Goal: Information Seeking & Learning: Learn about a topic

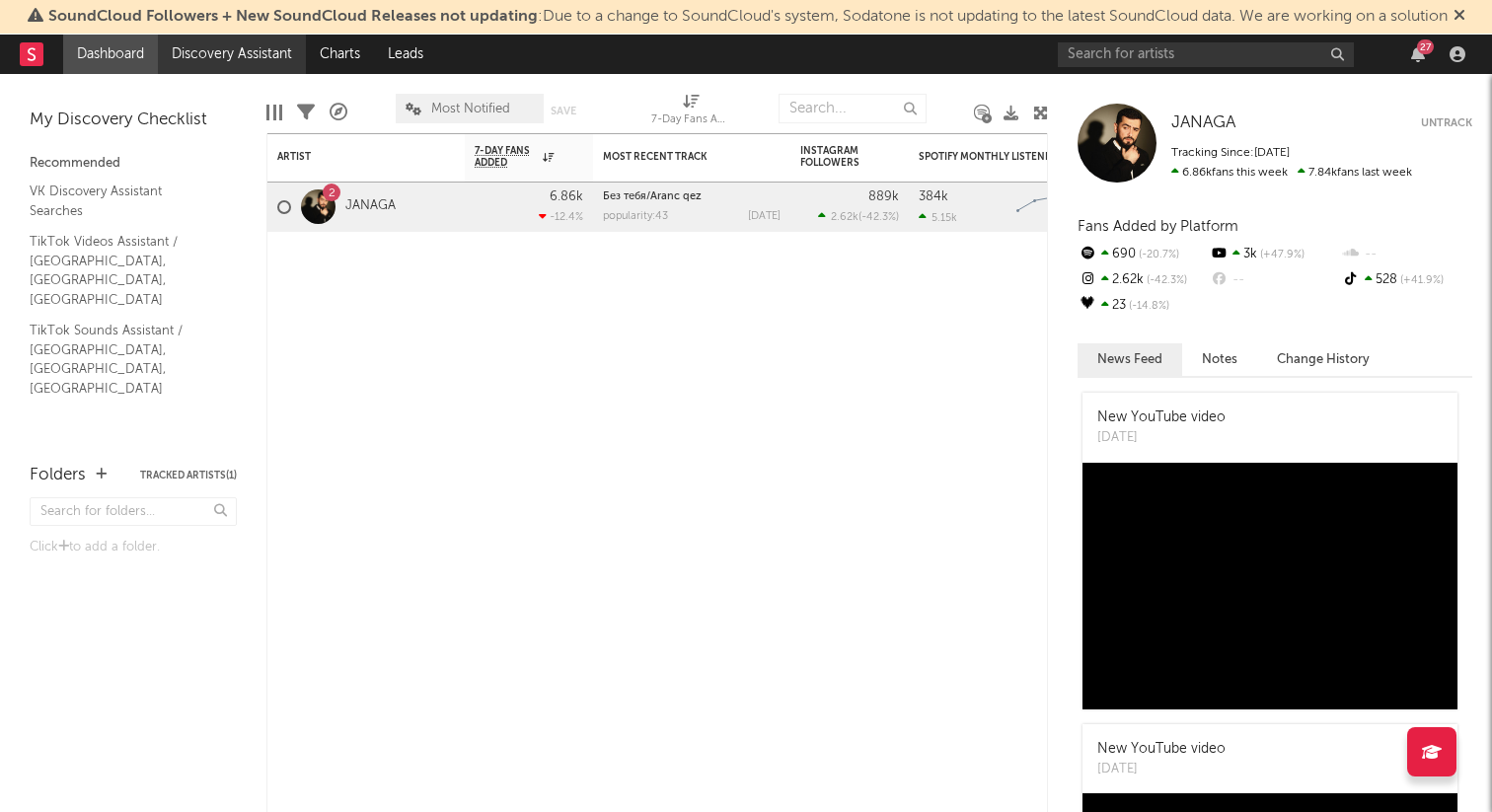
click at [235, 60] on link "Discovery Assistant" at bounding box center [231, 55] width 148 height 40
click at [211, 52] on link "Discovery Assistant" at bounding box center [231, 55] width 148 height 40
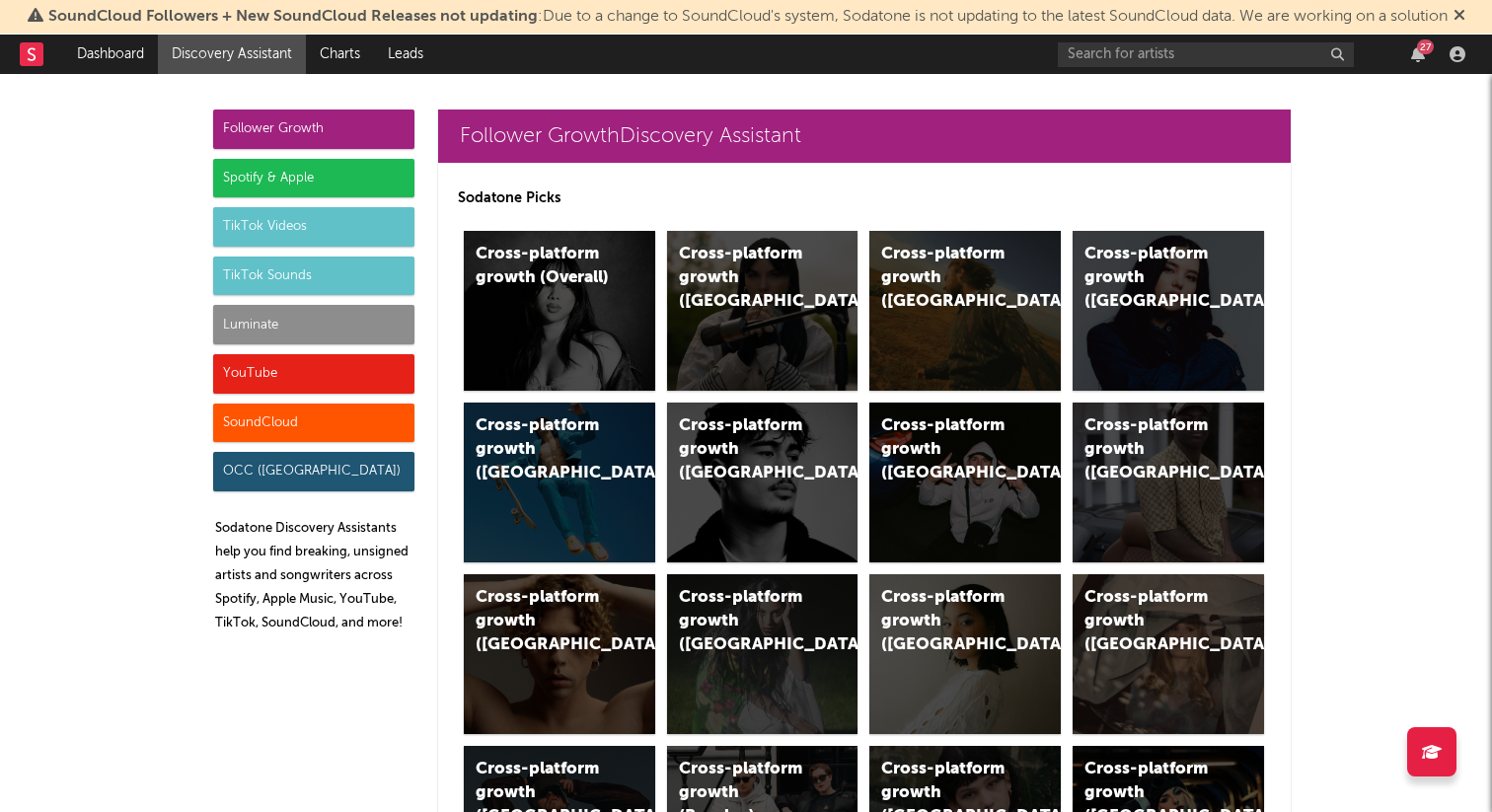
click at [350, 276] on div "TikTok Sounds" at bounding box center [314, 276] width 202 height 40
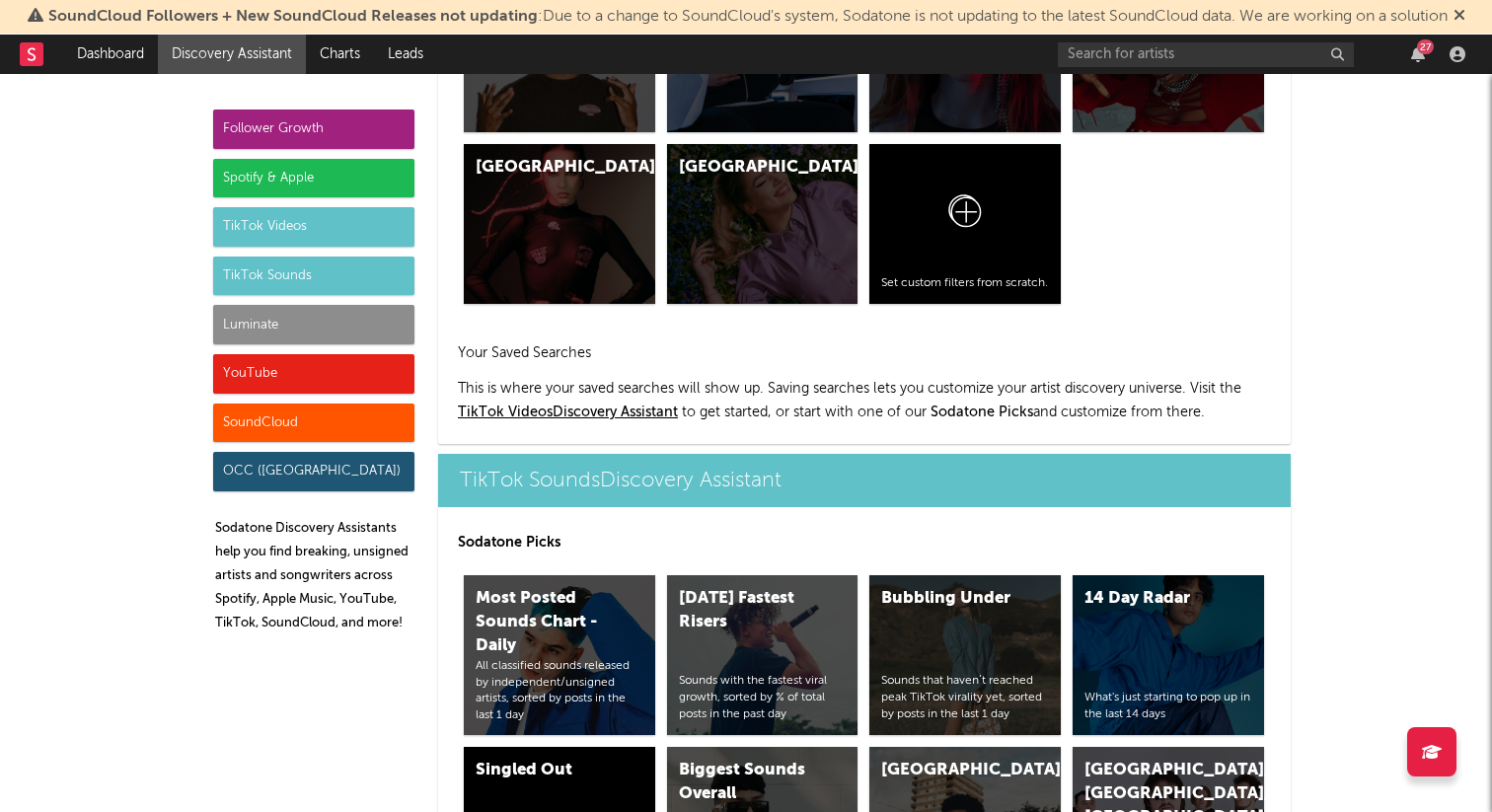
scroll to position [6592, 0]
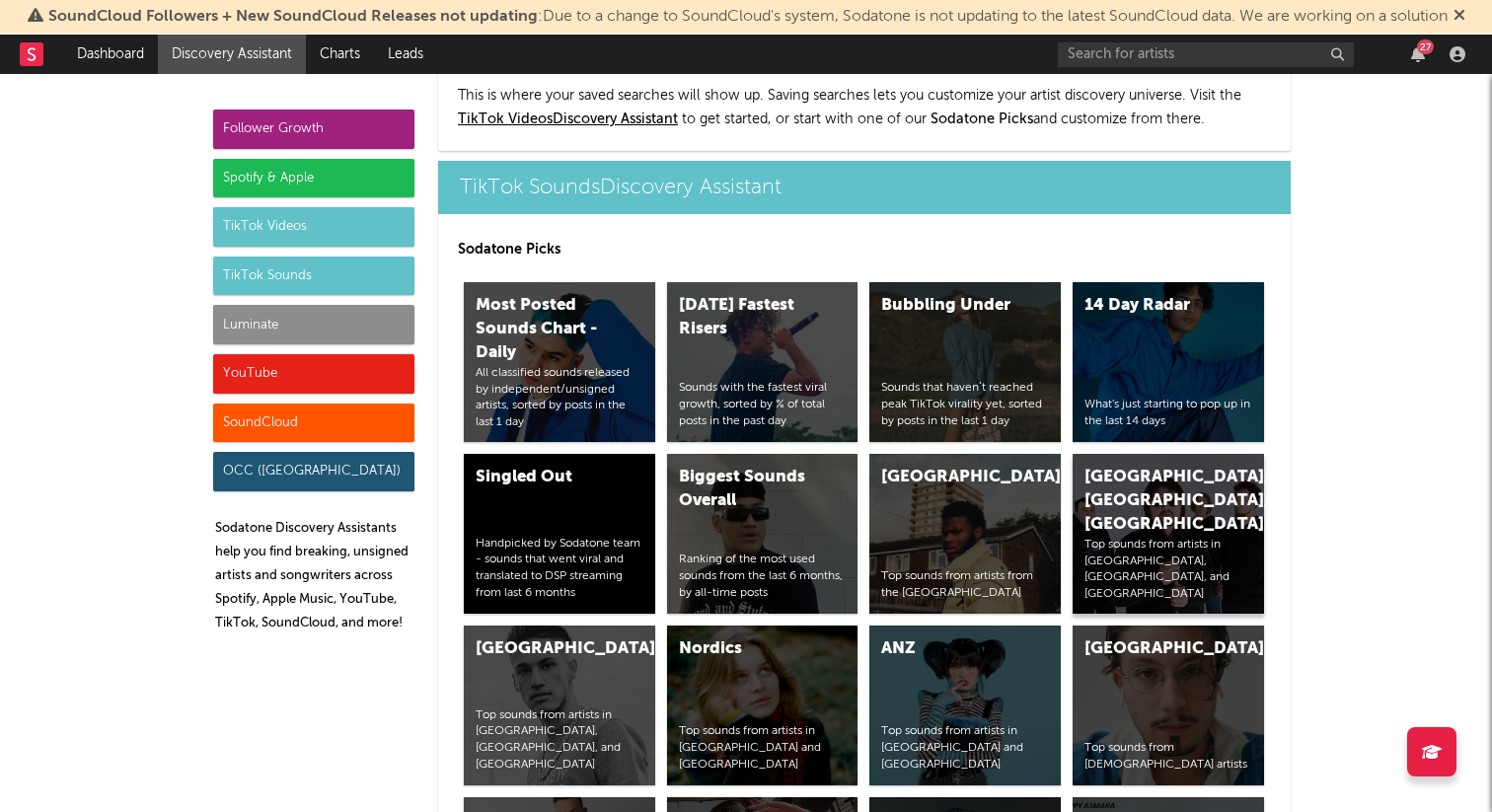
click at [1139, 466] on div "Russia, Ukraine, Belarus" at bounding box center [1151, 501] width 134 height 71
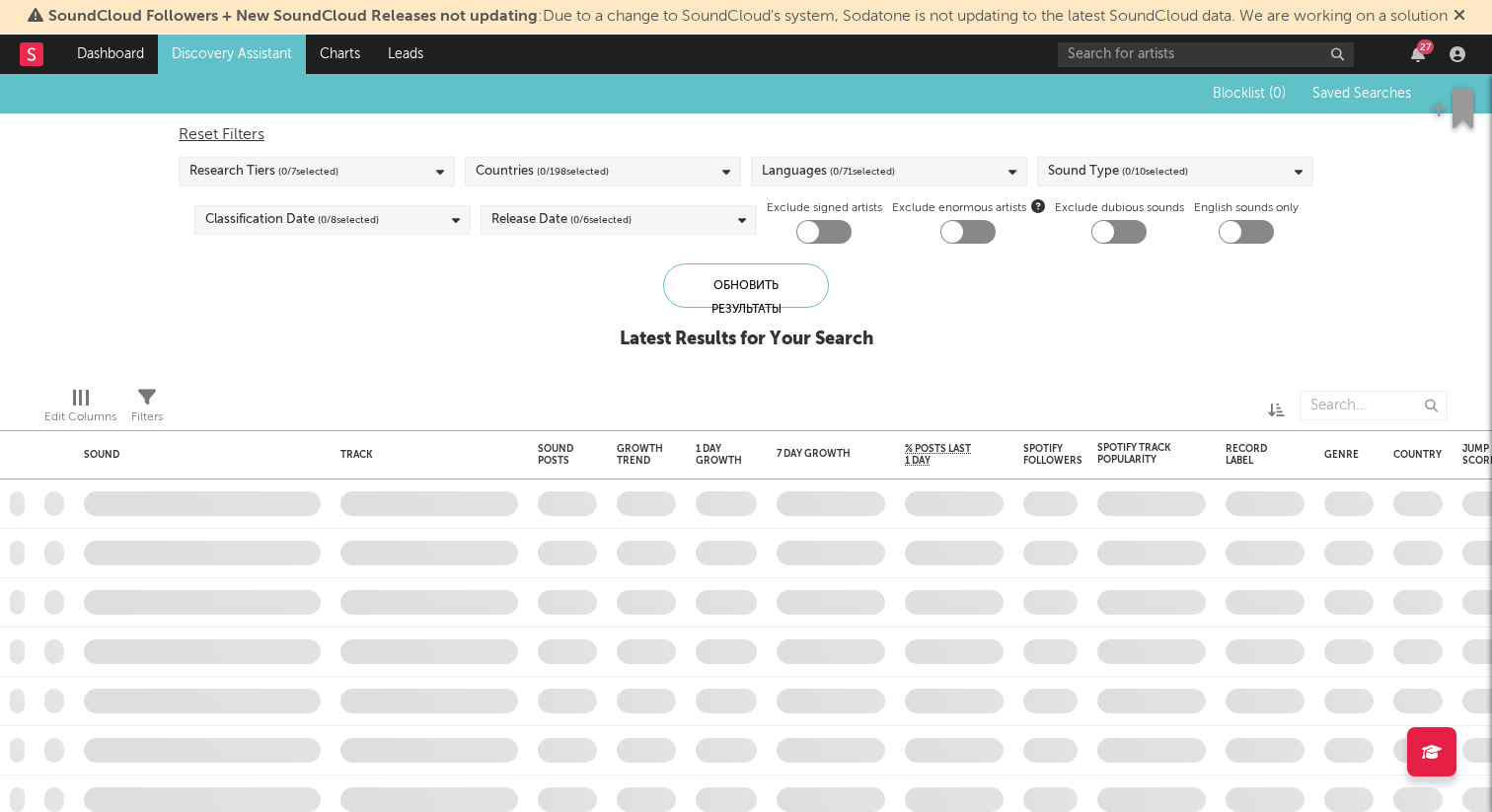
checkbox input "true"
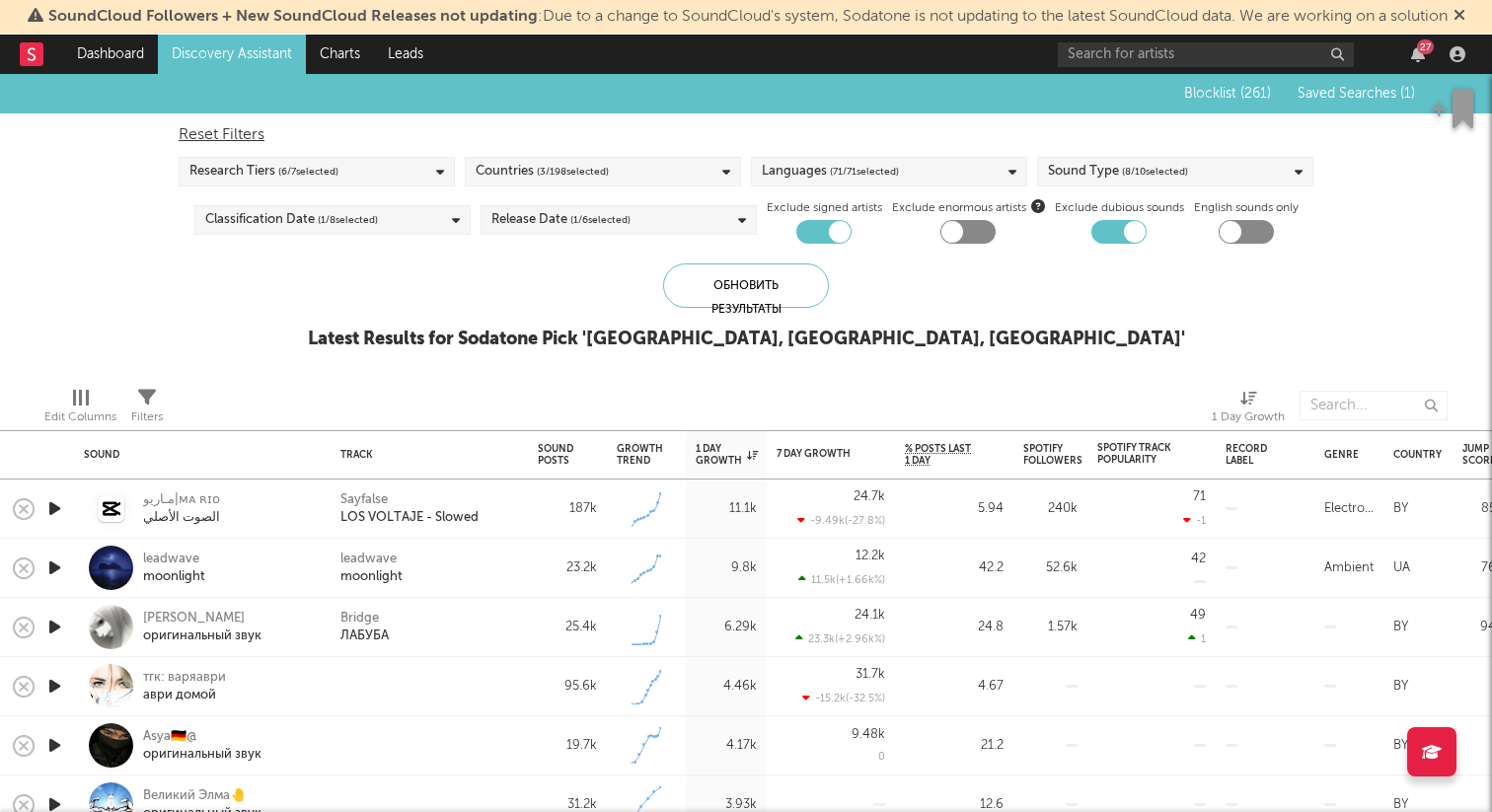
click at [1385, 103] on div "Blocklist ( 261 ) Saved Searches ( 1 )" at bounding box center [1289, 94] width 251 height 40
click at [1371, 89] on span "Saved Searches ( 1 )" at bounding box center [1356, 93] width 117 height 14
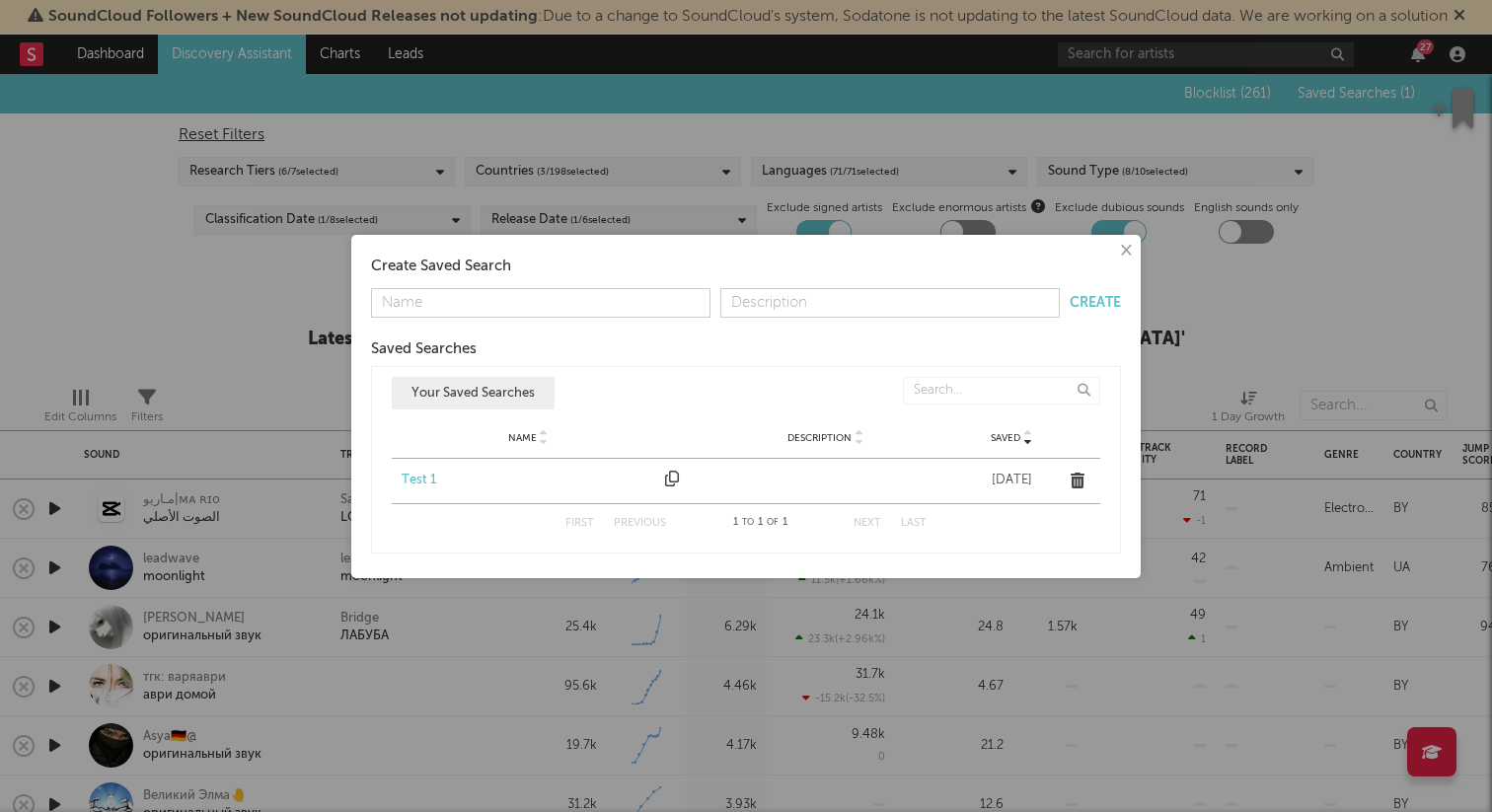
click at [416, 479] on div "Test 1" at bounding box center [528, 480] width 253 height 20
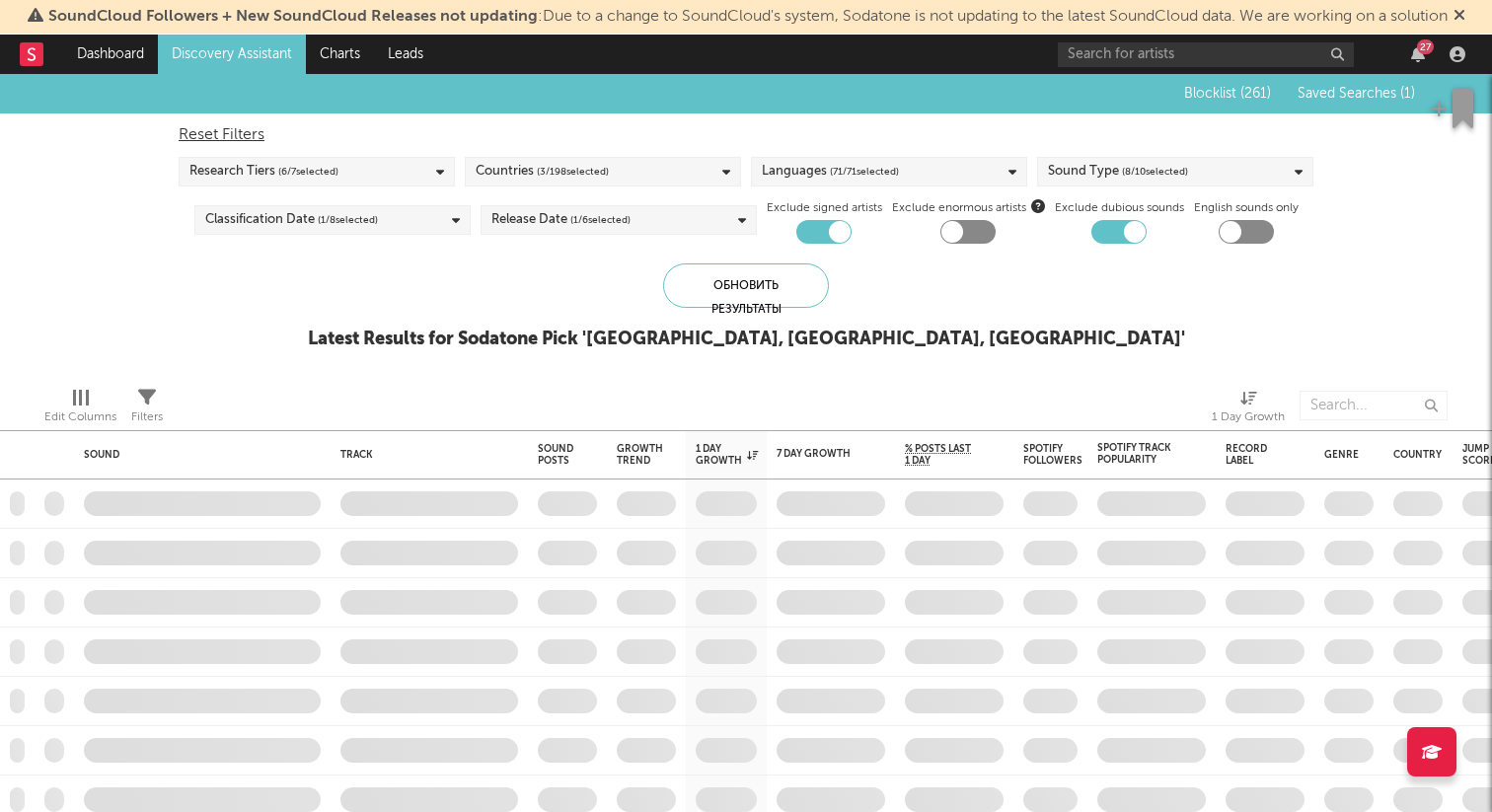
checkbox input "false"
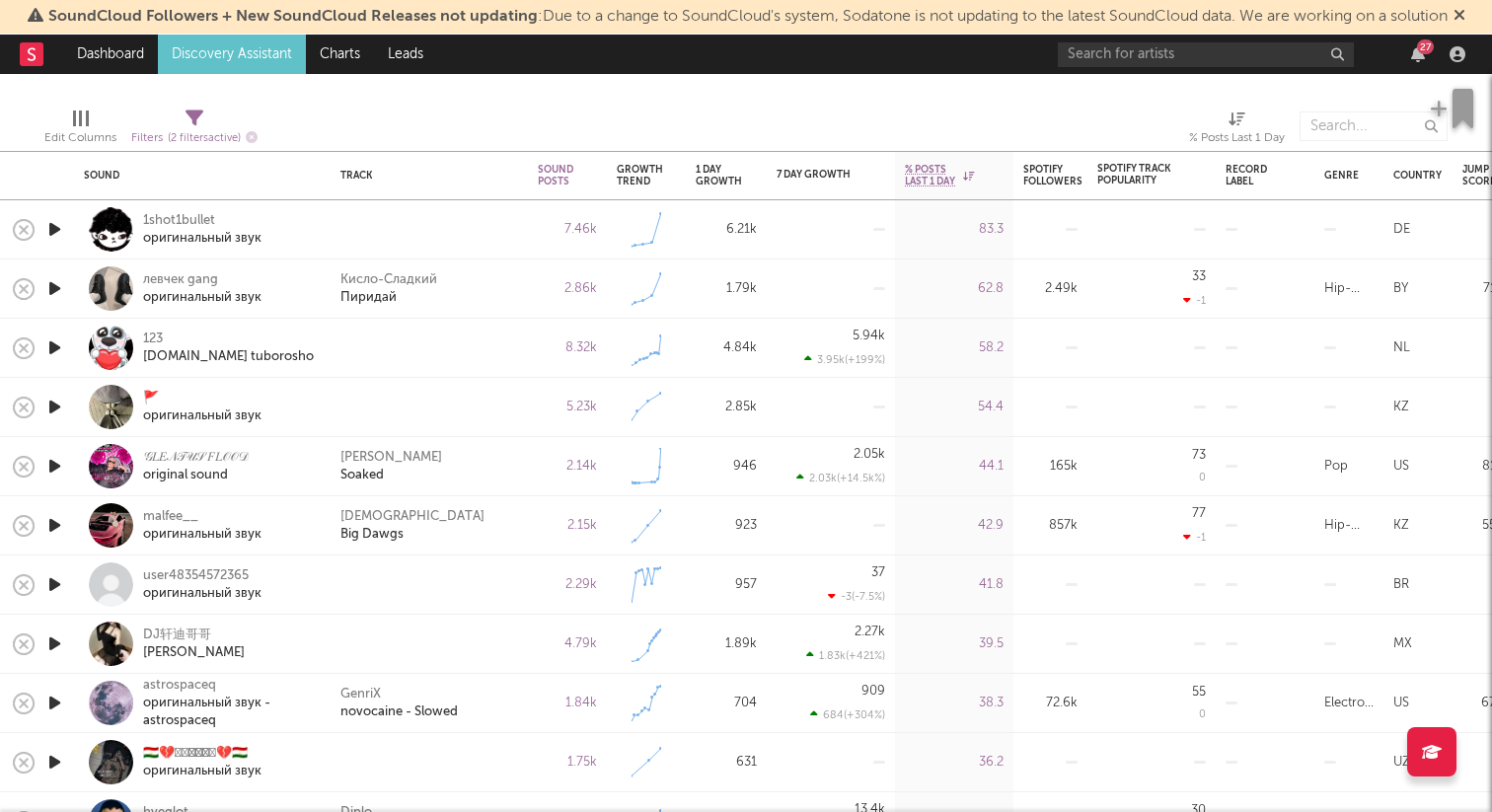
click at [59, 226] on icon "button" at bounding box center [55, 229] width 21 height 25
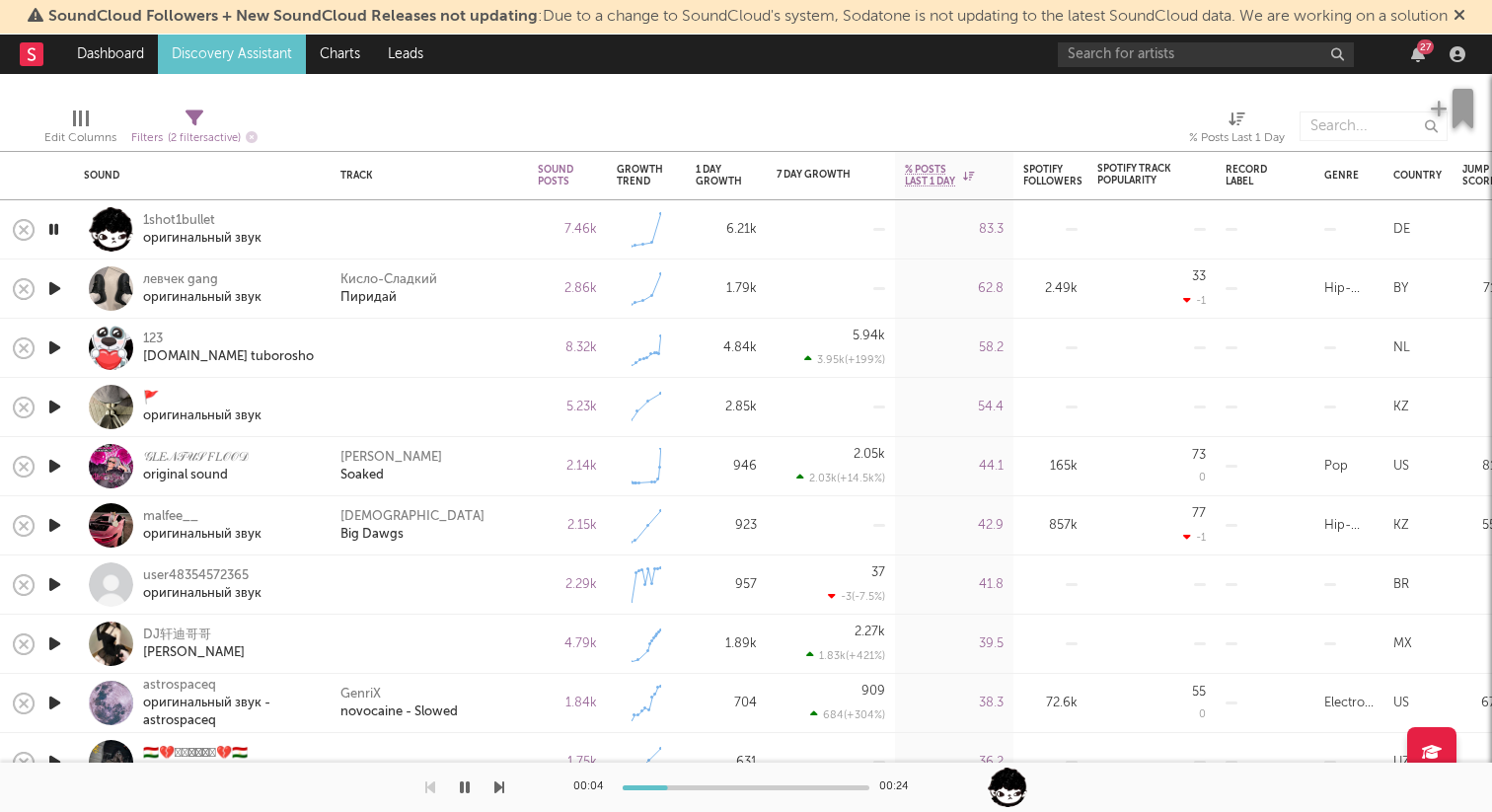
click at [51, 293] on icon "button" at bounding box center [55, 288] width 21 height 25
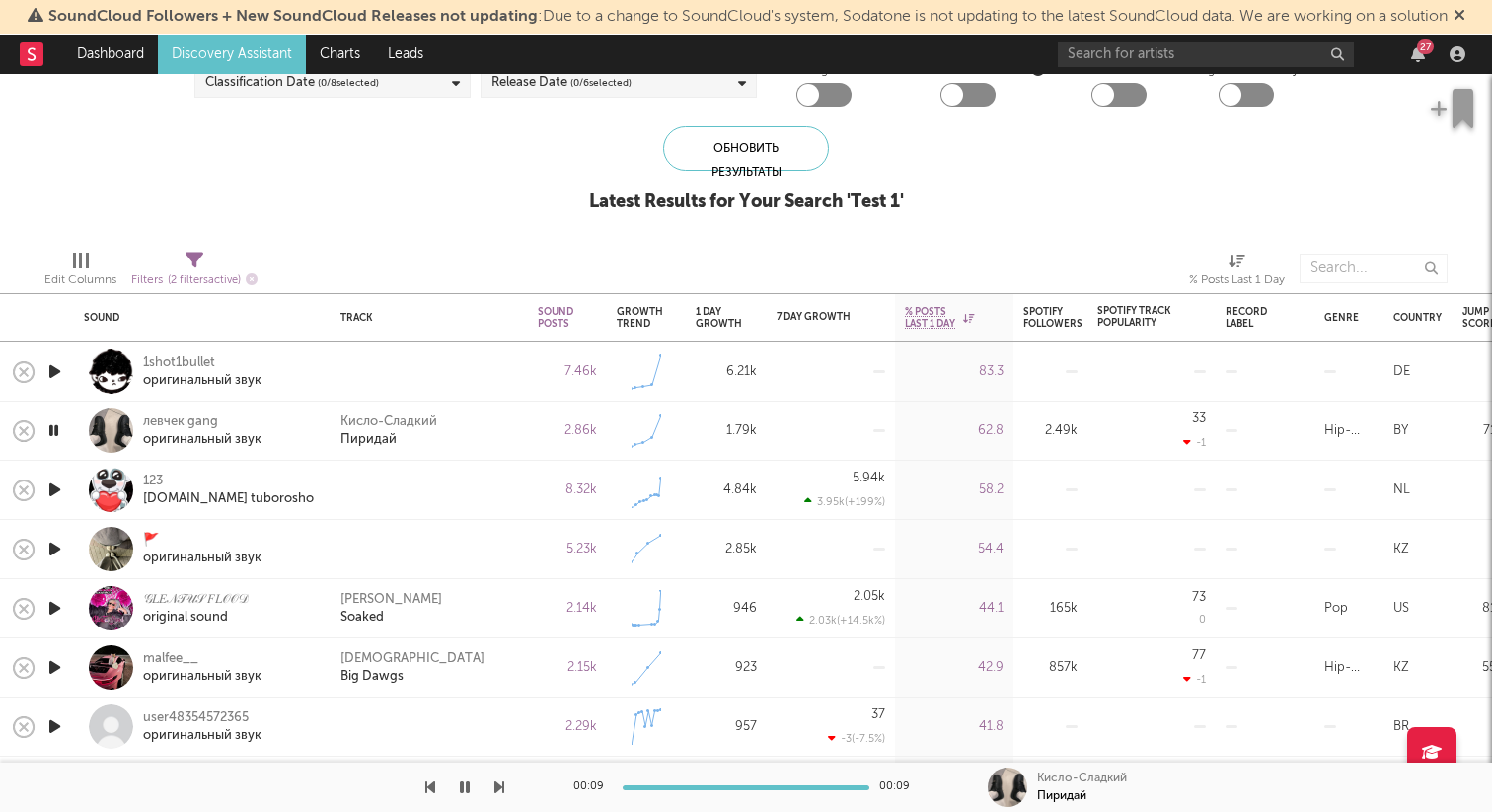
click at [65, 436] on div at bounding box center [55, 432] width 40 height 60
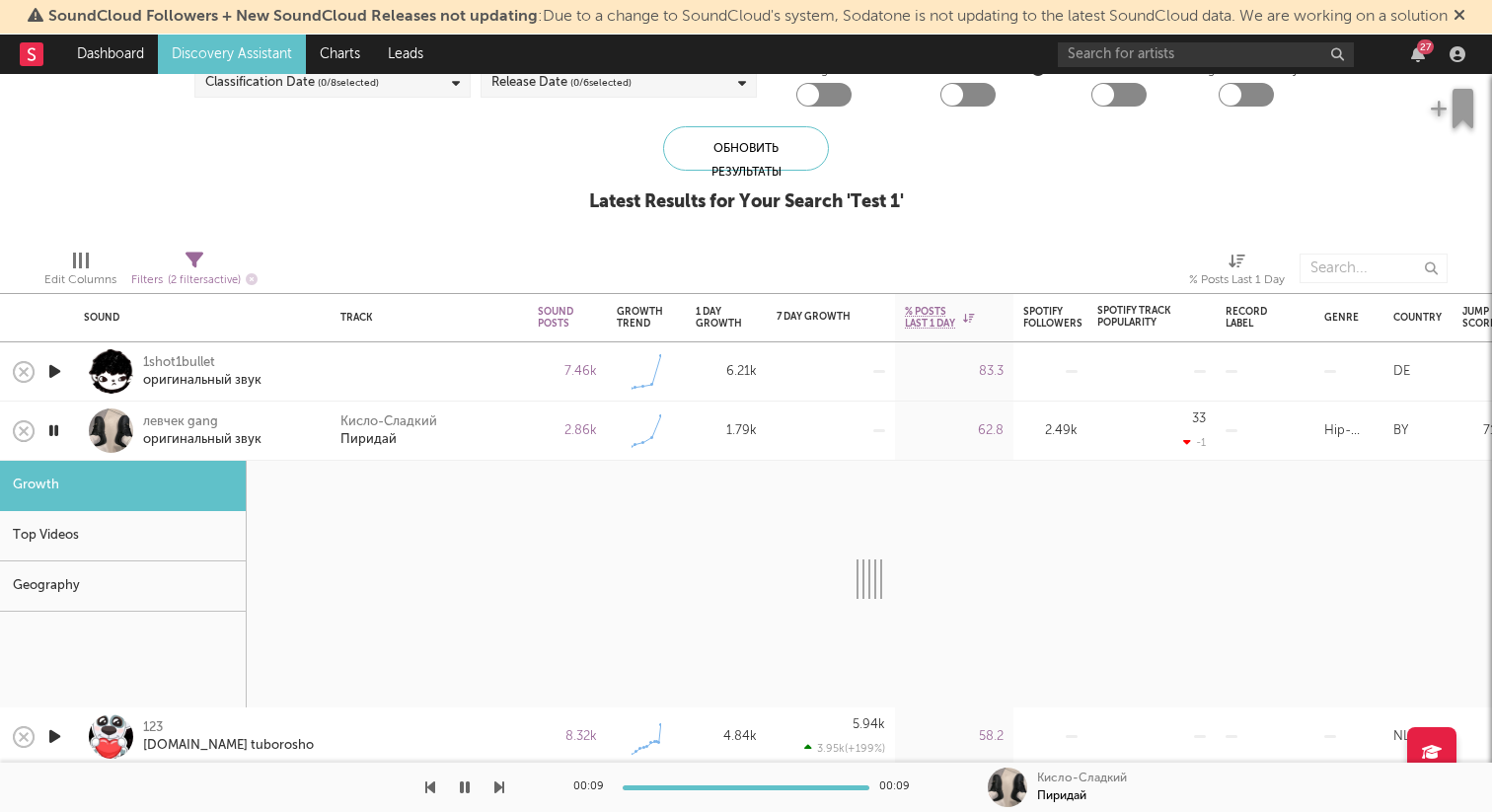
click at [106, 431] on div at bounding box center [110, 431] width 45 height 45
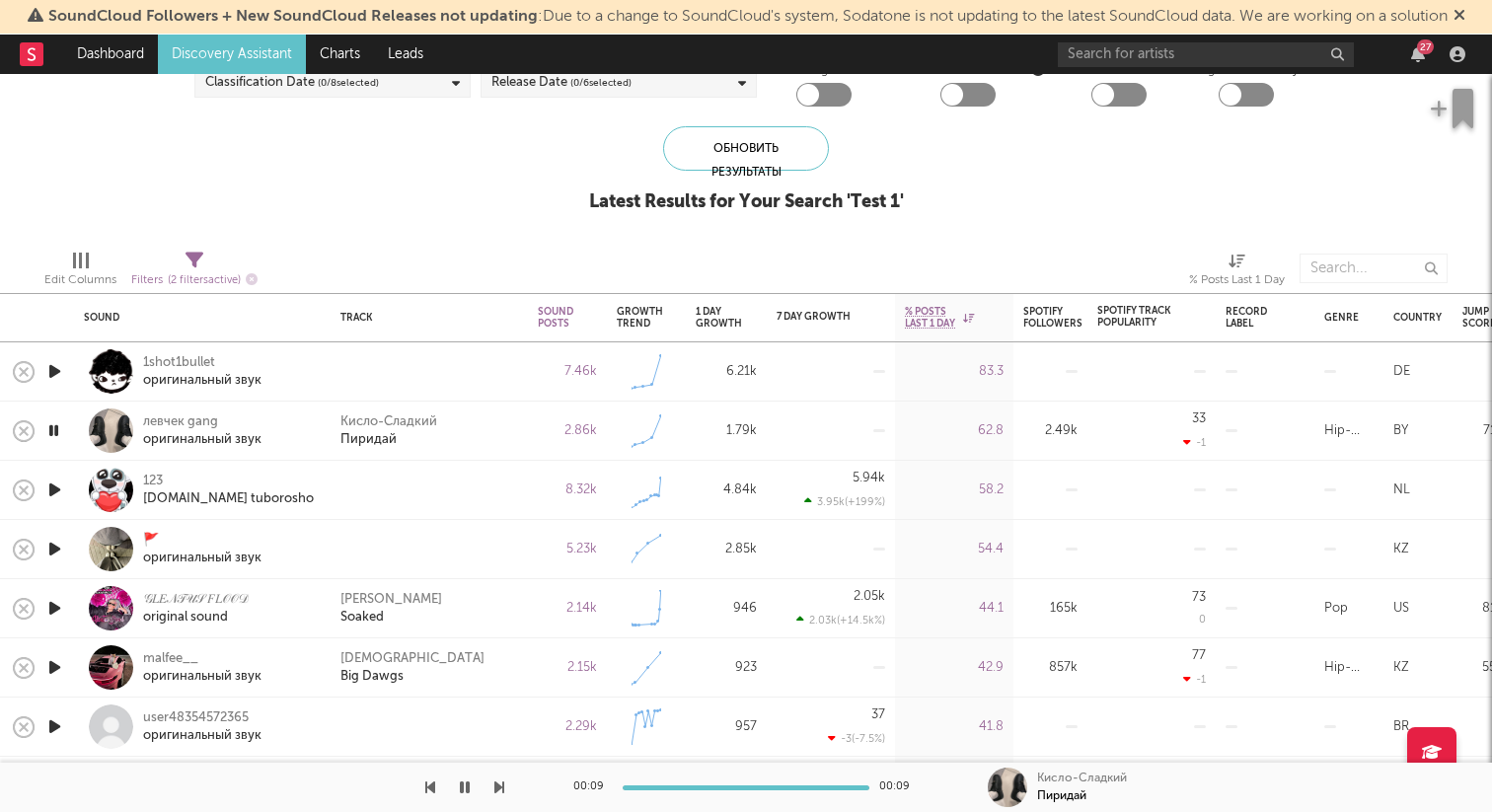
click at [56, 493] on icon "button" at bounding box center [55, 489] width 21 height 25
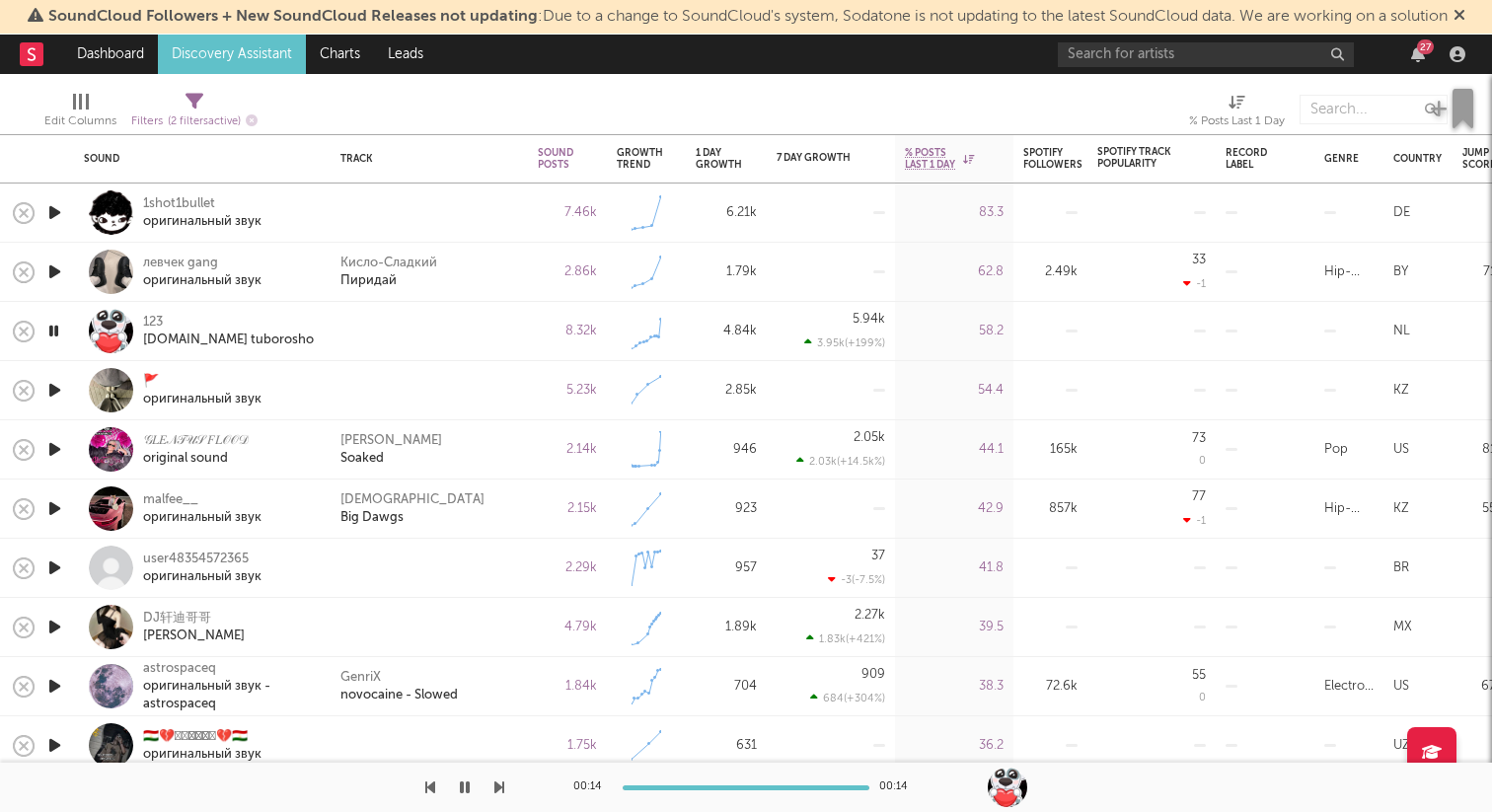
click at [55, 382] on icon "button" at bounding box center [55, 390] width 21 height 25
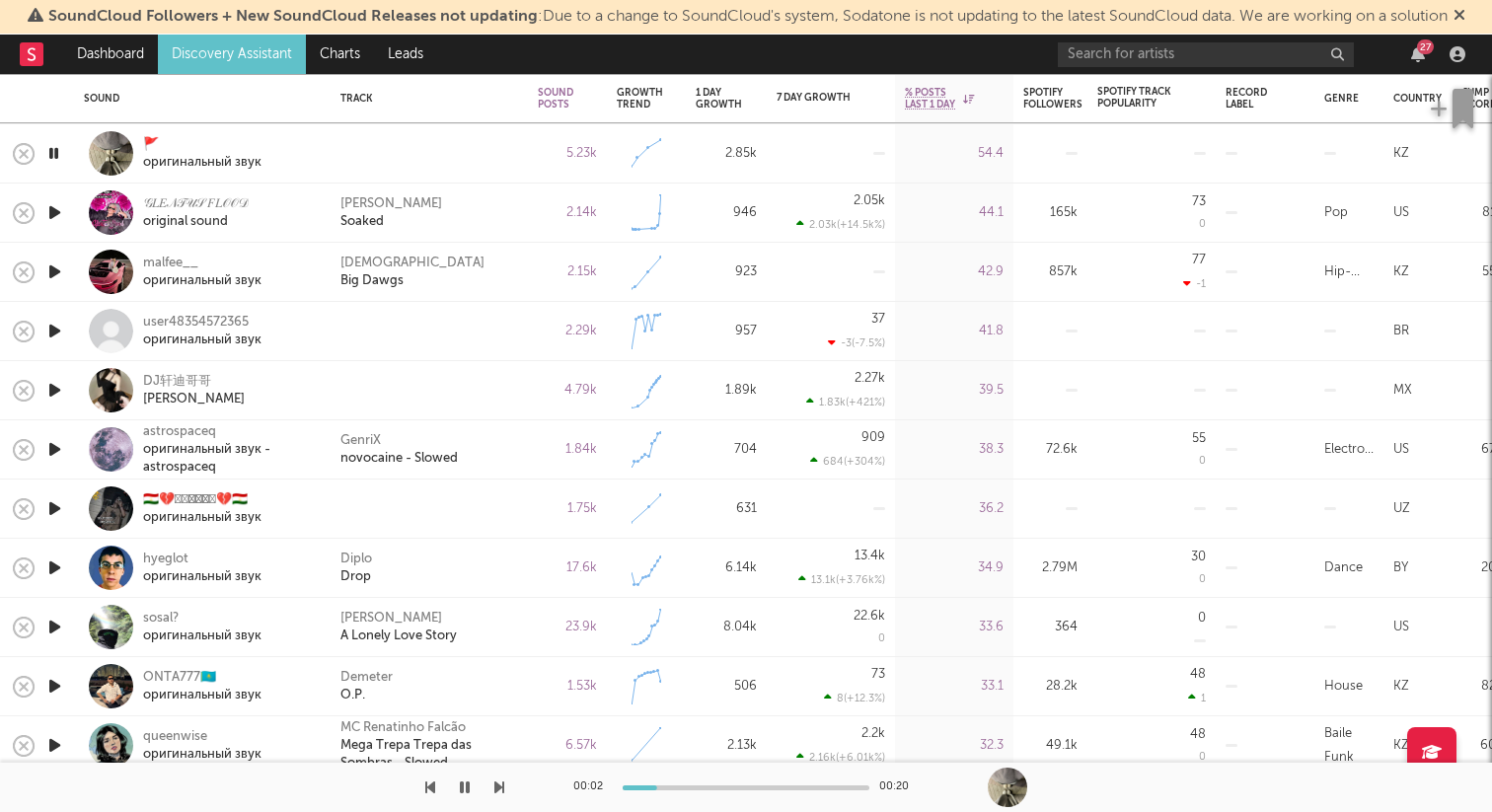
click at [62, 329] on icon "button" at bounding box center [55, 331] width 21 height 25
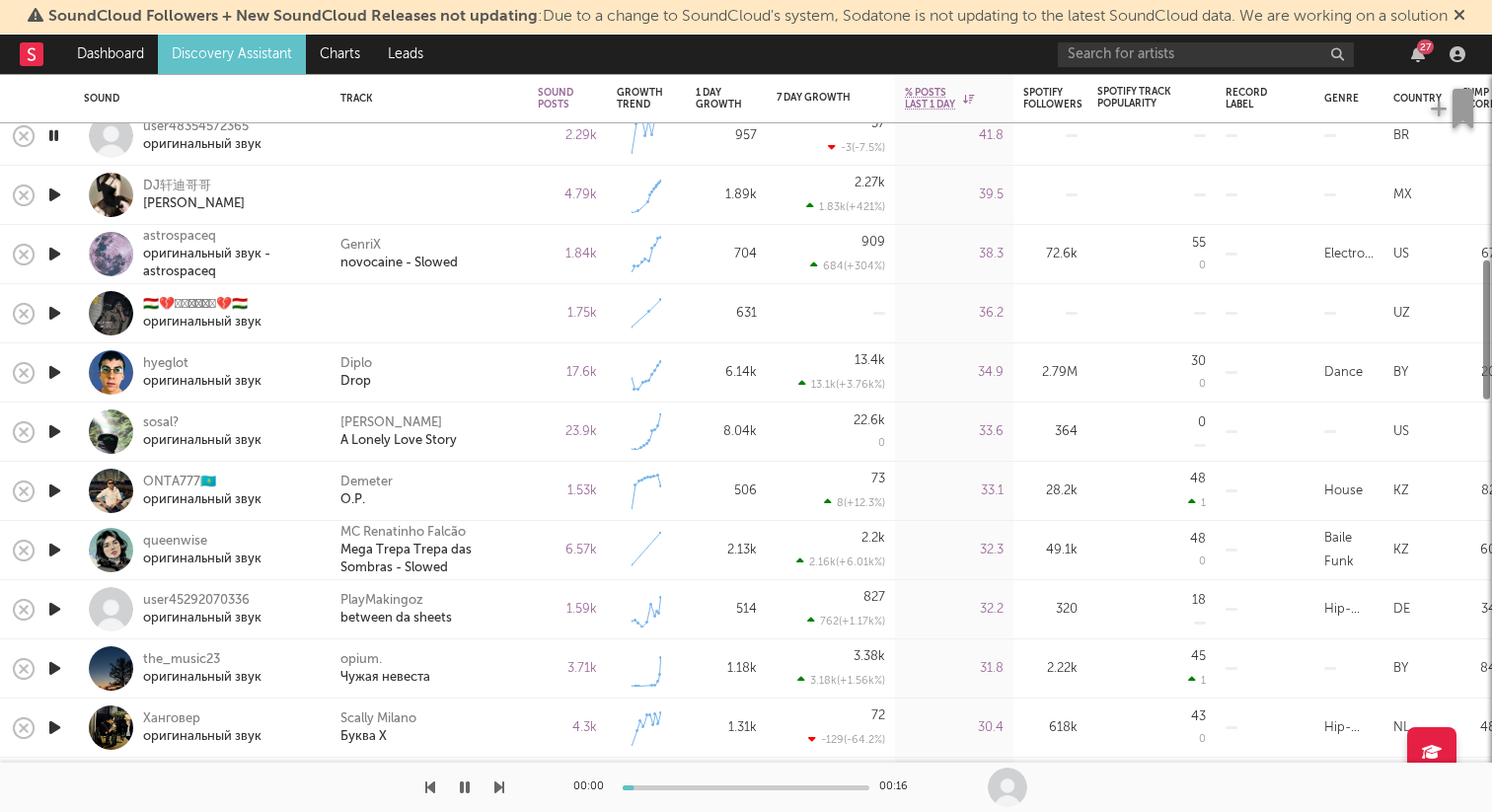
click at [55, 311] on icon "button" at bounding box center [55, 313] width 21 height 25
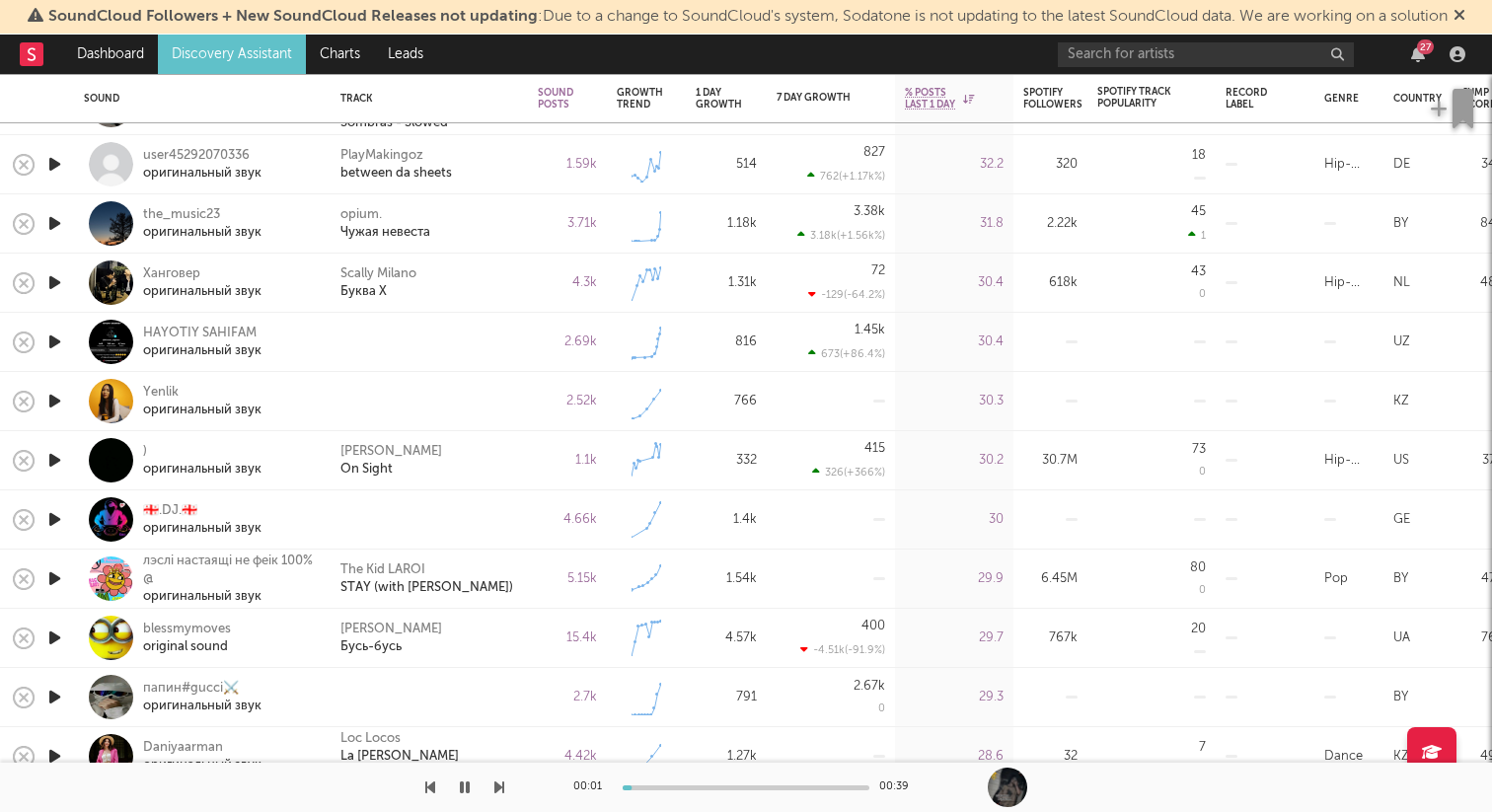
click at [57, 338] on icon "button" at bounding box center [55, 341] width 21 height 25
click at [58, 393] on icon "button" at bounding box center [55, 401] width 21 height 25
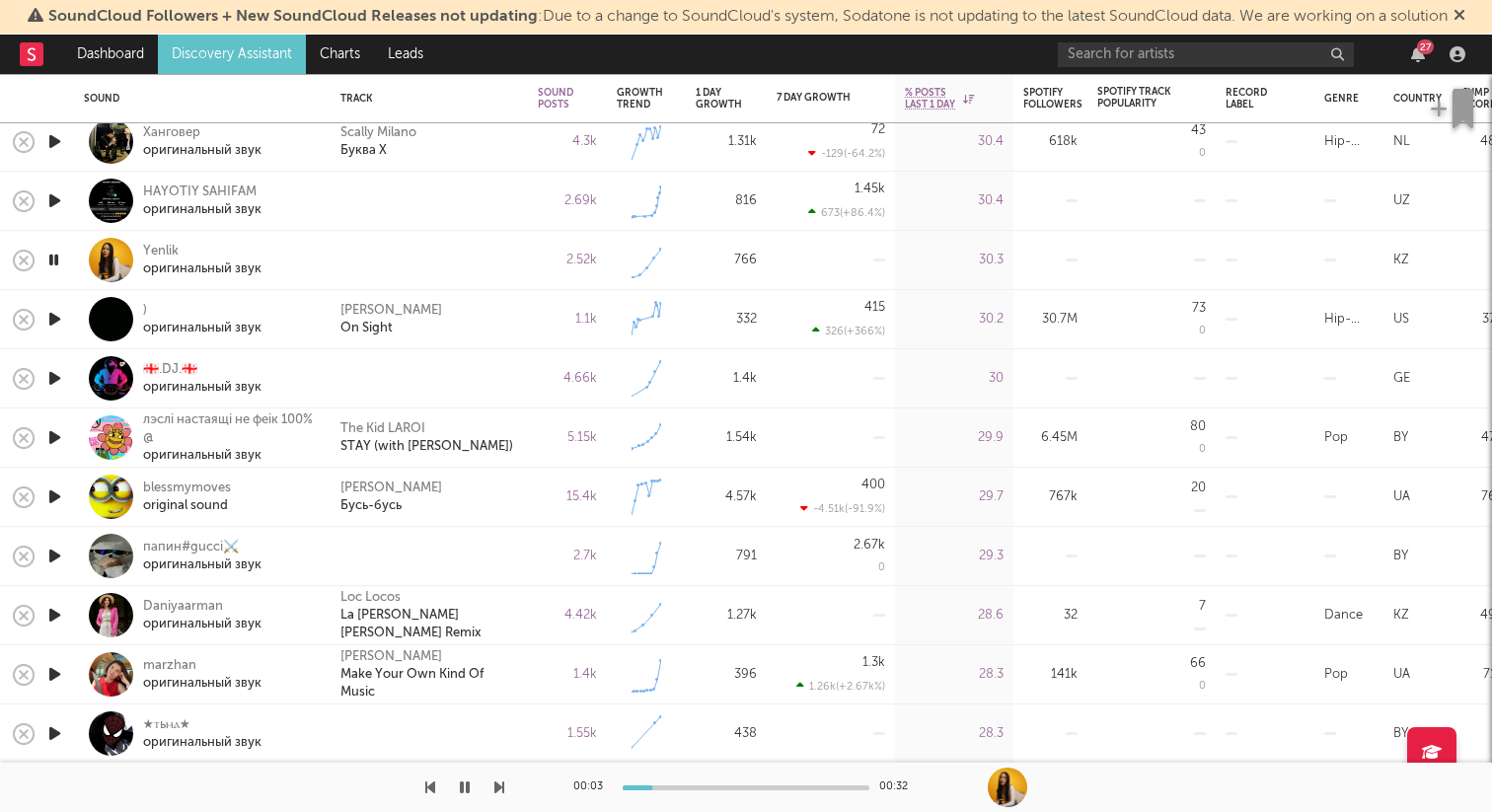
click at [54, 382] on icon "button" at bounding box center [55, 378] width 21 height 25
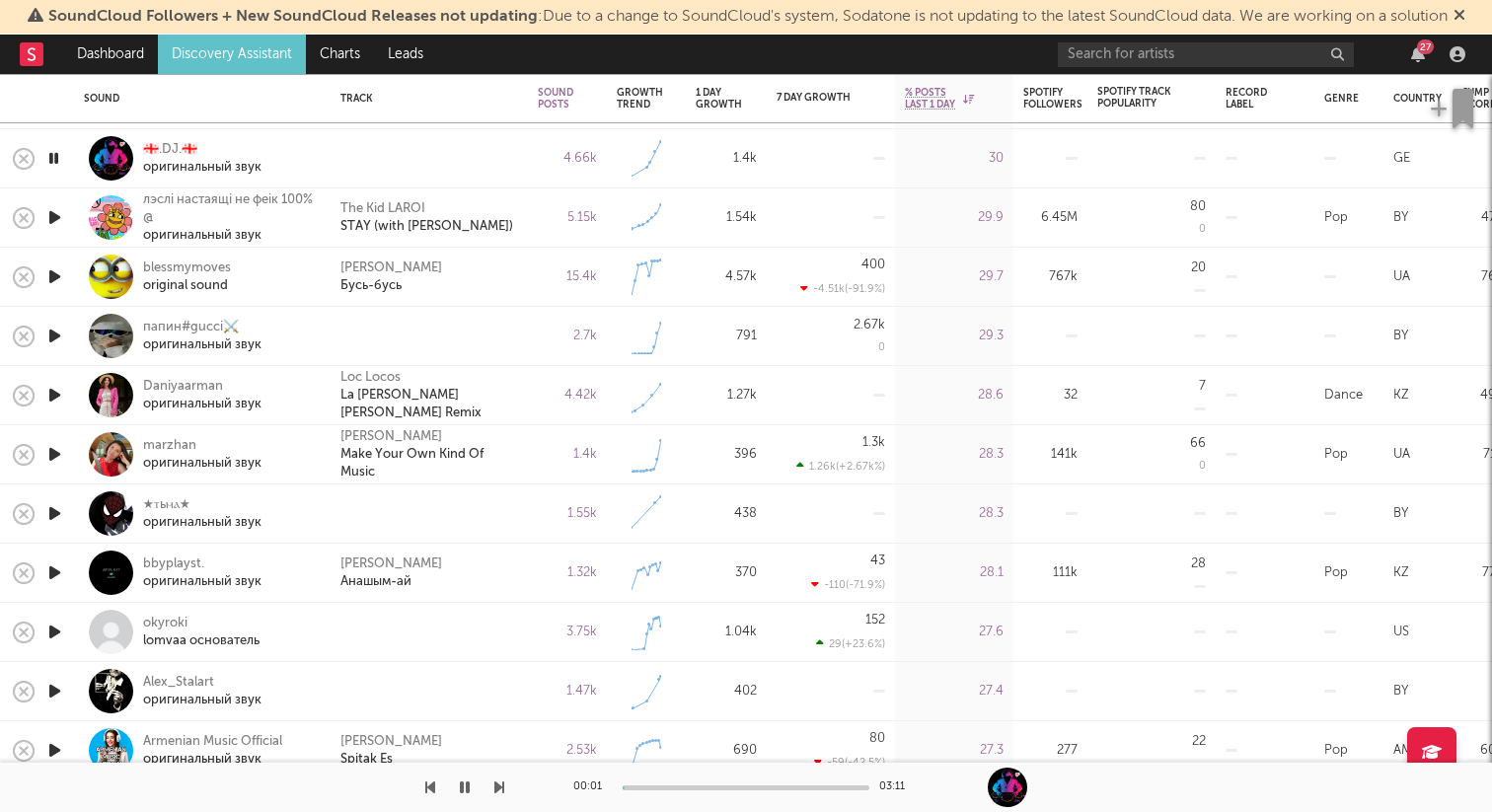
click at [61, 338] on icon "button" at bounding box center [55, 336] width 21 height 25
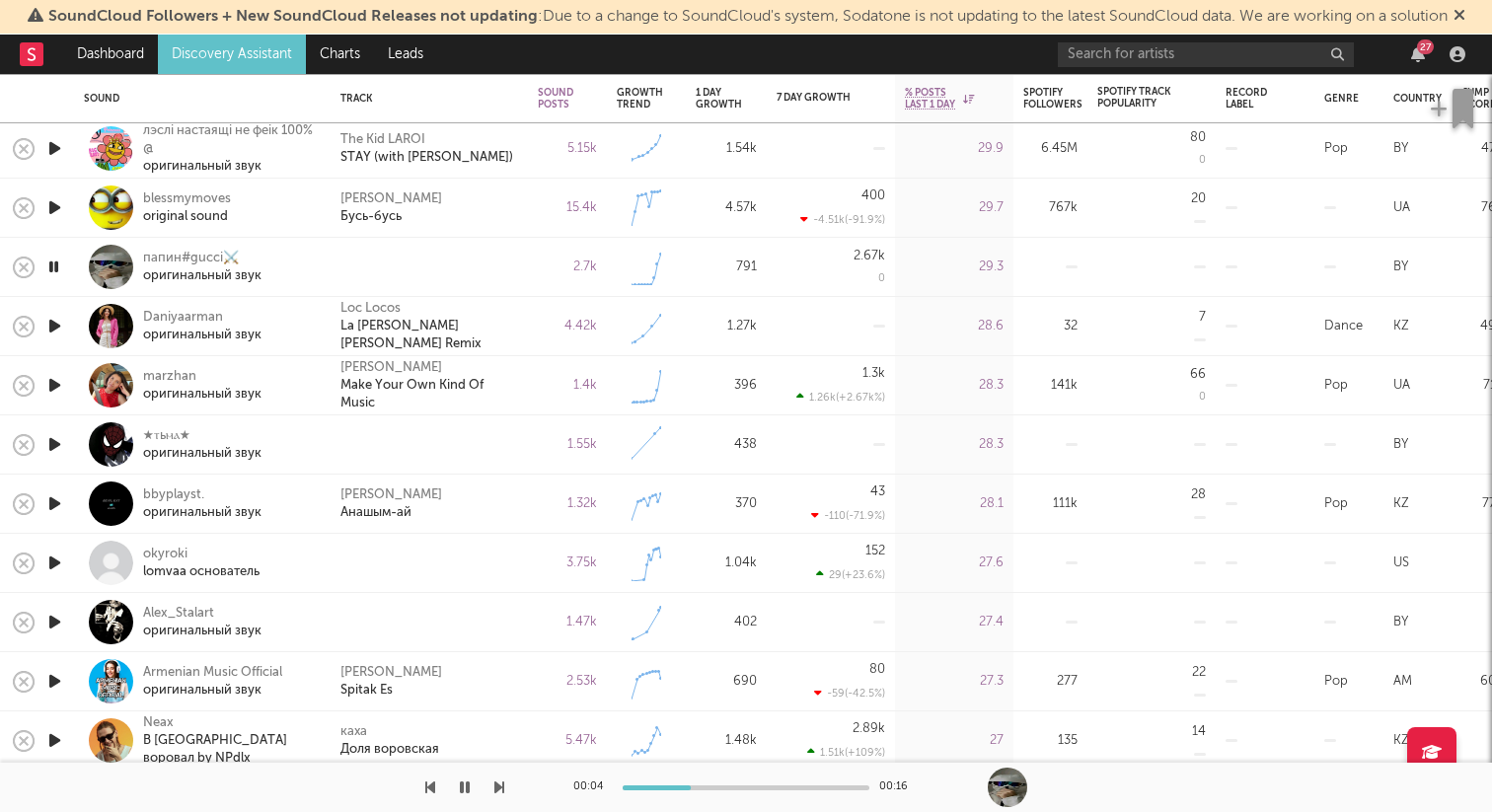
click at [58, 440] on icon "button" at bounding box center [55, 444] width 21 height 25
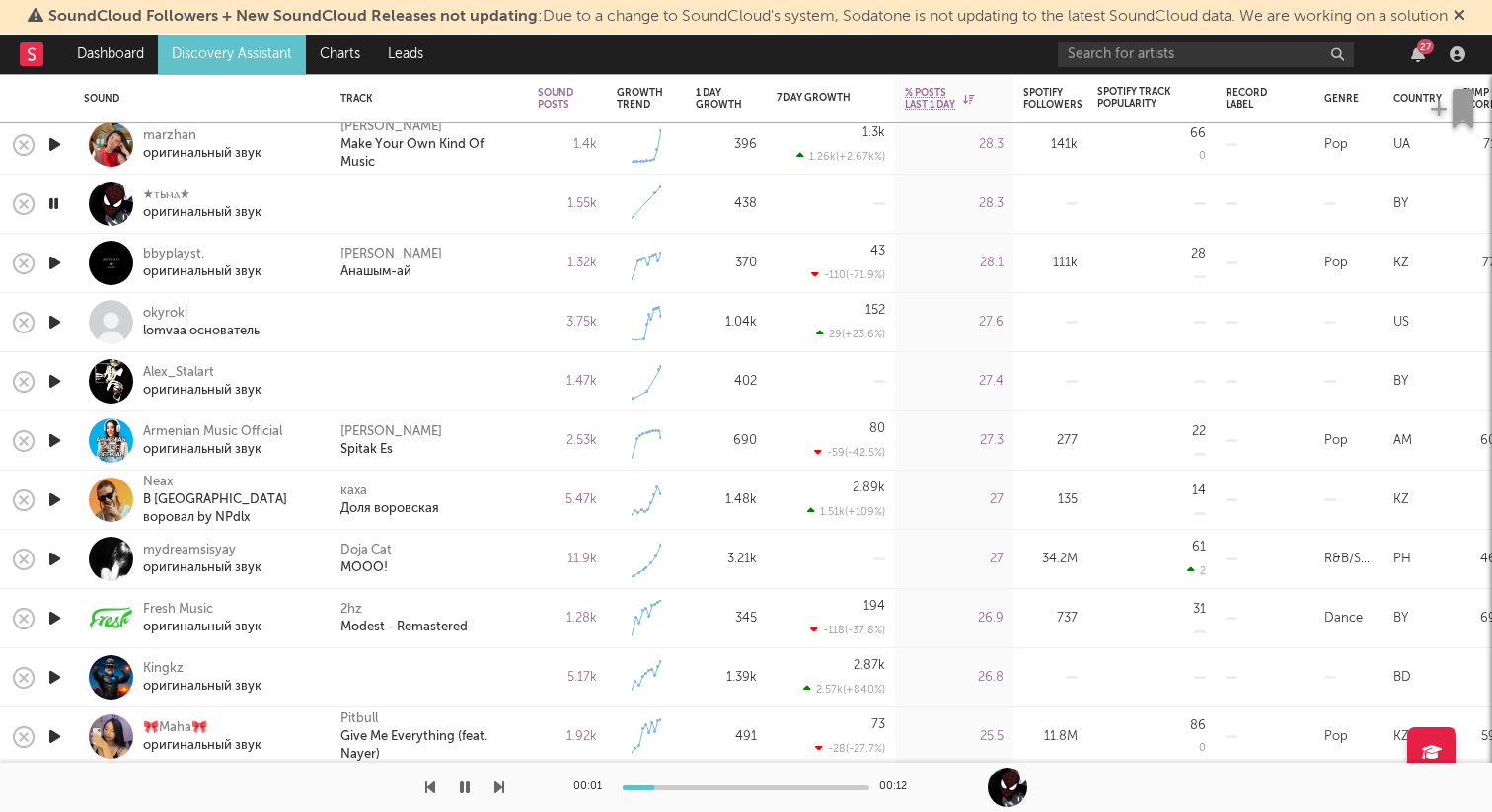
click at [60, 324] on icon "button" at bounding box center [55, 322] width 21 height 25
click at [56, 373] on icon "button" at bounding box center [55, 381] width 21 height 25
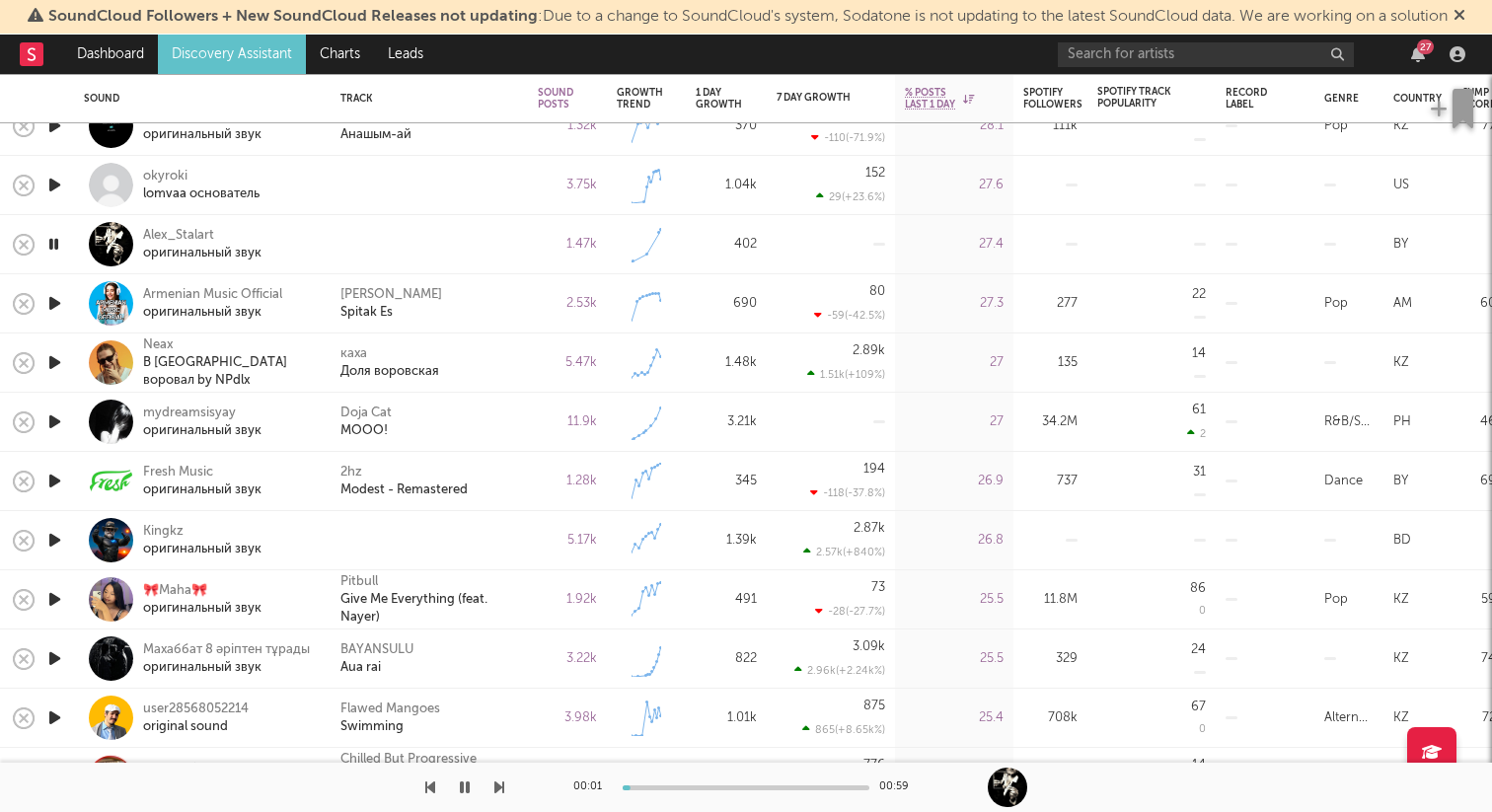
click at [57, 534] on icon "button" at bounding box center [55, 540] width 21 height 25
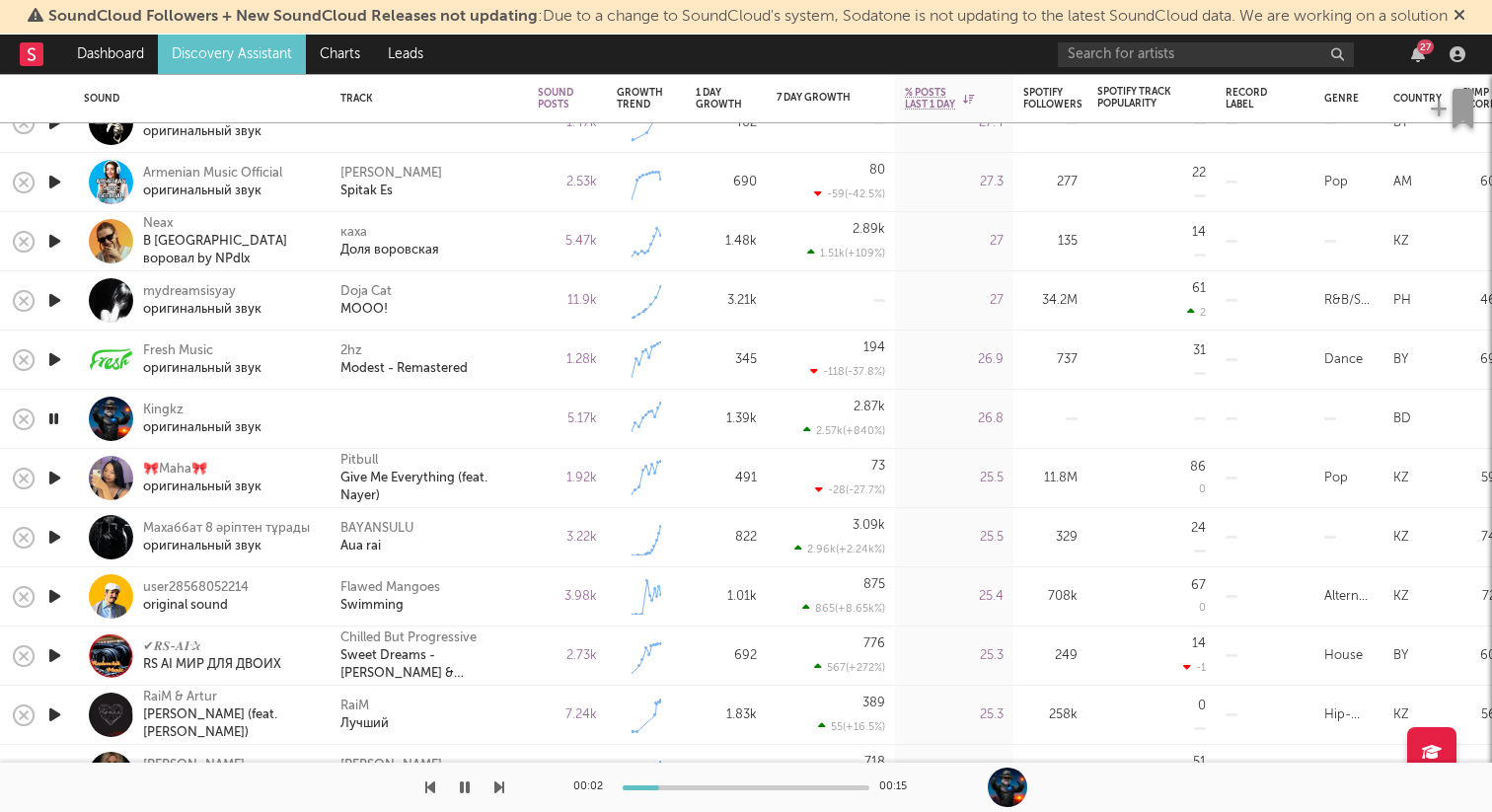
click at [54, 416] on icon "button" at bounding box center [54, 419] width 19 height 25
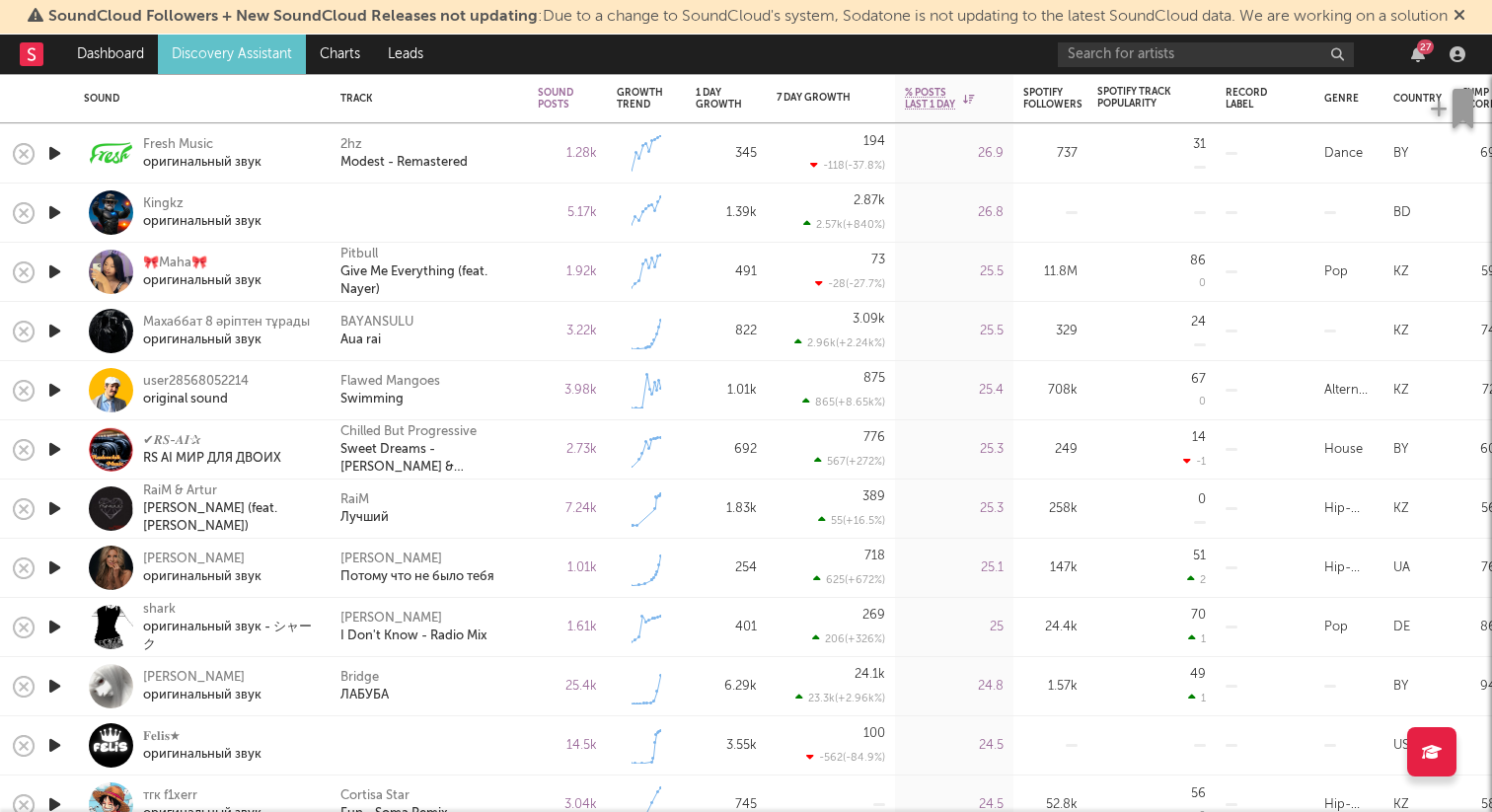
click at [52, 744] on icon "button" at bounding box center [55, 745] width 21 height 25
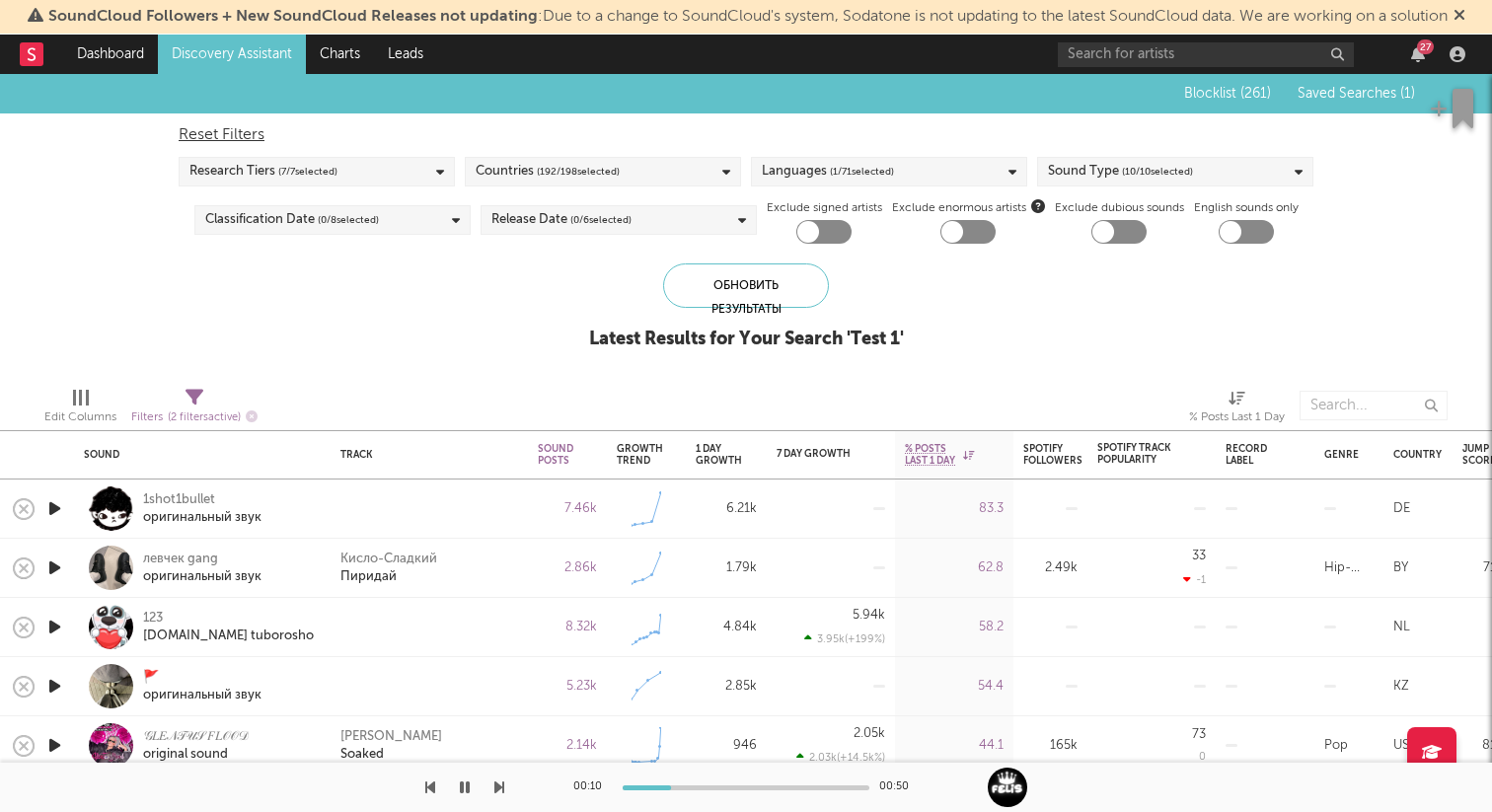
click at [52, 504] on icon "button" at bounding box center [55, 508] width 21 height 25
click at [52, 504] on icon "button" at bounding box center [54, 508] width 19 height 25
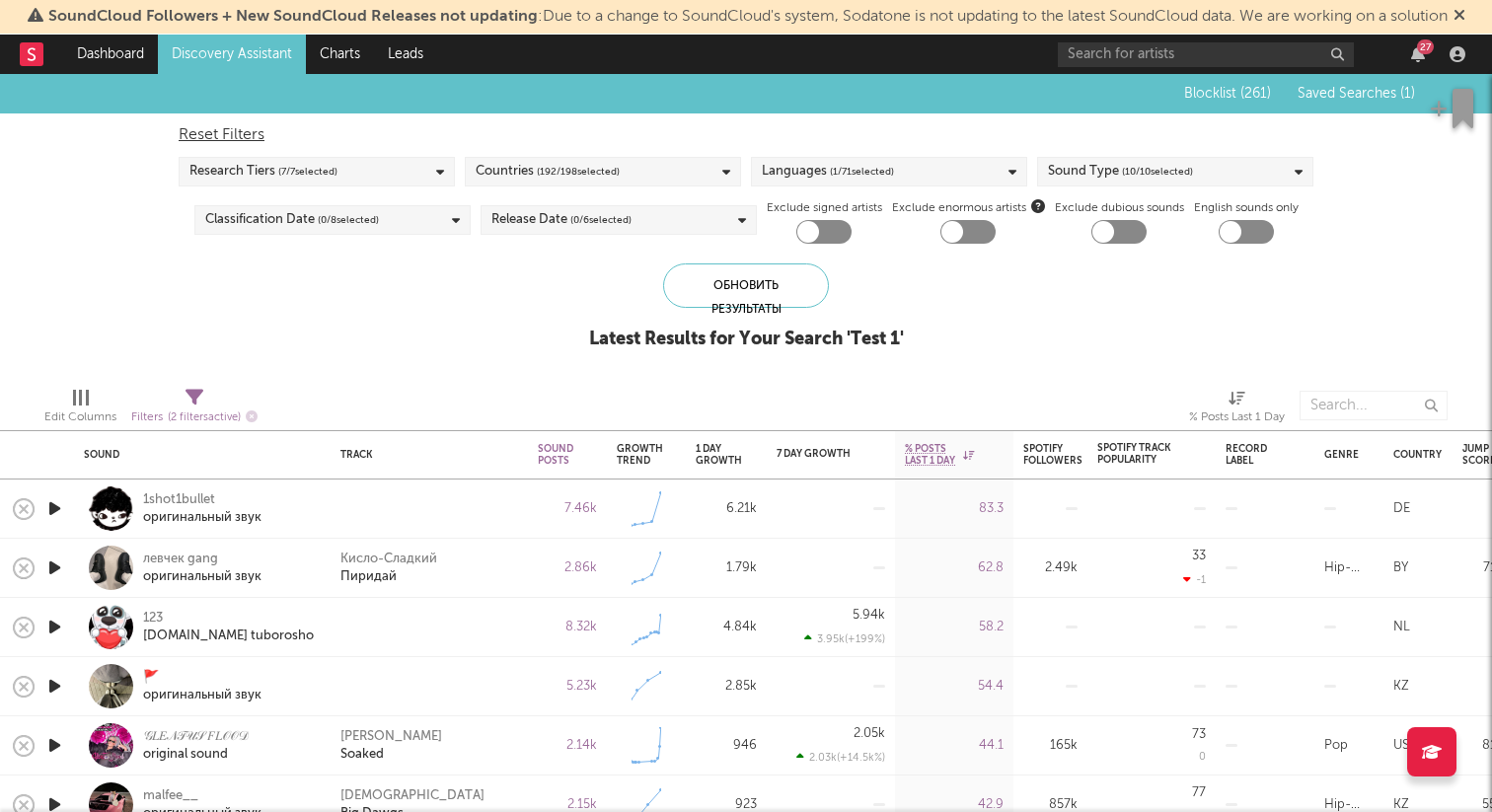
click at [885, 164] on span "( 1 / 71 selected)" at bounding box center [862, 172] width 65 height 24
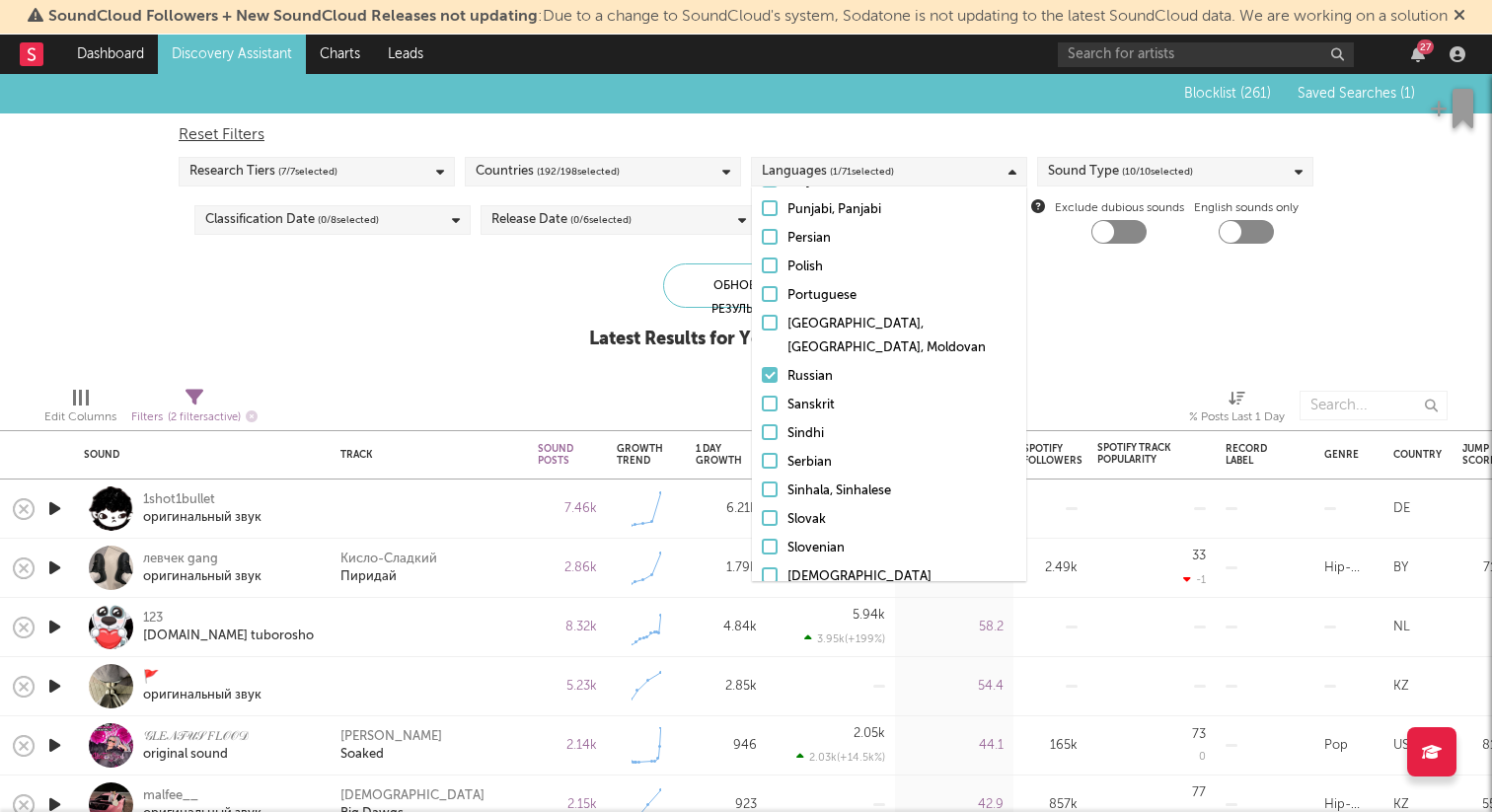
scroll to position [1173, 0]
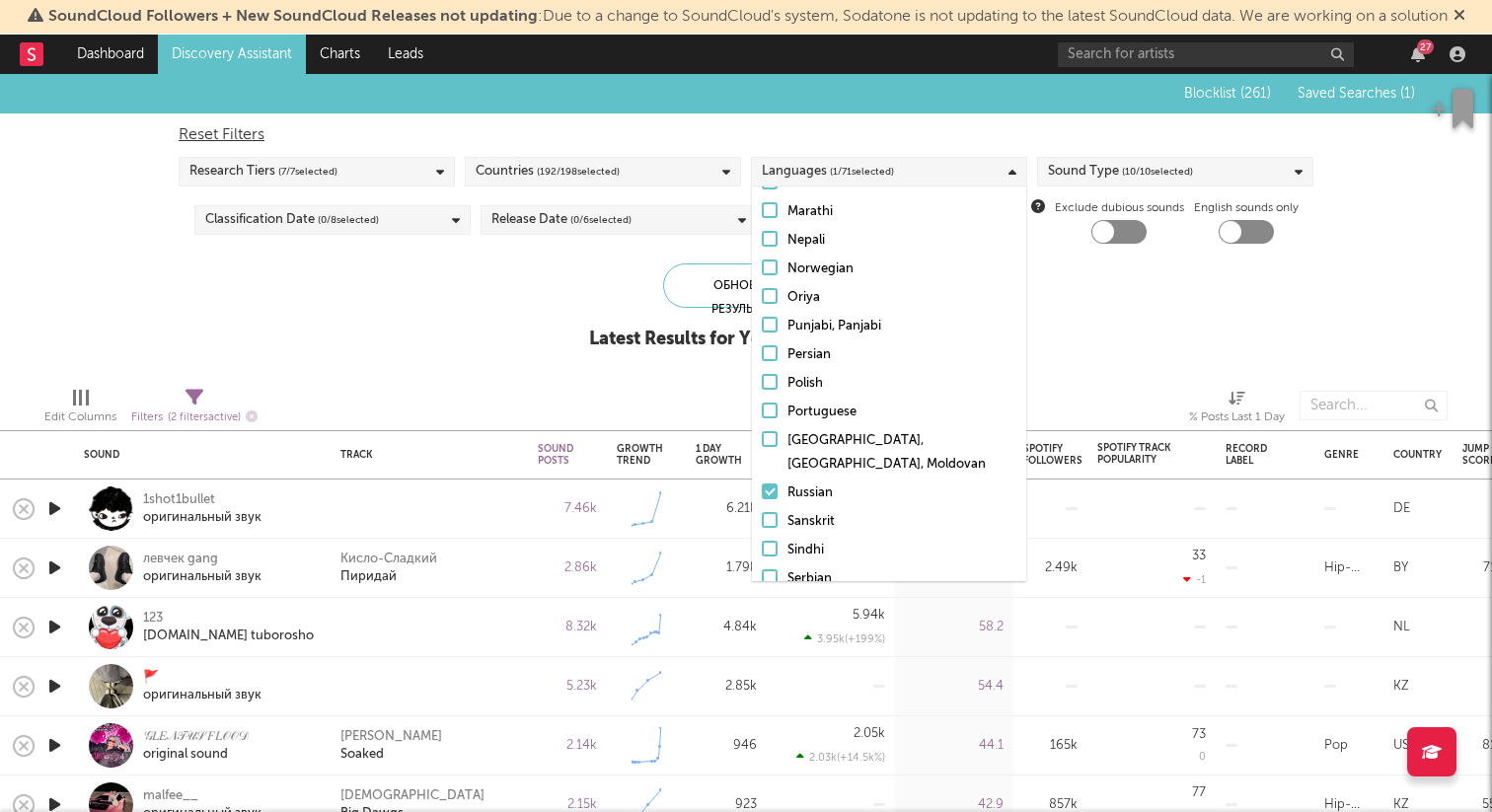
click at [629, 295] on div "Обновить результаты Latest Results for Your Search ' Test 1 '" at bounding box center [746, 317] width 315 height 107
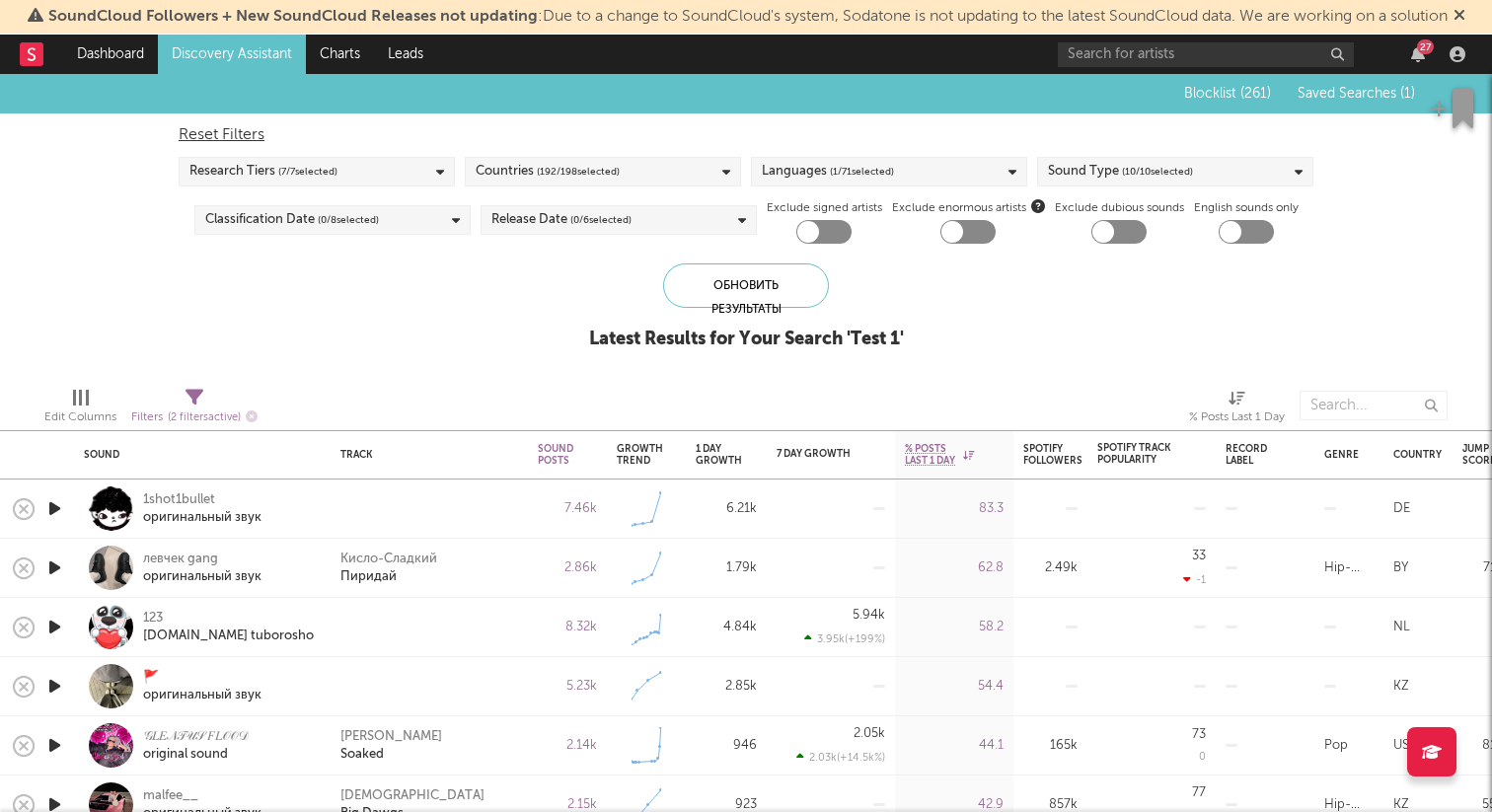
click at [585, 170] on span "( 192 / 198 selected)" at bounding box center [579, 172] width 83 height 24
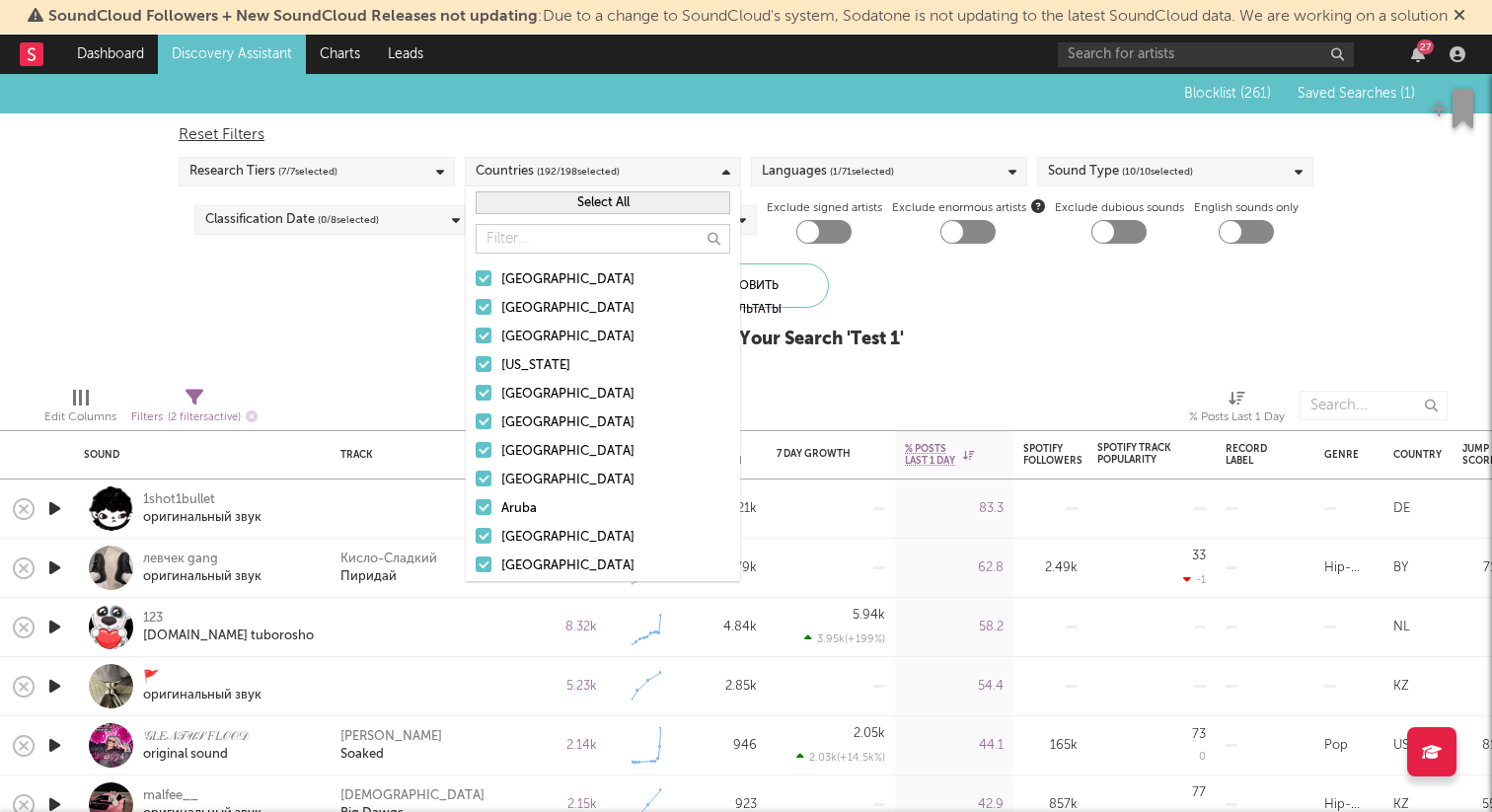
click at [592, 194] on button "Select All" at bounding box center [603, 203] width 254 height 23
click at [420, 257] on div "Blocklist ( 261 ) Saved Searches ( 1 ) Reset Filters Research Tiers ( 7 / 7 sel…" at bounding box center [746, 222] width 1492 height 297
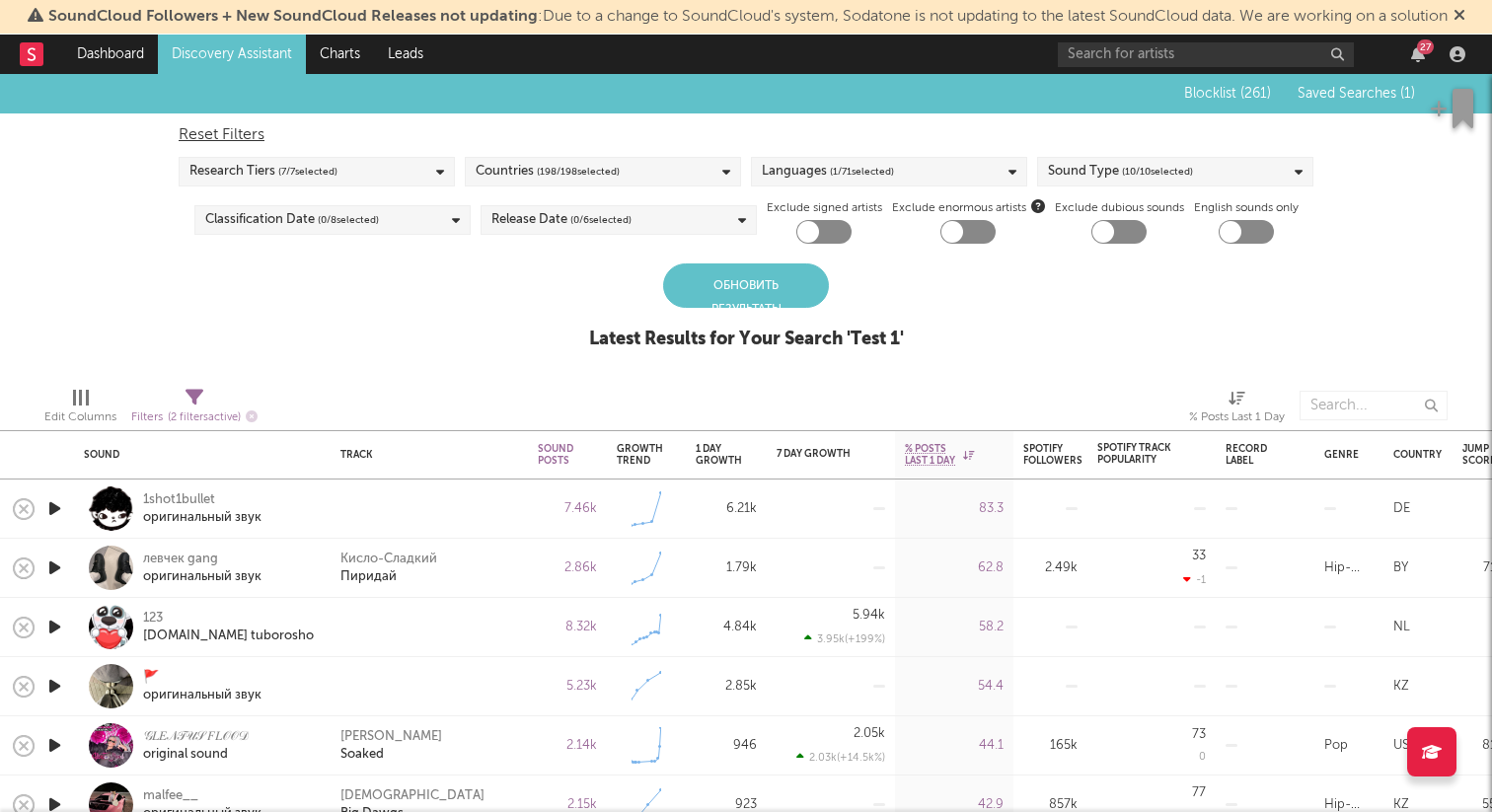
click at [721, 260] on div "Blocklist ( 261 ) Saved Searches ( 1 ) Reset Filters Research Tiers ( 7 / 7 sel…" at bounding box center [746, 222] width 1492 height 297
click at [721, 274] on div "Обновить результаты" at bounding box center [746, 285] width 166 height 45
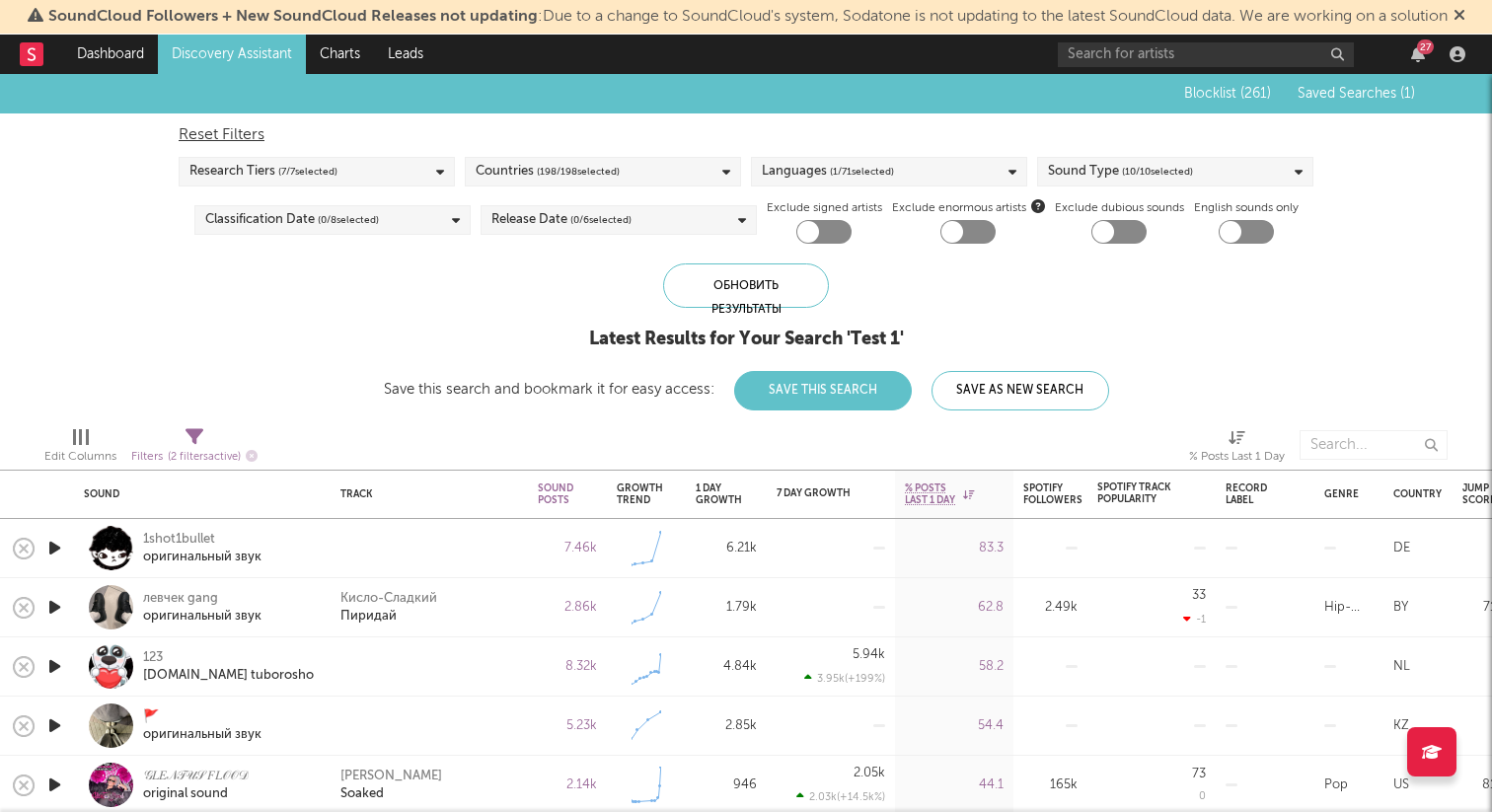
click at [514, 234] on div "Release Date ( 0 / 6 selected)" at bounding box center [618, 220] width 276 height 30
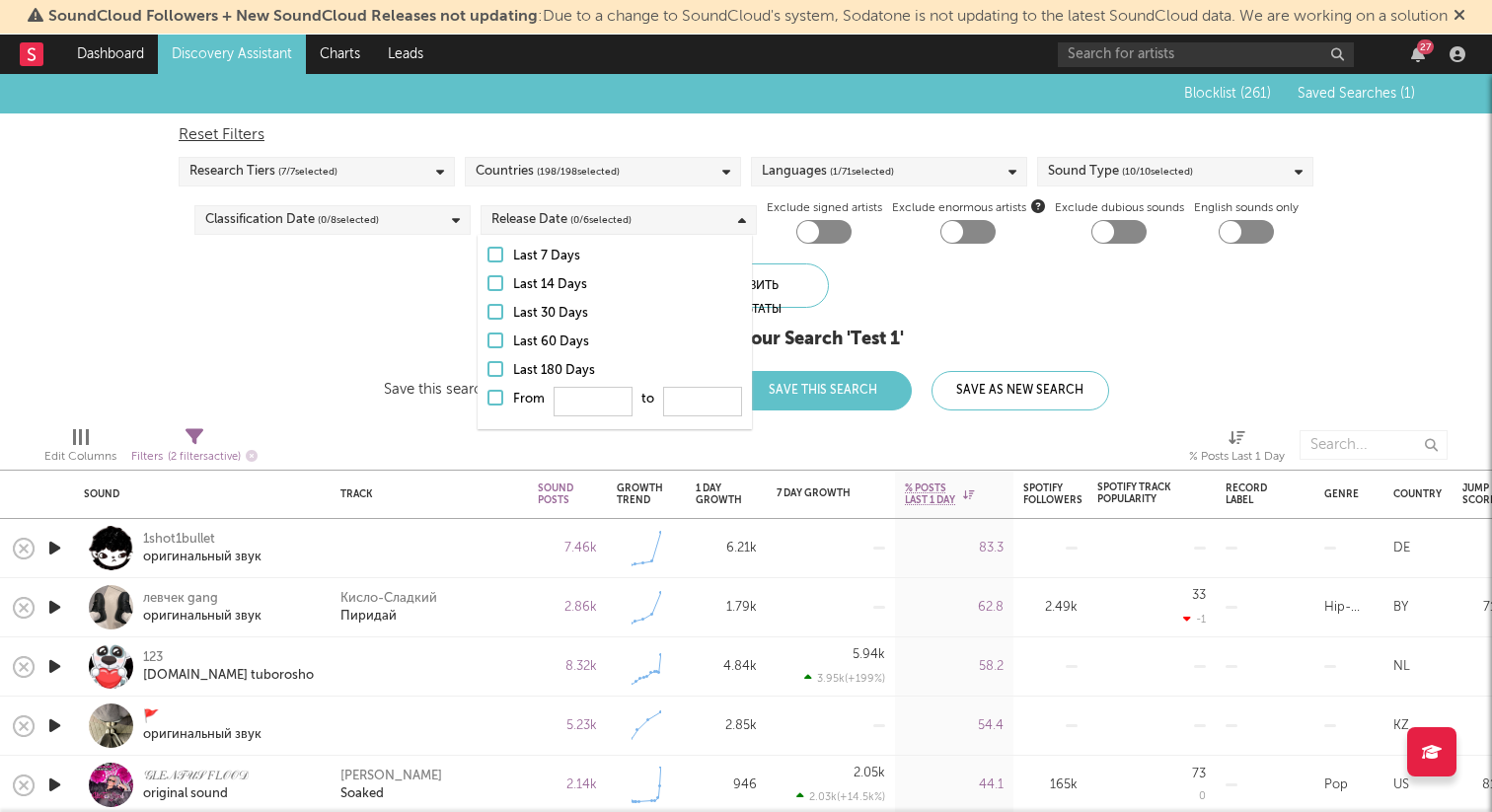
click at [521, 221] on div "Release Date ( 0 / 6 selected)" at bounding box center [561, 220] width 140 height 24
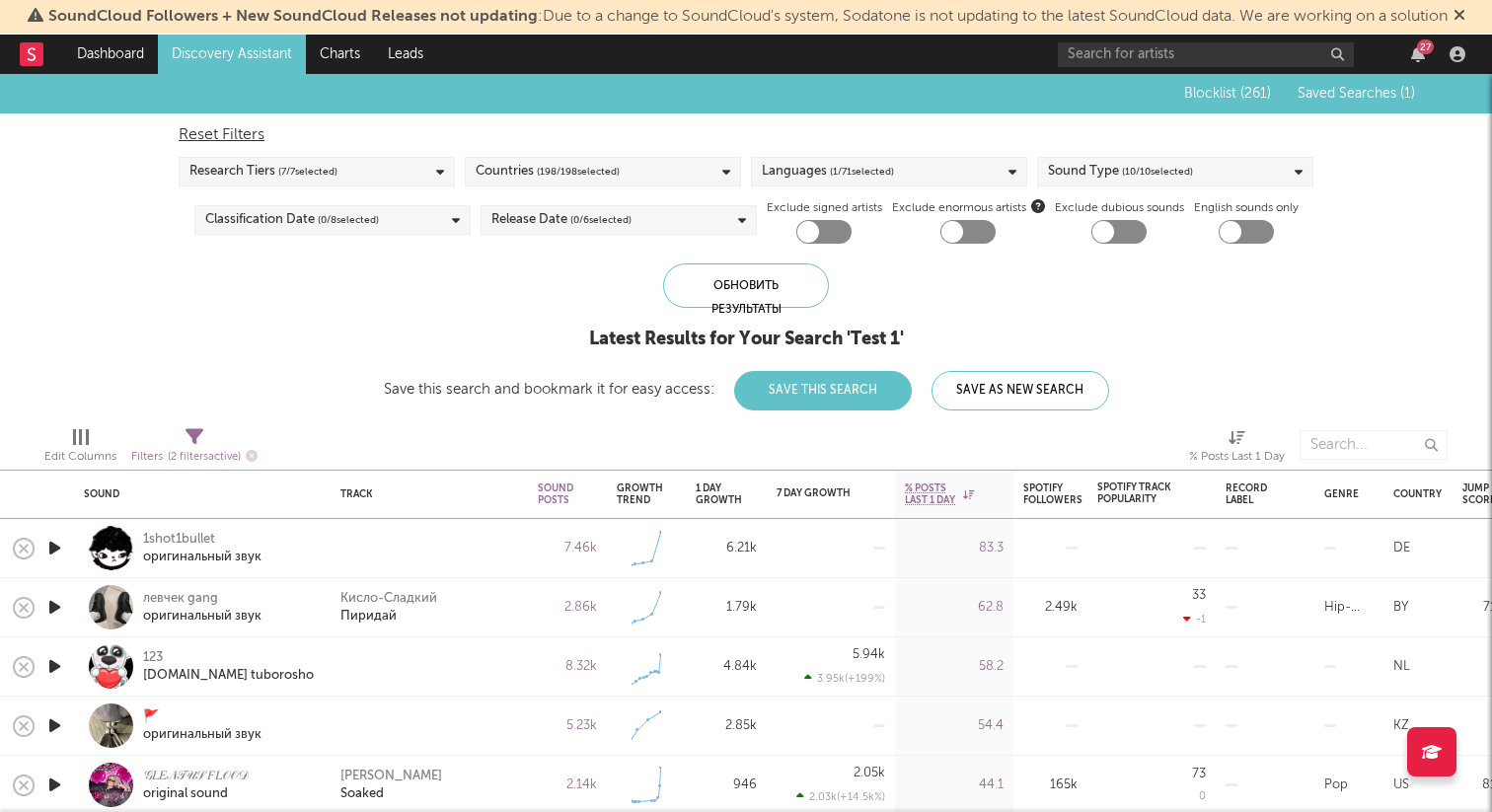
click at [1153, 177] on span "( 10 / 10 selected)" at bounding box center [1157, 172] width 71 height 24
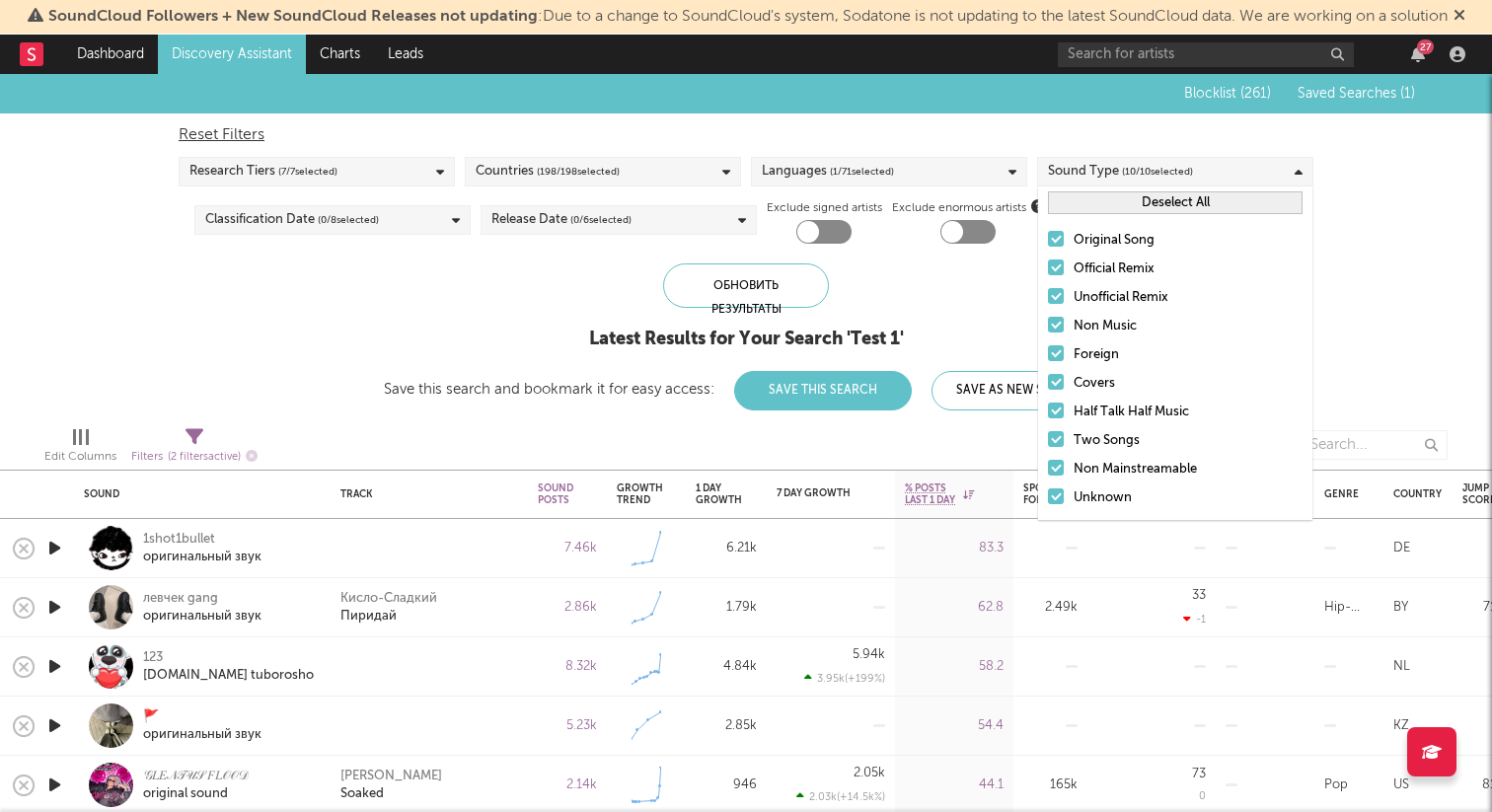
click at [1108, 238] on div "Original Song" at bounding box center [1188, 241] width 229 height 24
click at [1048, 238] on input "Original Song" at bounding box center [1048, 241] width 0 height 24
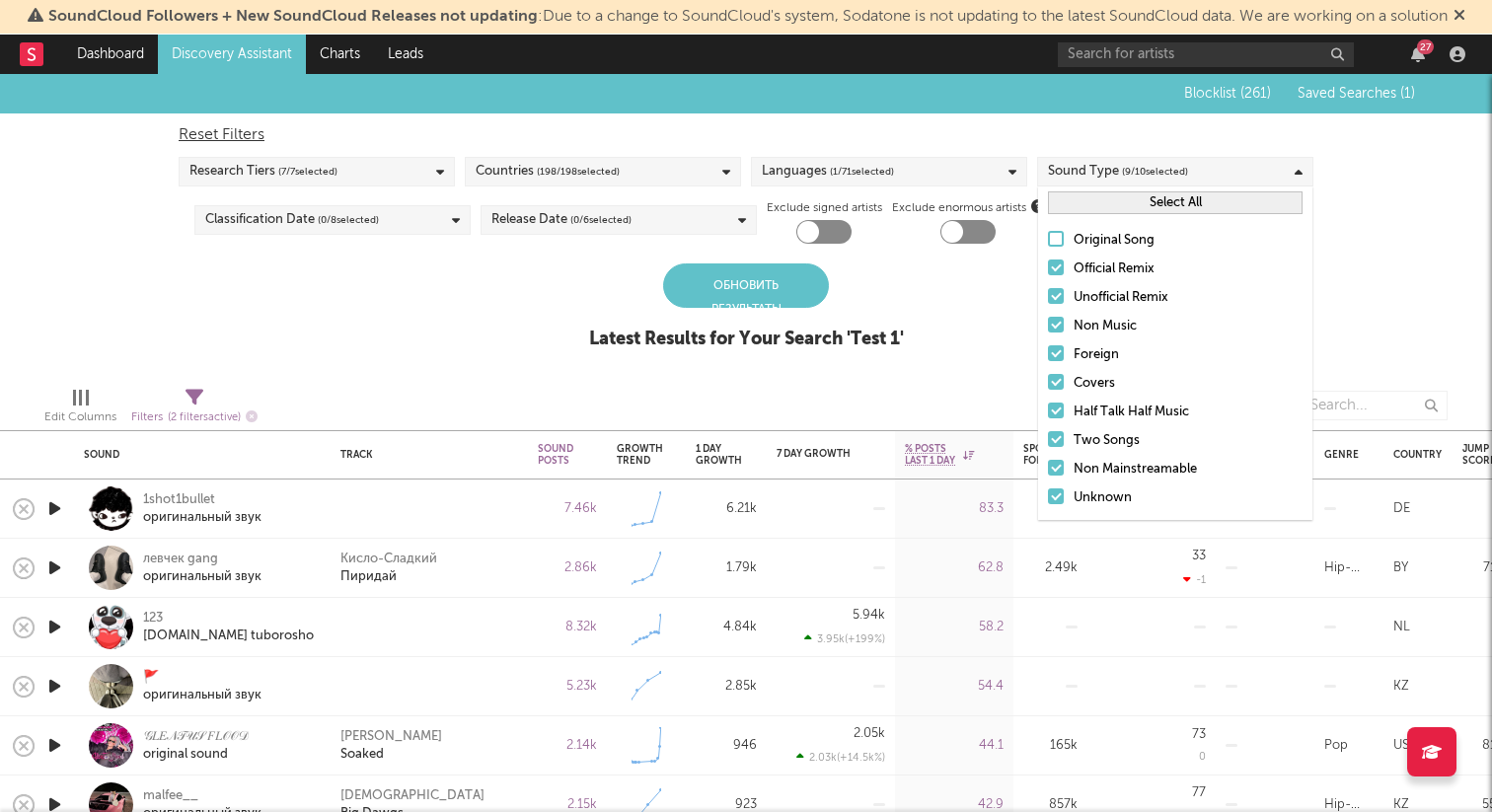
click at [1097, 238] on div "Original Song" at bounding box center [1188, 241] width 229 height 24
click at [1048, 238] on input "Original Song" at bounding box center [1048, 241] width 0 height 24
click at [970, 287] on div "Blocklist ( 261 ) Saved Searches ( 1 ) Reset Filters Research Tiers ( 7 / 7 sel…" at bounding box center [746, 222] width 1492 height 297
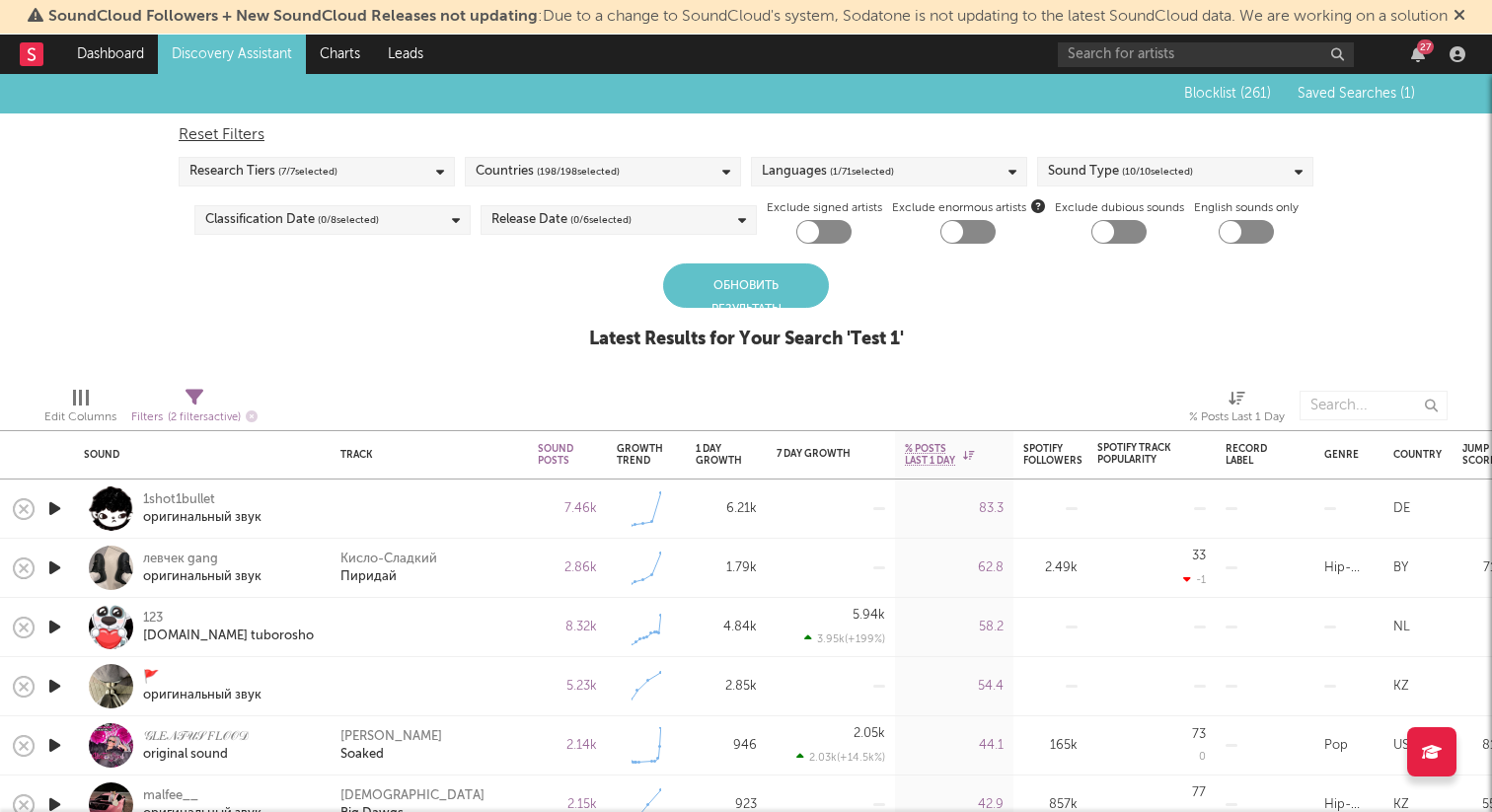
click at [781, 299] on div "Обновить результаты" at bounding box center [746, 285] width 166 height 45
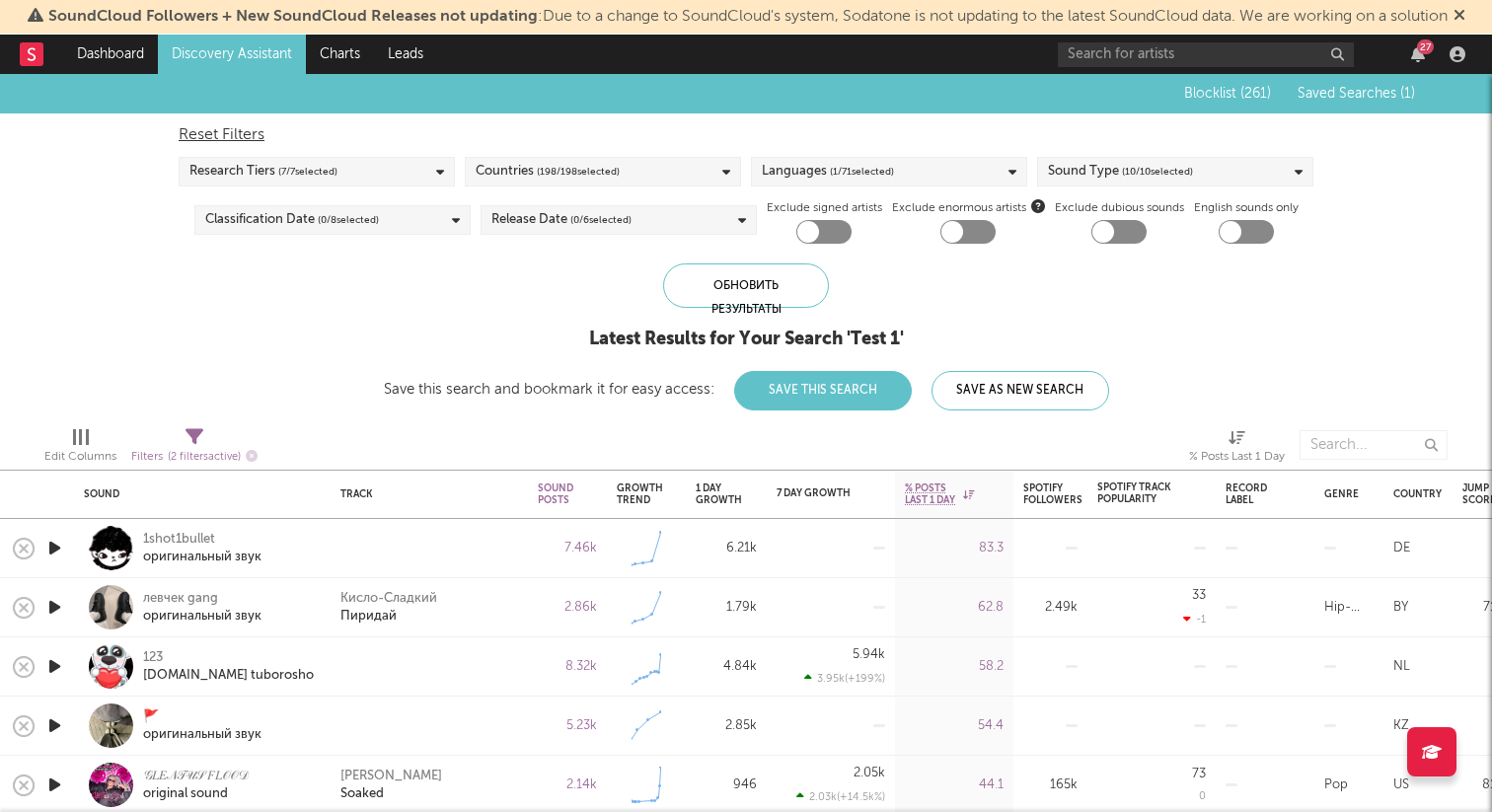
click at [1465, 13] on icon at bounding box center [1459, 15] width 12 height 16
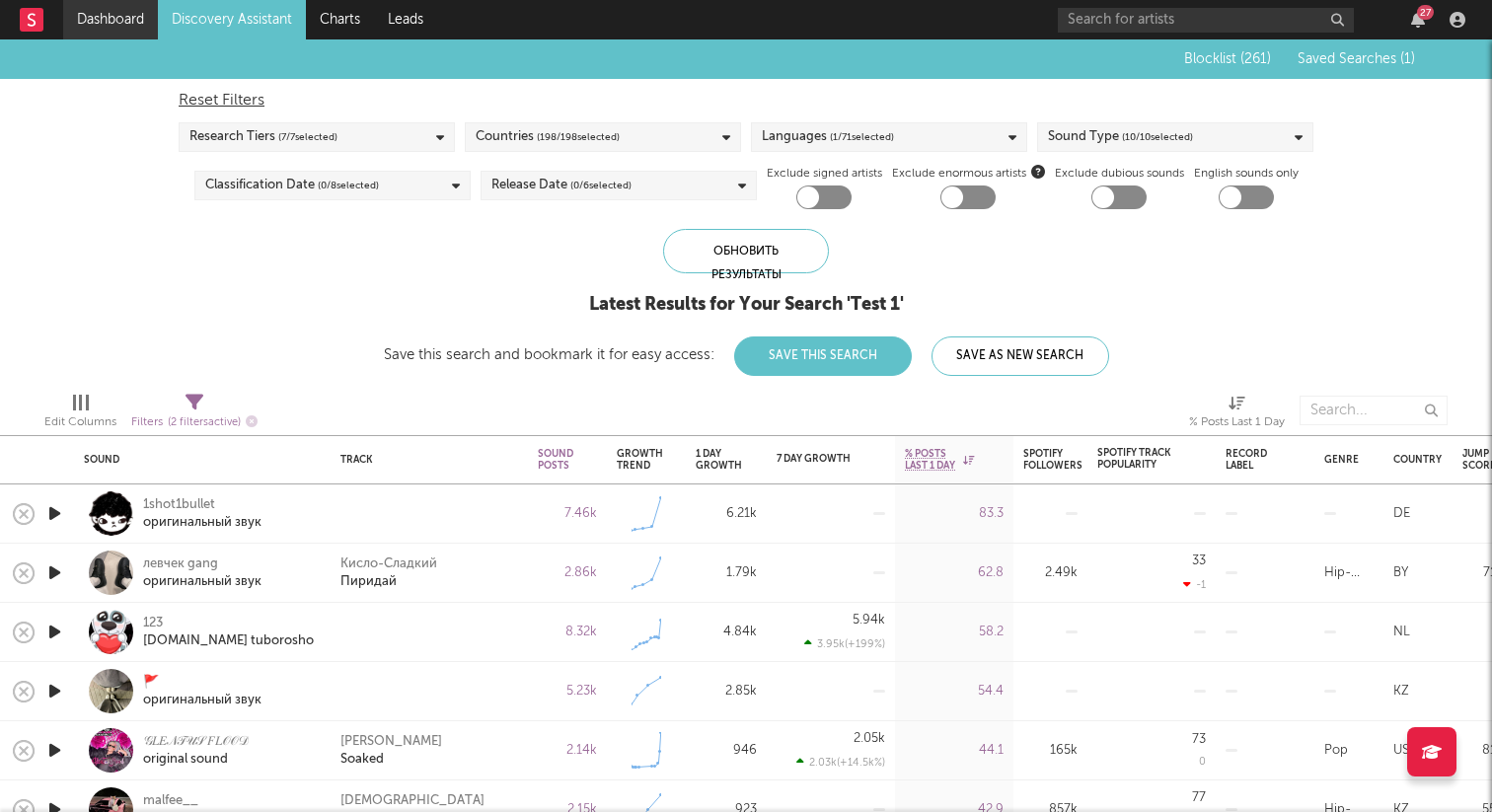
click at [139, 21] on link "Dashboard" at bounding box center [110, 20] width 94 height 40
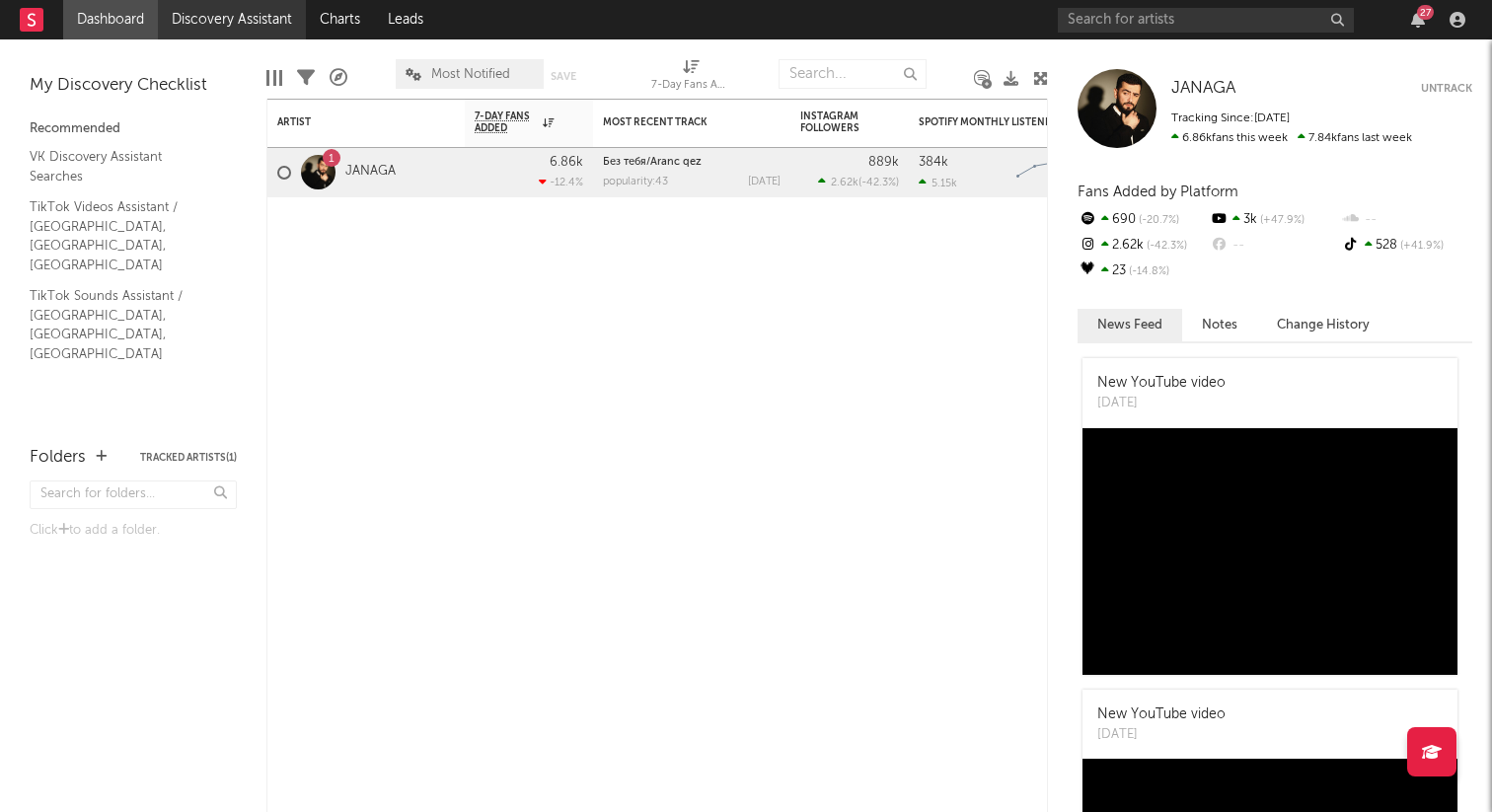
click at [189, 23] on link "Discovery Assistant" at bounding box center [231, 20] width 148 height 40
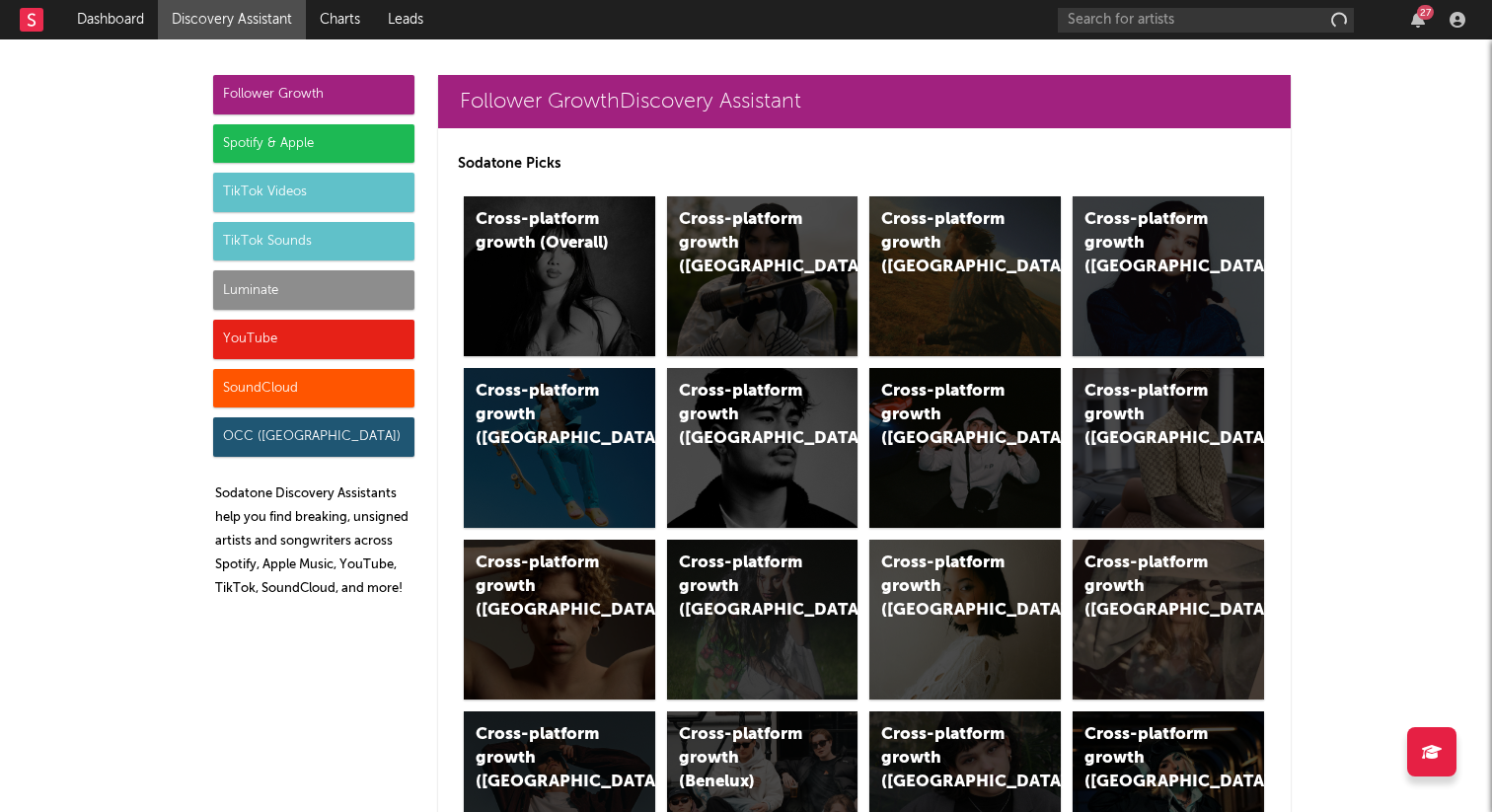
click at [189, 23] on link "Discovery Assistant" at bounding box center [231, 20] width 148 height 40
click at [143, 21] on link "Dashboard" at bounding box center [110, 20] width 94 height 40
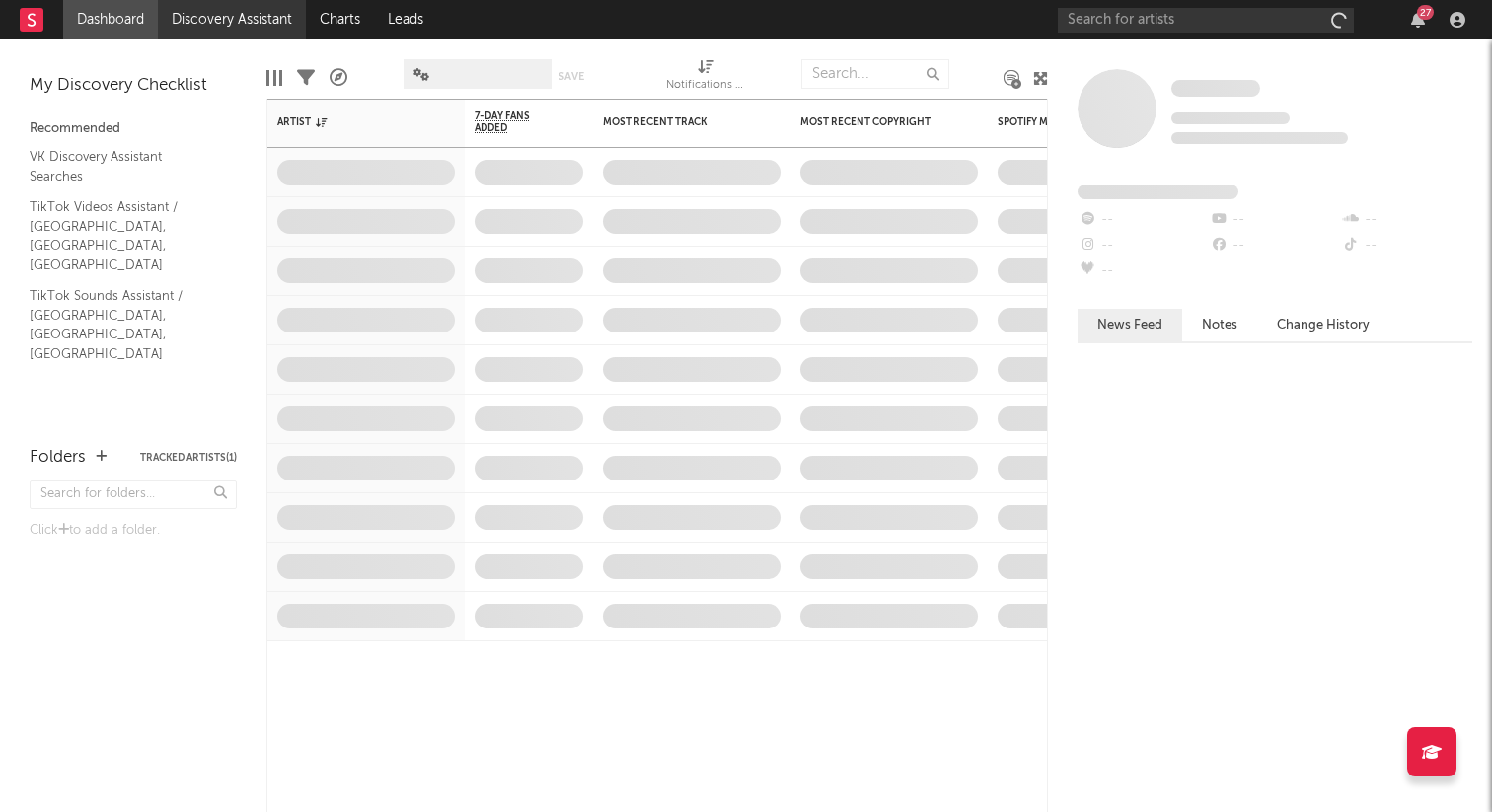
click at [238, 22] on link "Discovery Assistant" at bounding box center [231, 20] width 148 height 40
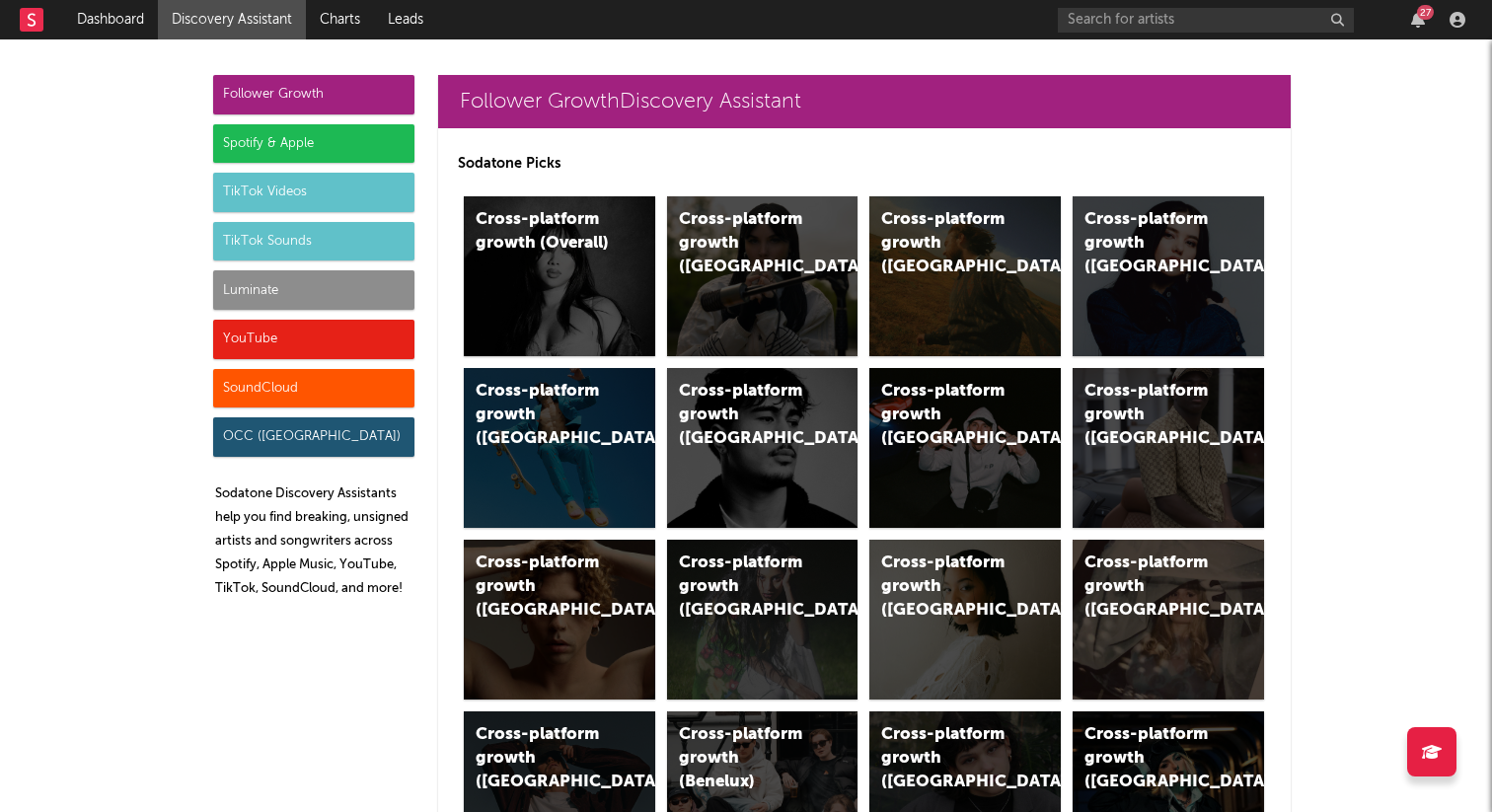
click at [287, 391] on div "SoundCloud" at bounding box center [314, 389] width 202 height 40
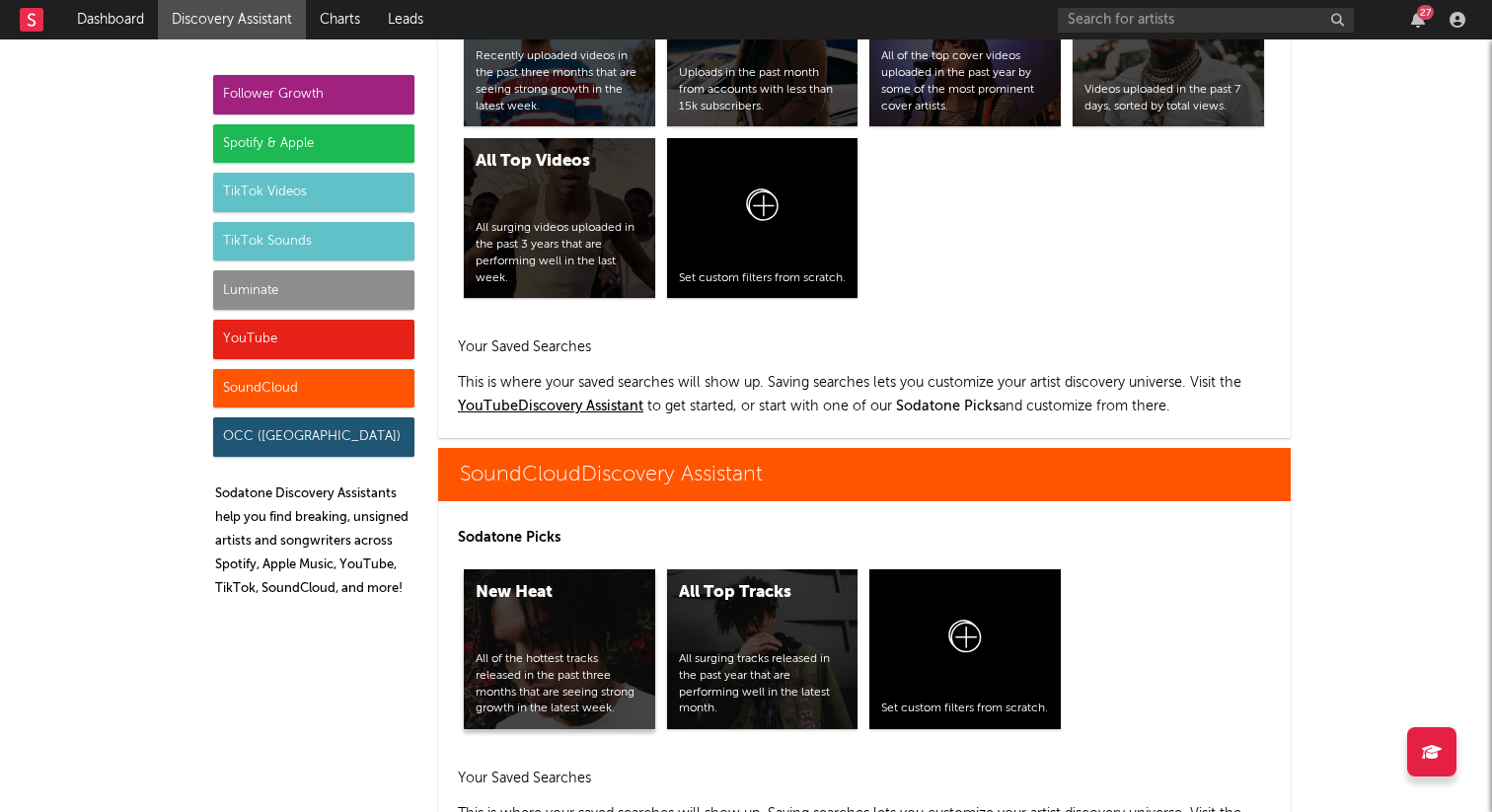
scroll to position [11661, 0]
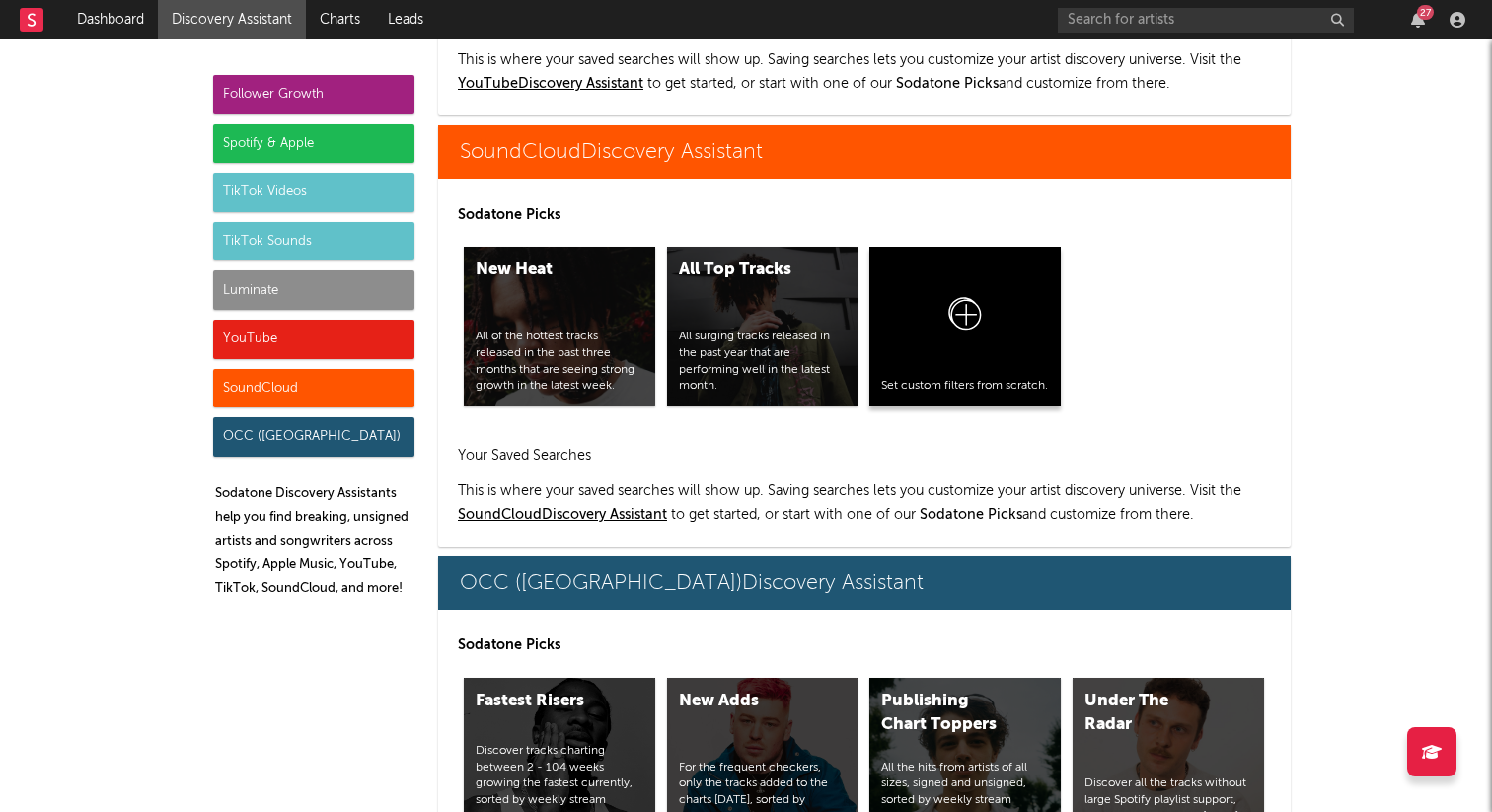
click at [955, 295] on icon at bounding box center [965, 318] width 38 height 47
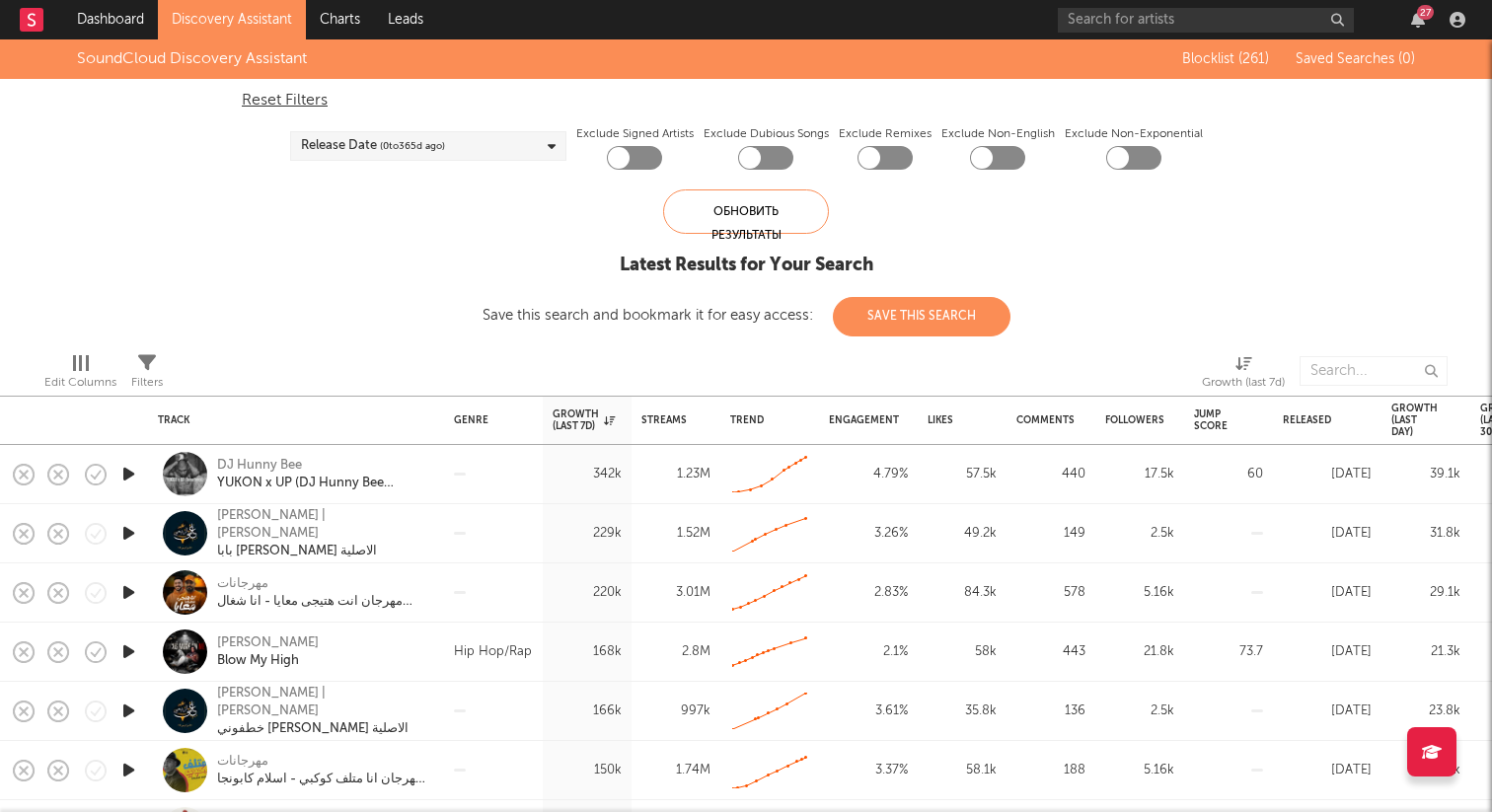
click at [545, 152] on div "Release Date ( 0 to [DATE])" at bounding box center [428, 146] width 276 height 30
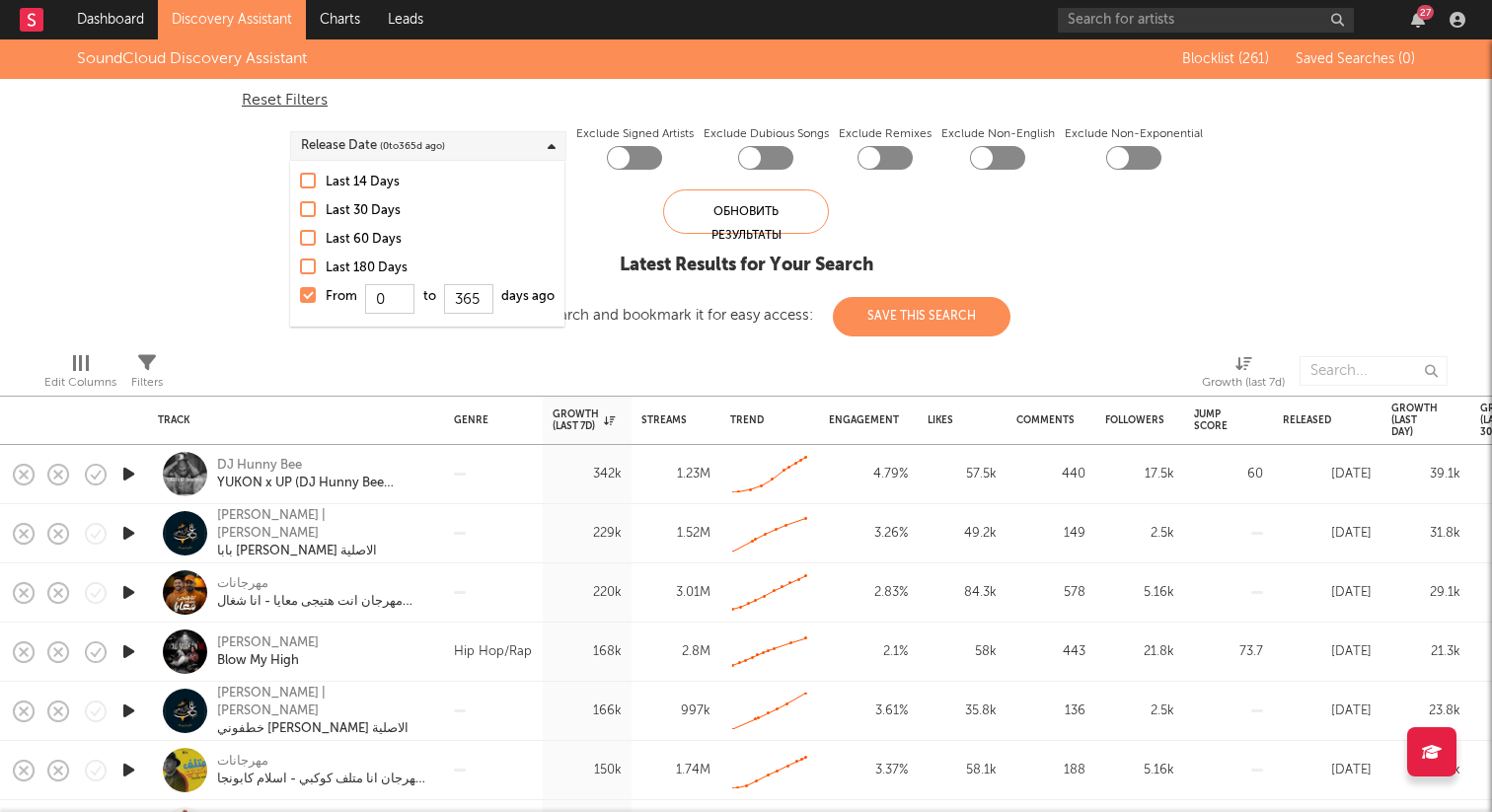
click at [304, 261] on div at bounding box center [308, 266] width 16 height 16
click at [300, 261] on input "Last 180 Days" at bounding box center [300, 268] width 0 height 24
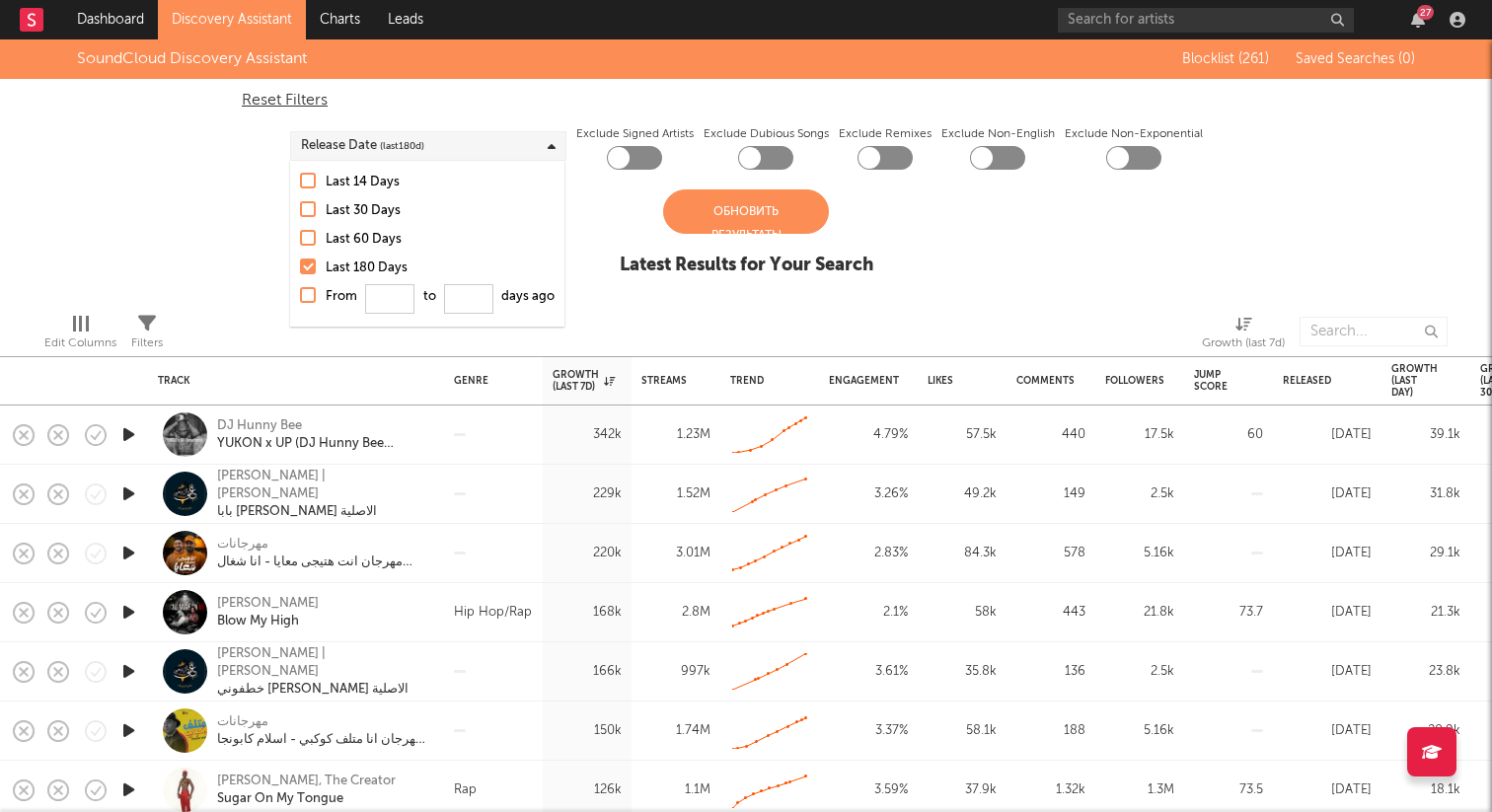
click at [250, 217] on div "SoundCloud Discovery Assistant Blocklist ( 261 ) Saved Searches ( 0 ) Reset Fil…" at bounding box center [746, 168] width 1492 height 257
click at [735, 208] on div "Обновить результаты" at bounding box center [746, 211] width 166 height 45
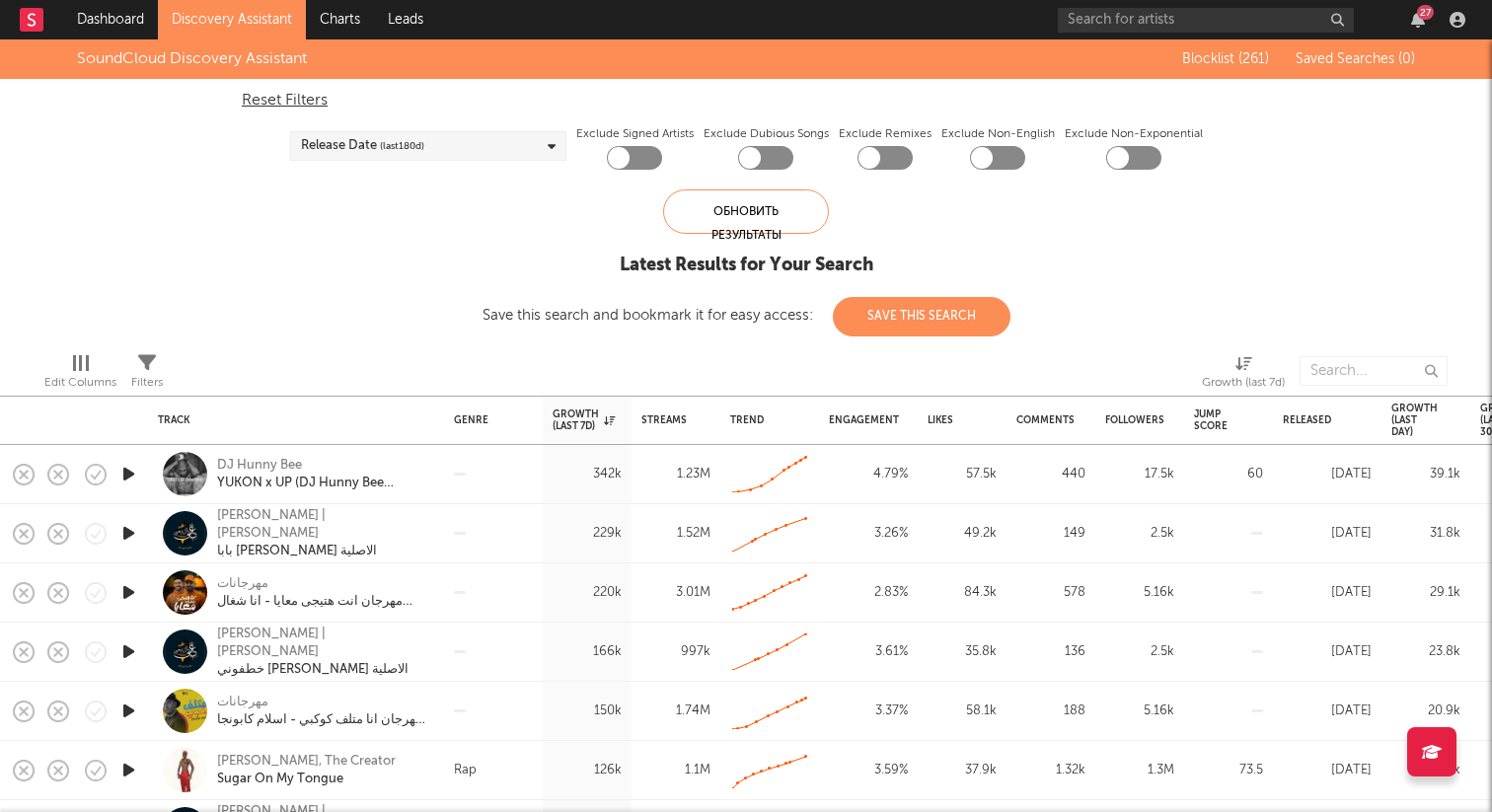
click at [882, 161] on div at bounding box center [885, 158] width 56 height 24
checkbox input "true"
click at [754, 160] on div at bounding box center [750, 158] width 22 height 22
click at [755, 157] on div at bounding box center [766, 158] width 56 height 24
checkbox input "false"
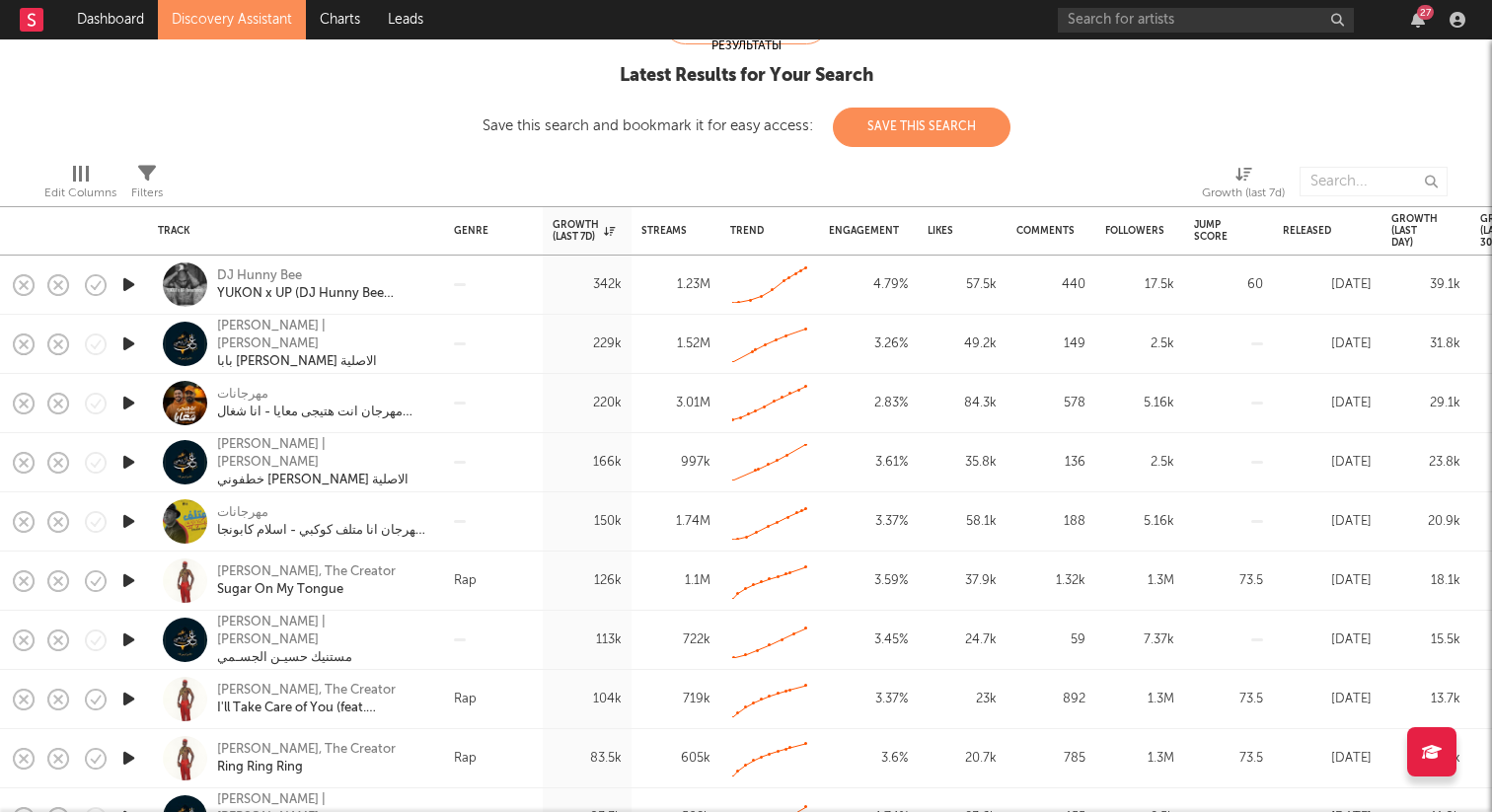
click at [130, 280] on icon "button" at bounding box center [128, 284] width 21 height 25
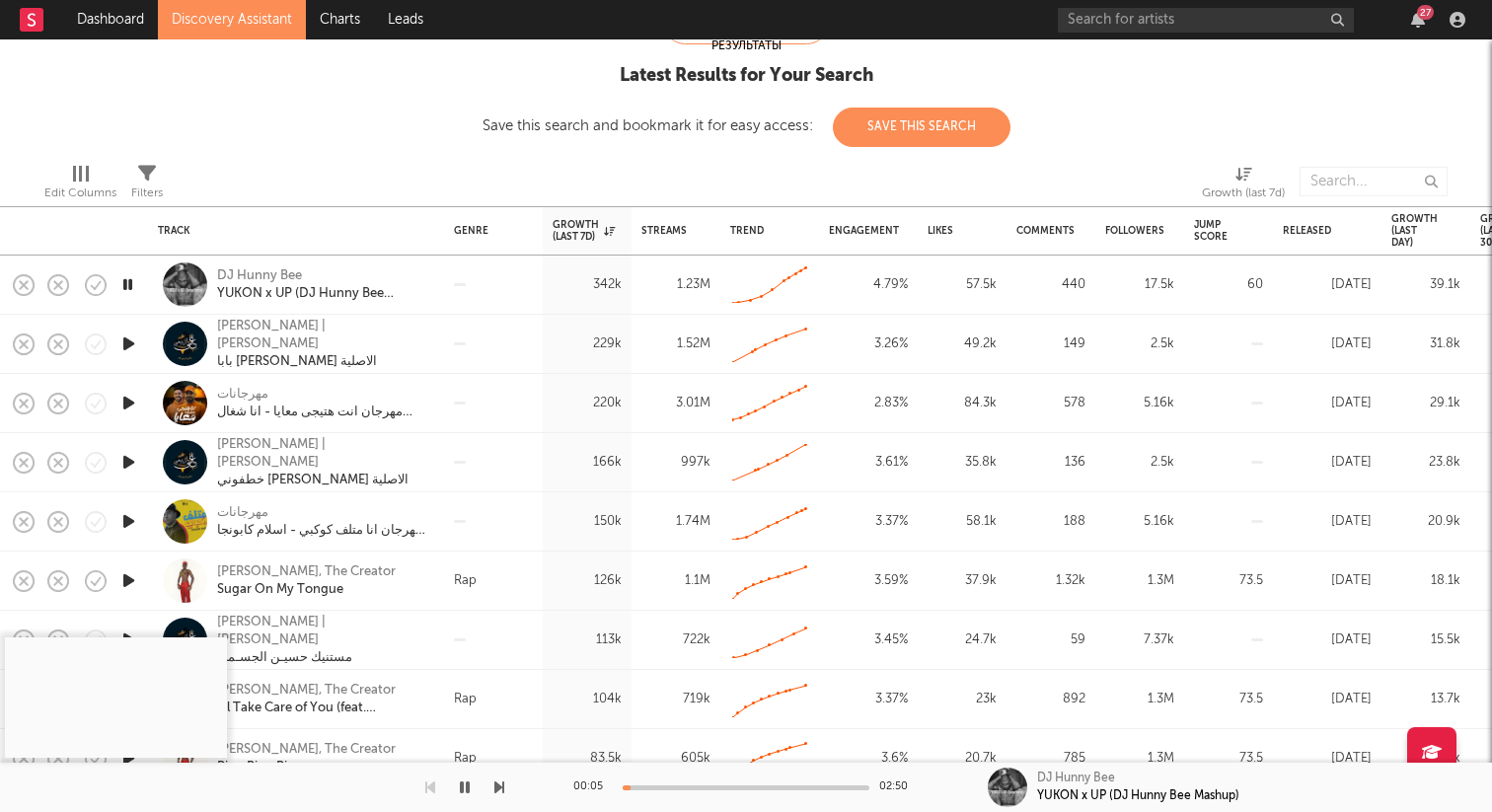
click at [129, 280] on icon "button" at bounding box center [127, 284] width 19 height 25
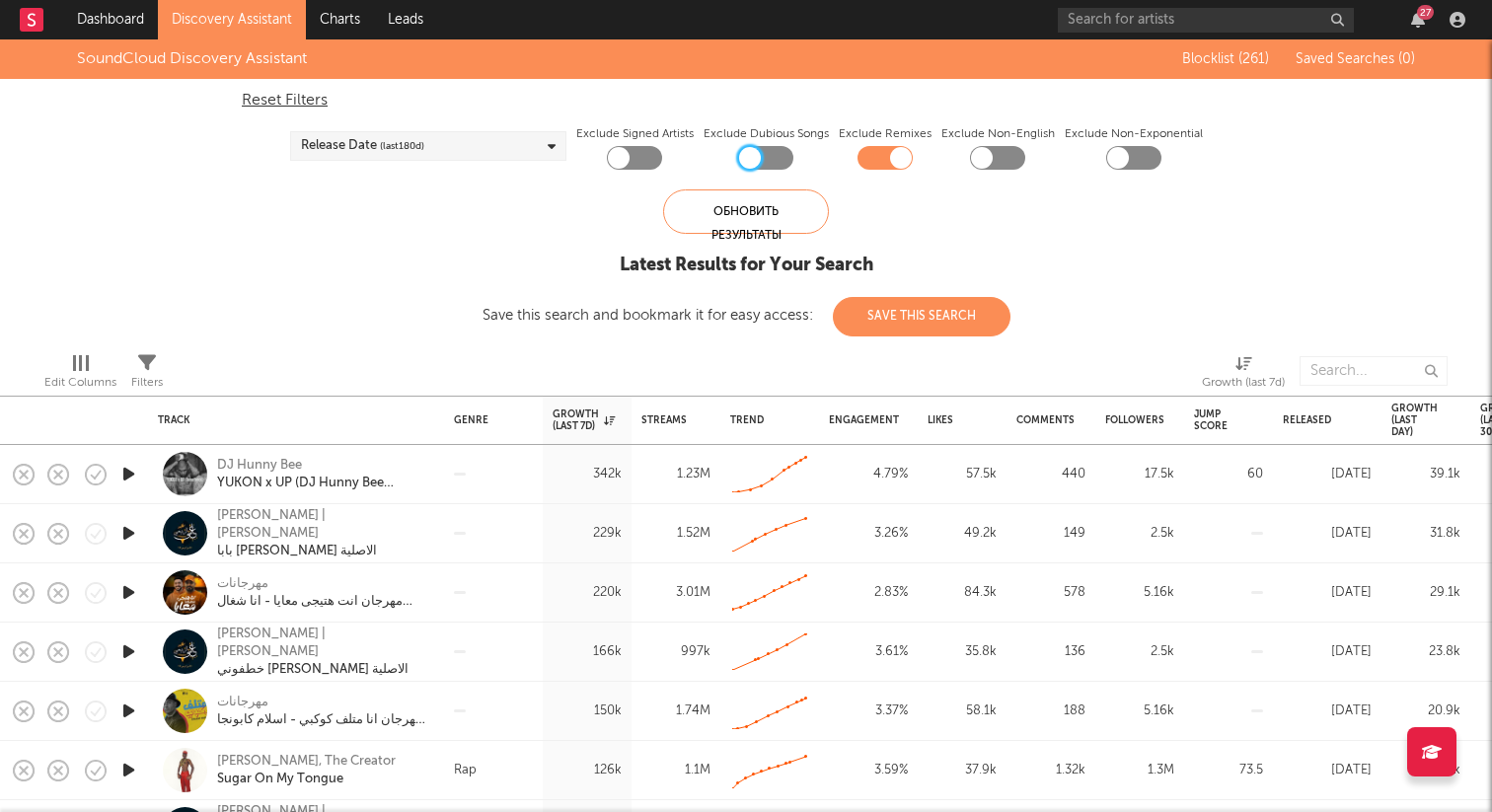
click at [442, 144] on div "Release Date (last 180 d)" at bounding box center [428, 146] width 276 height 30
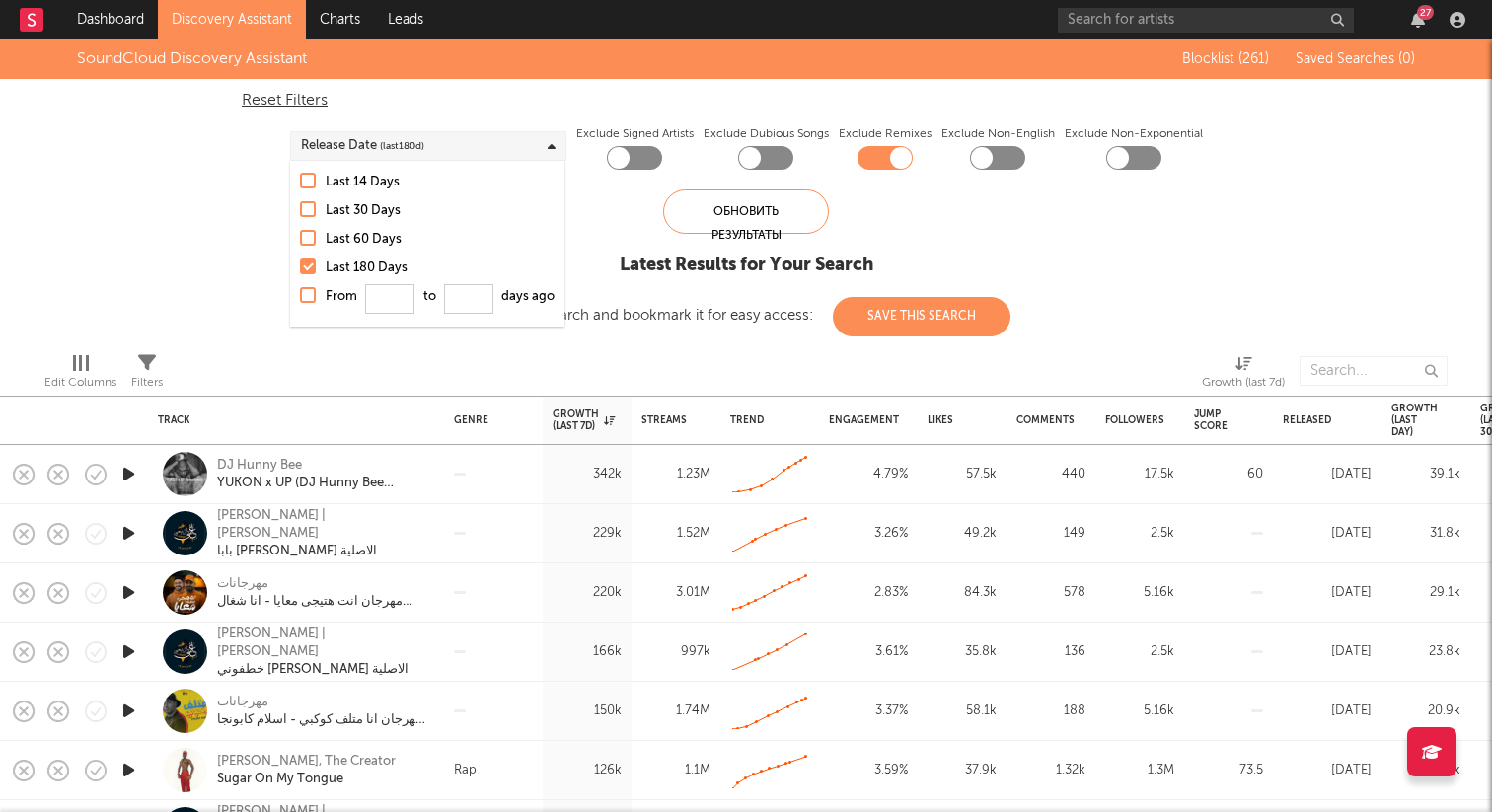
click at [312, 238] on div at bounding box center [308, 238] width 16 height 16
click at [300, 238] on input "Last 60 Days" at bounding box center [300, 240] width 0 height 24
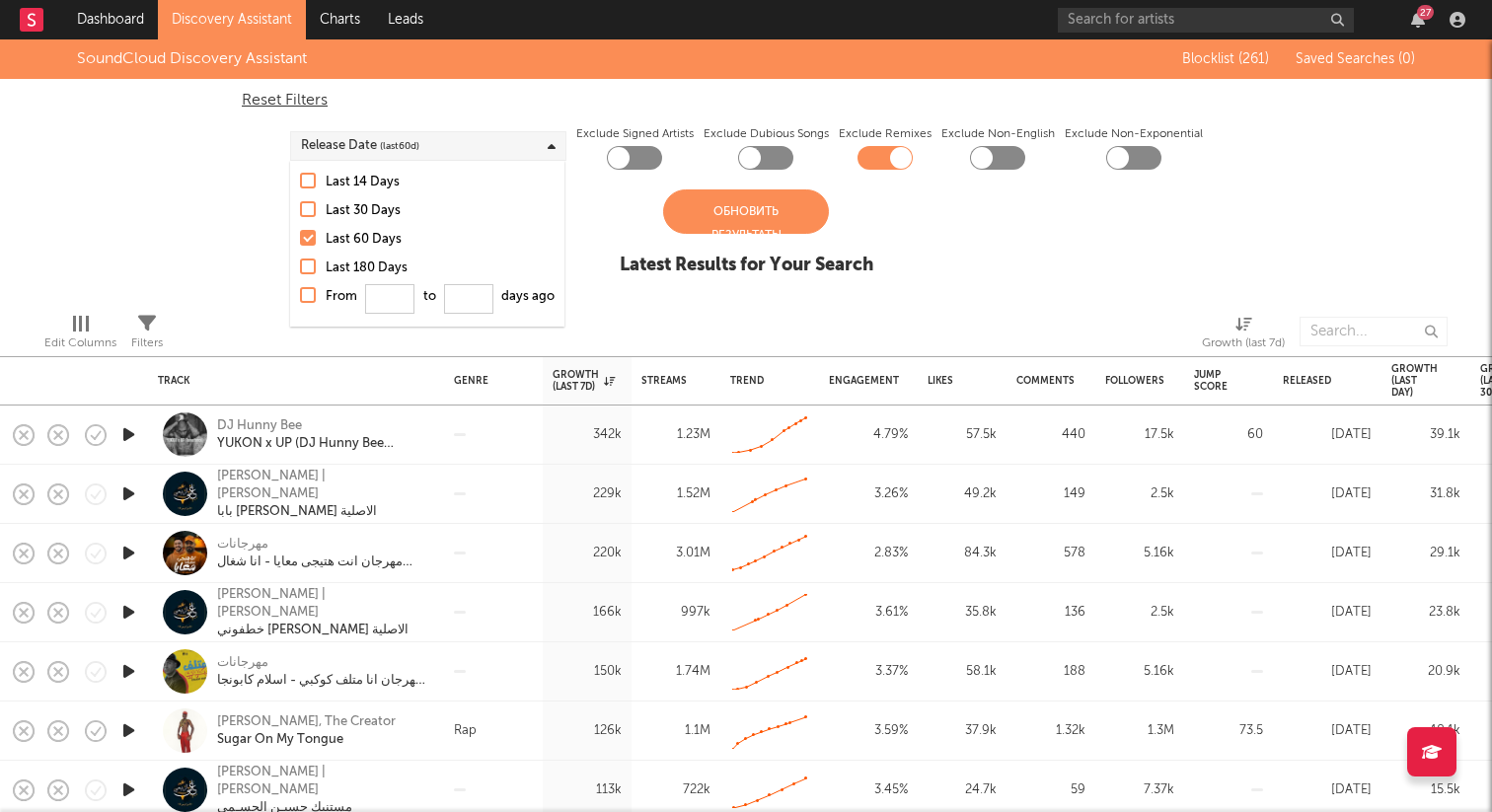
click at [619, 255] on div "Latest Results for Your Search" at bounding box center [746, 265] width 253 height 24
click at [760, 210] on div "Обновить результаты" at bounding box center [746, 211] width 166 height 45
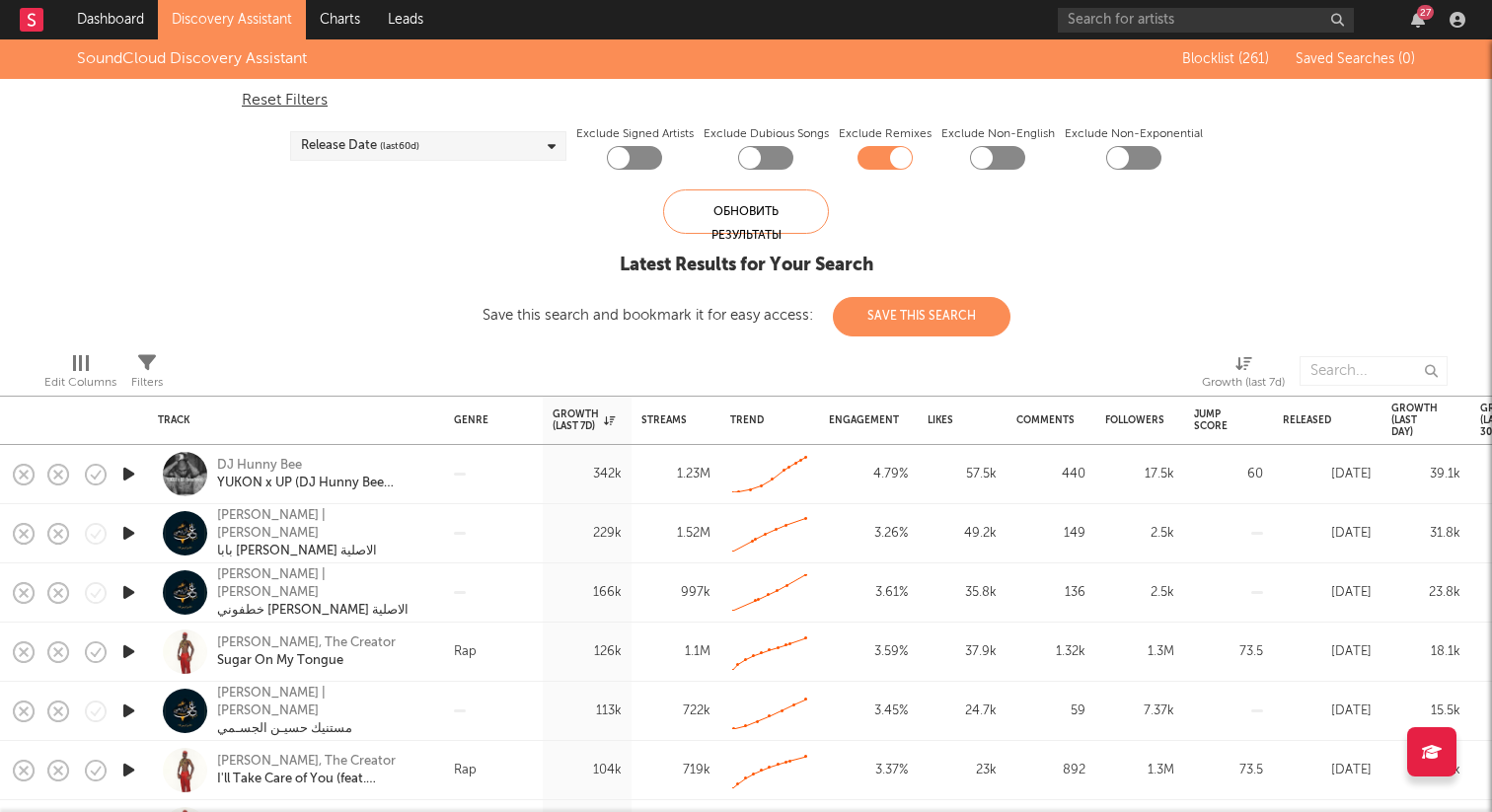
click at [129, 474] on icon "button" at bounding box center [128, 474] width 21 height 25
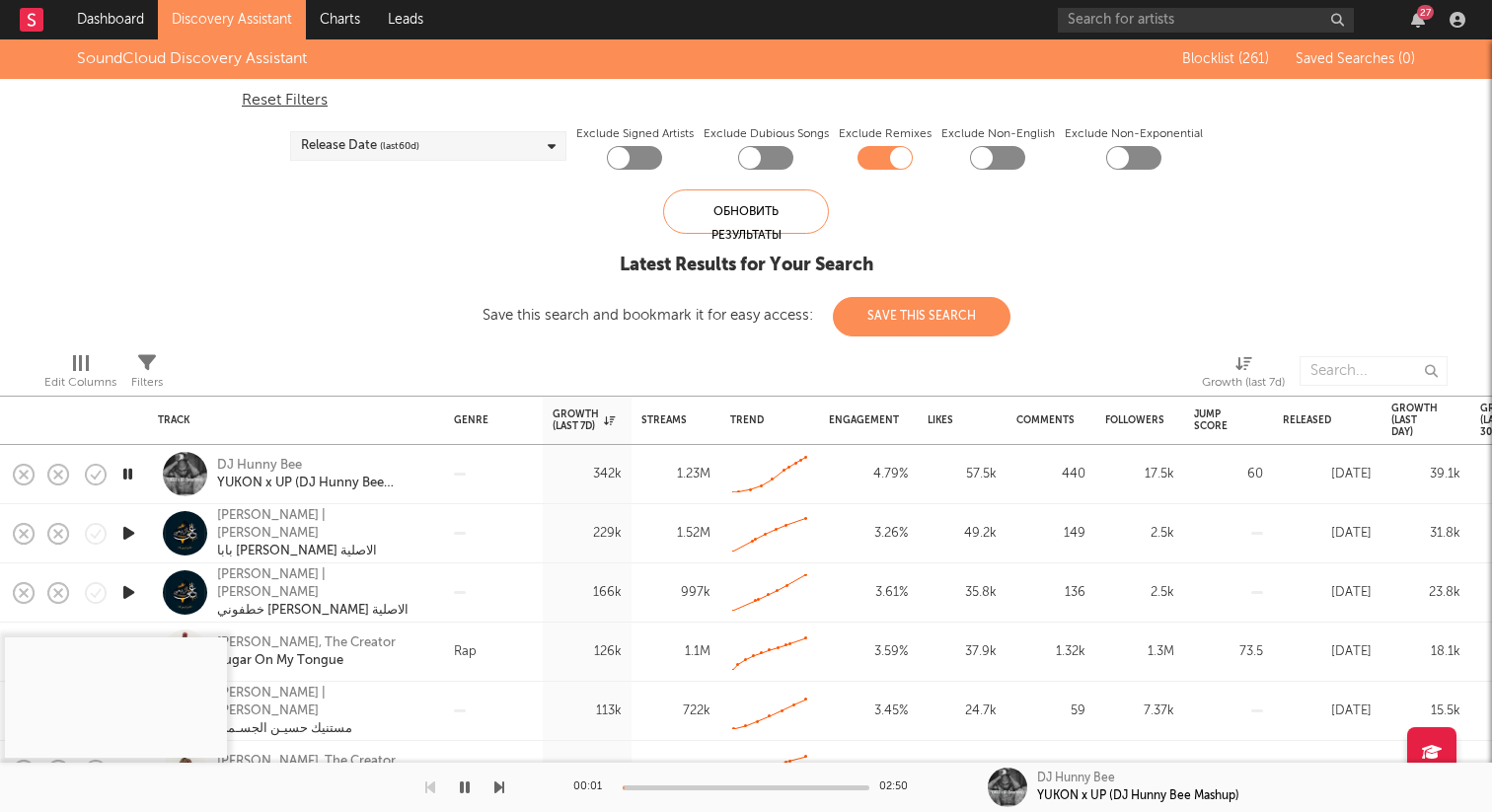
click at [129, 474] on icon "button" at bounding box center [127, 474] width 19 height 25
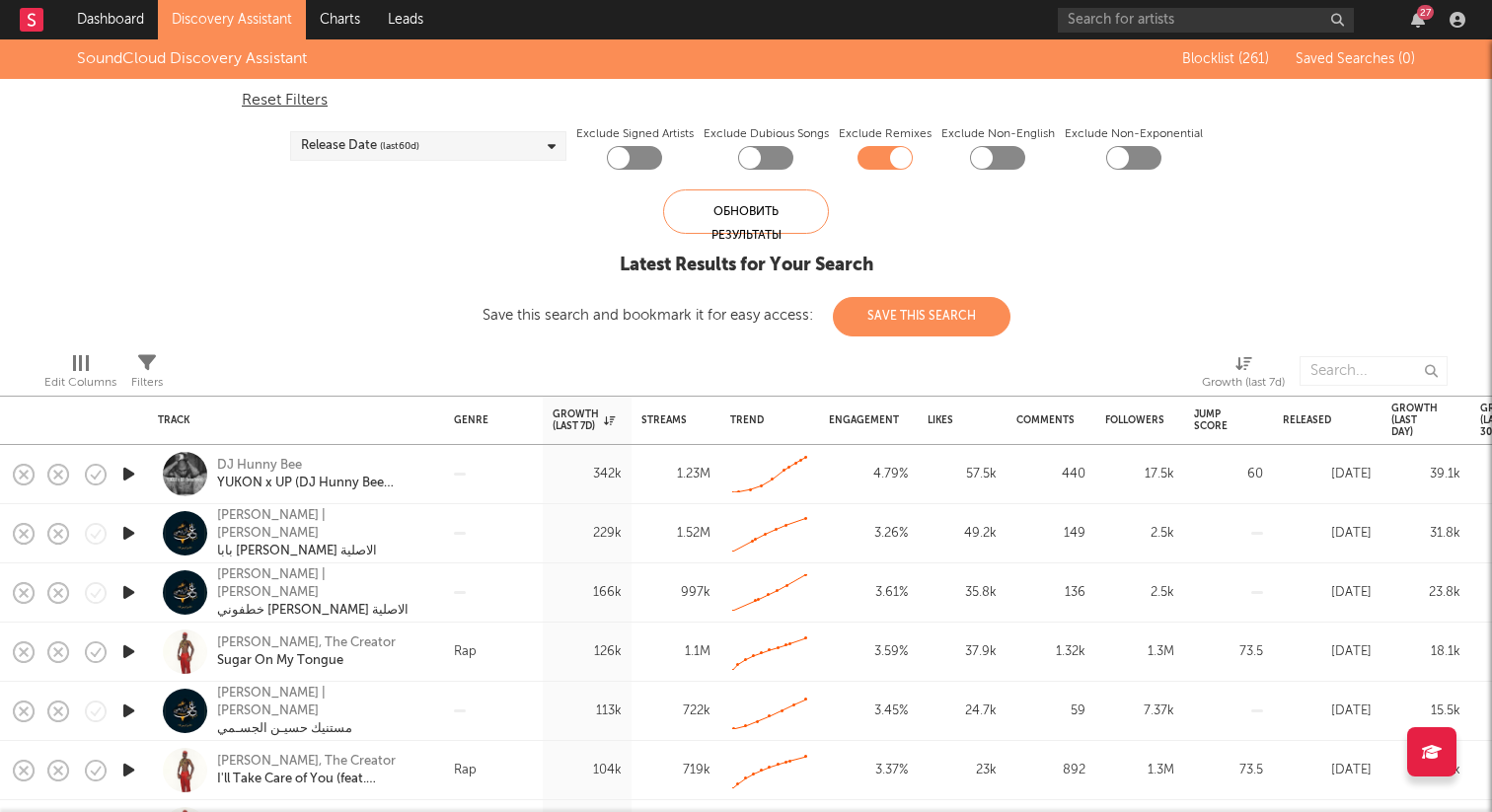
click at [407, 148] on span "(last 60 d)" at bounding box center [400, 146] width 40 height 24
click at [328, 213] on div "Last 30 Days" at bounding box center [440, 211] width 229 height 24
click at [300, 213] on input "Last 30 Days" at bounding box center [300, 211] width 0 height 24
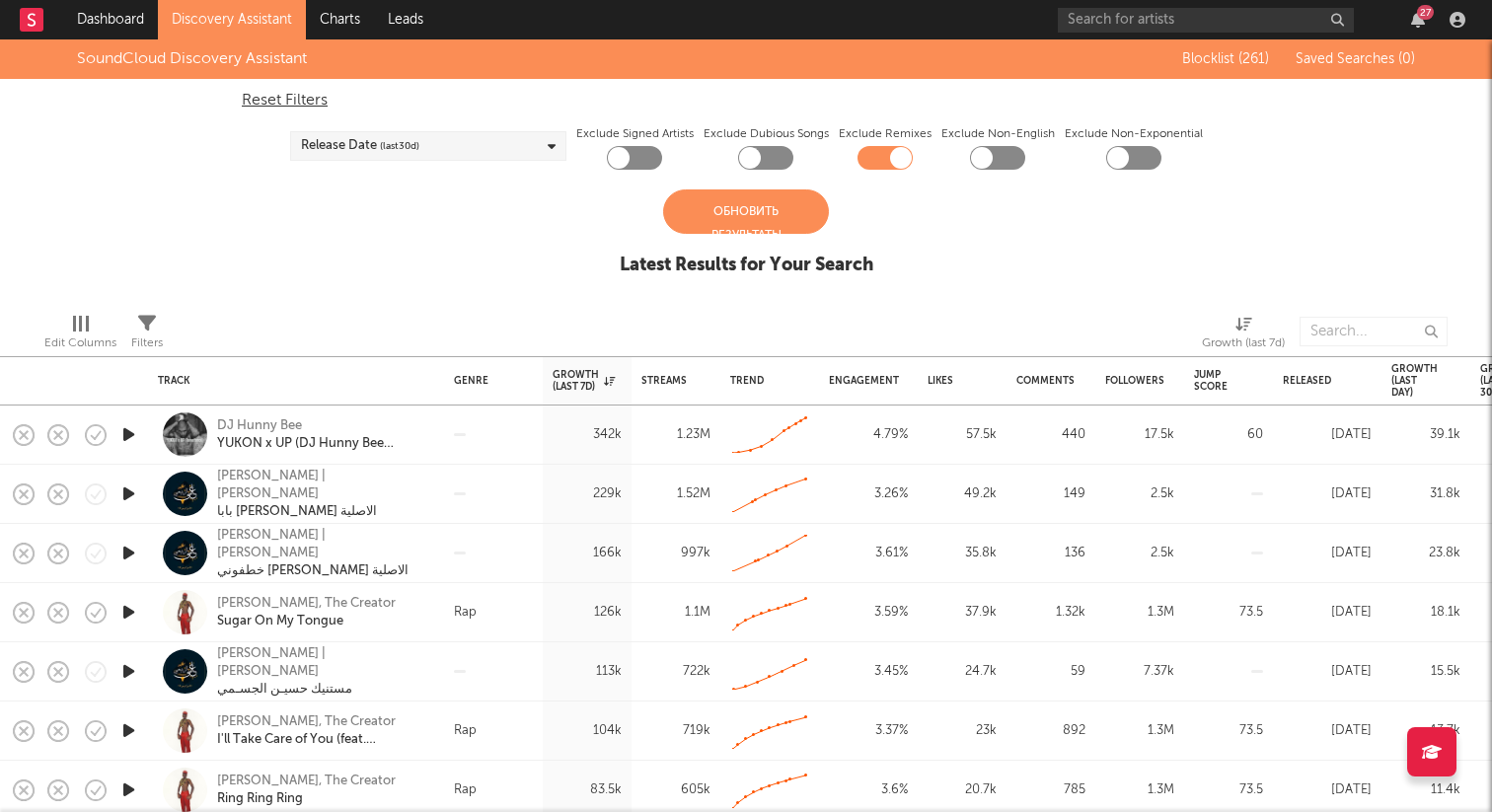
click at [731, 204] on div "Обновить результаты" at bounding box center [746, 211] width 166 height 45
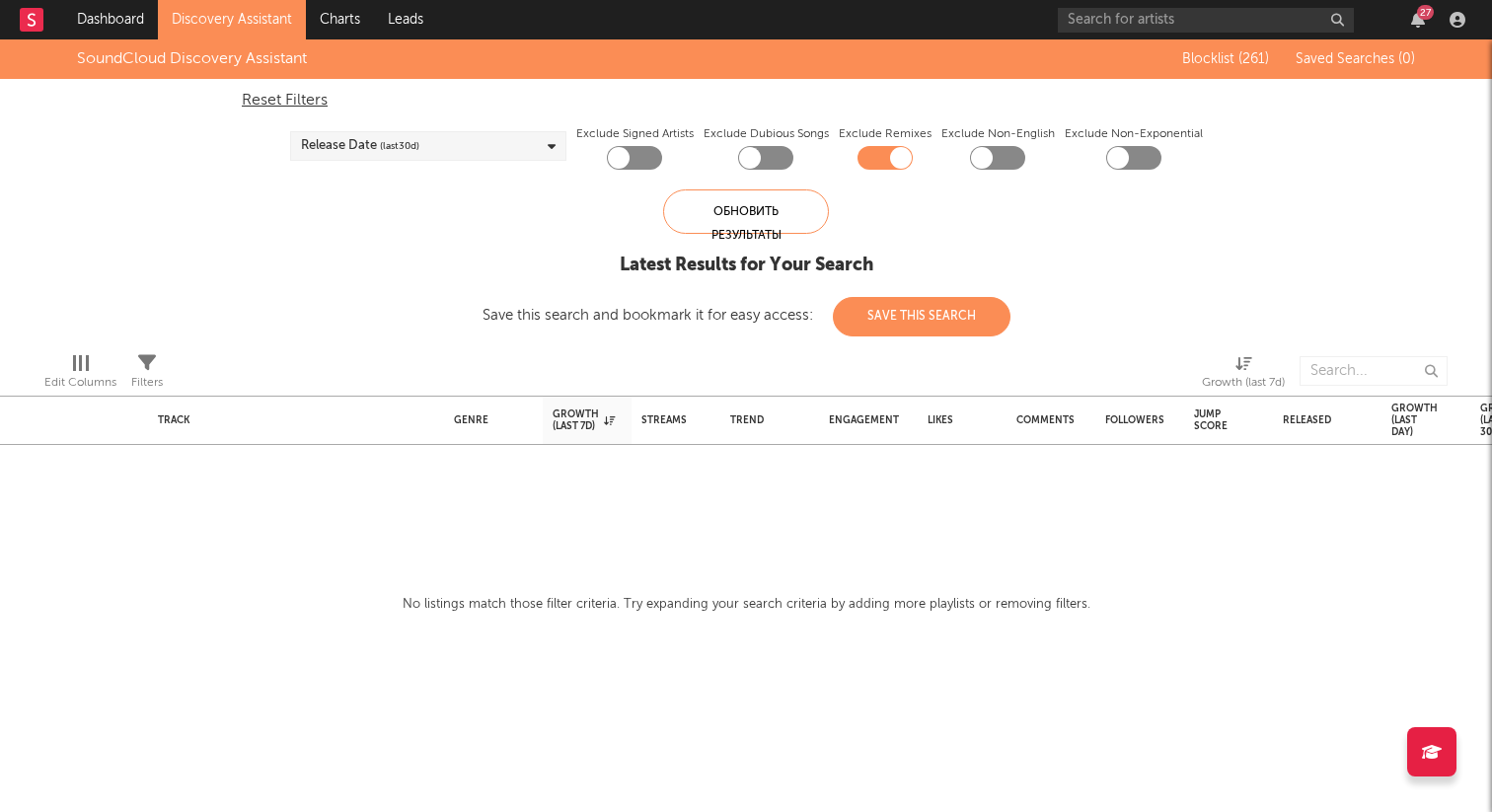
click at [434, 143] on div "Release Date (last 30 d)" at bounding box center [428, 146] width 276 height 30
click at [300, 237] on div at bounding box center [308, 238] width 16 height 16
click at [300, 237] on input "Last 60 Days" at bounding box center [300, 240] width 0 height 24
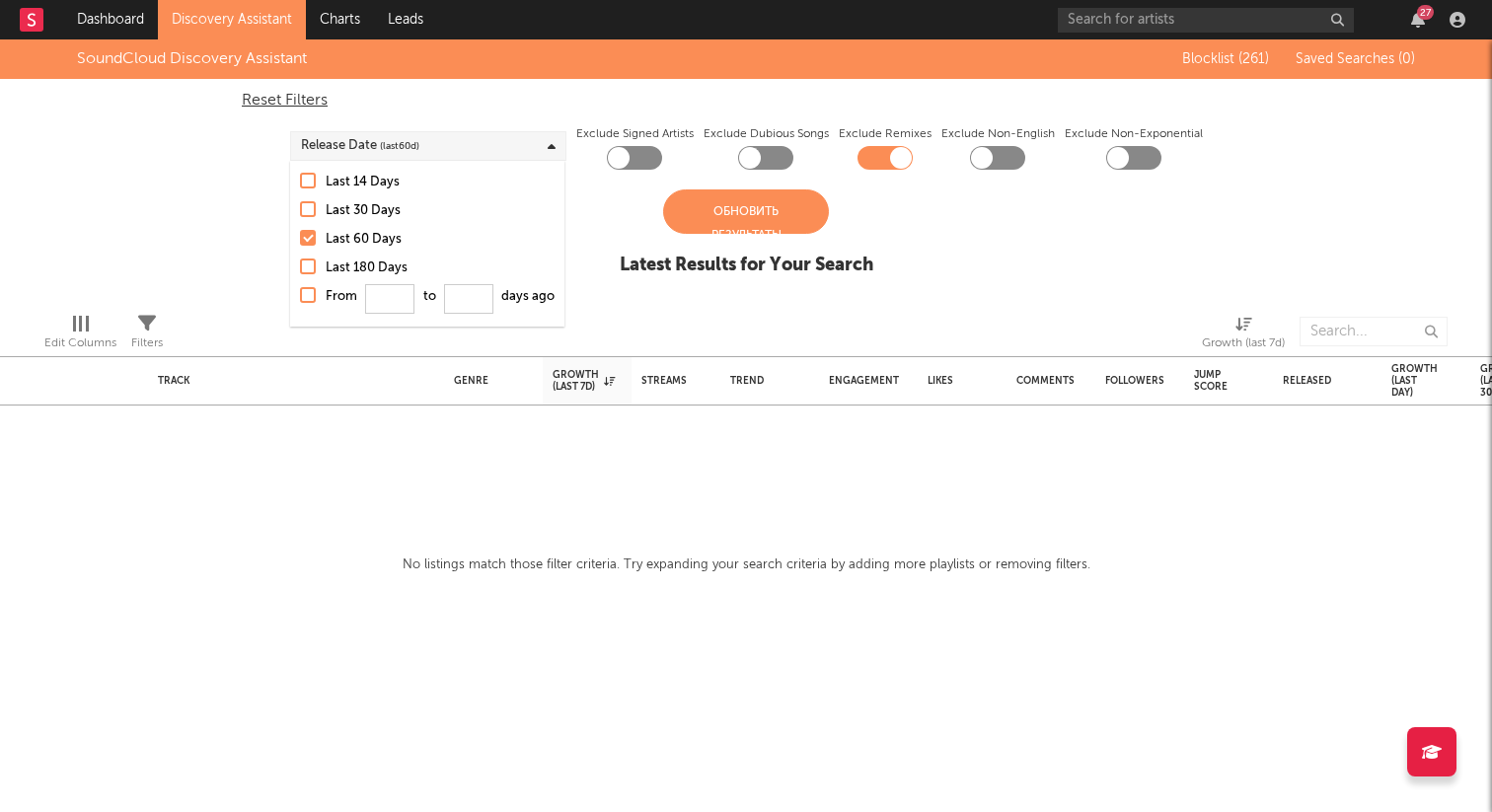
click at [707, 219] on div "Обновить результаты" at bounding box center [746, 211] width 166 height 45
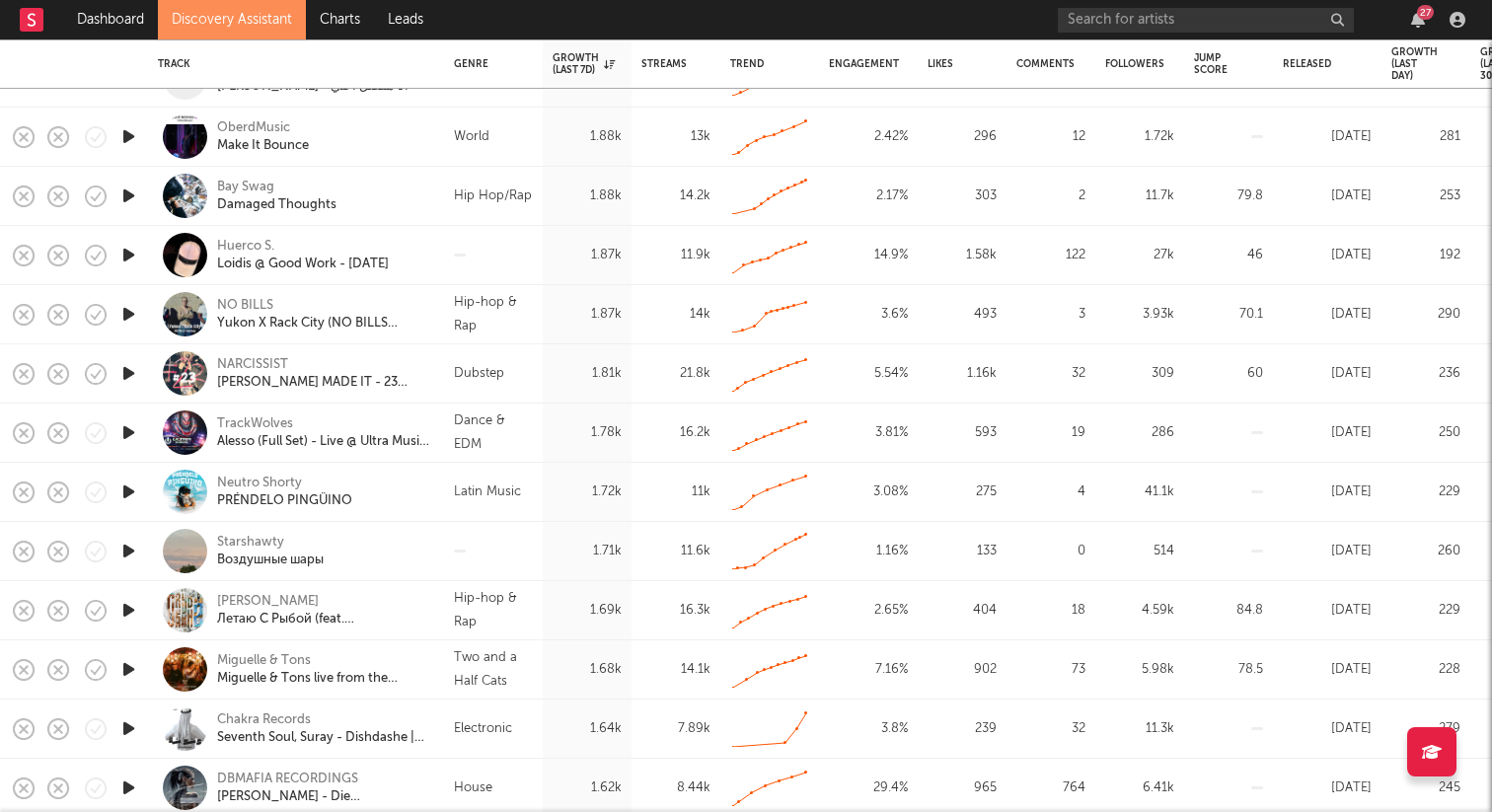
click at [123, 550] on icon "button" at bounding box center [128, 551] width 21 height 25
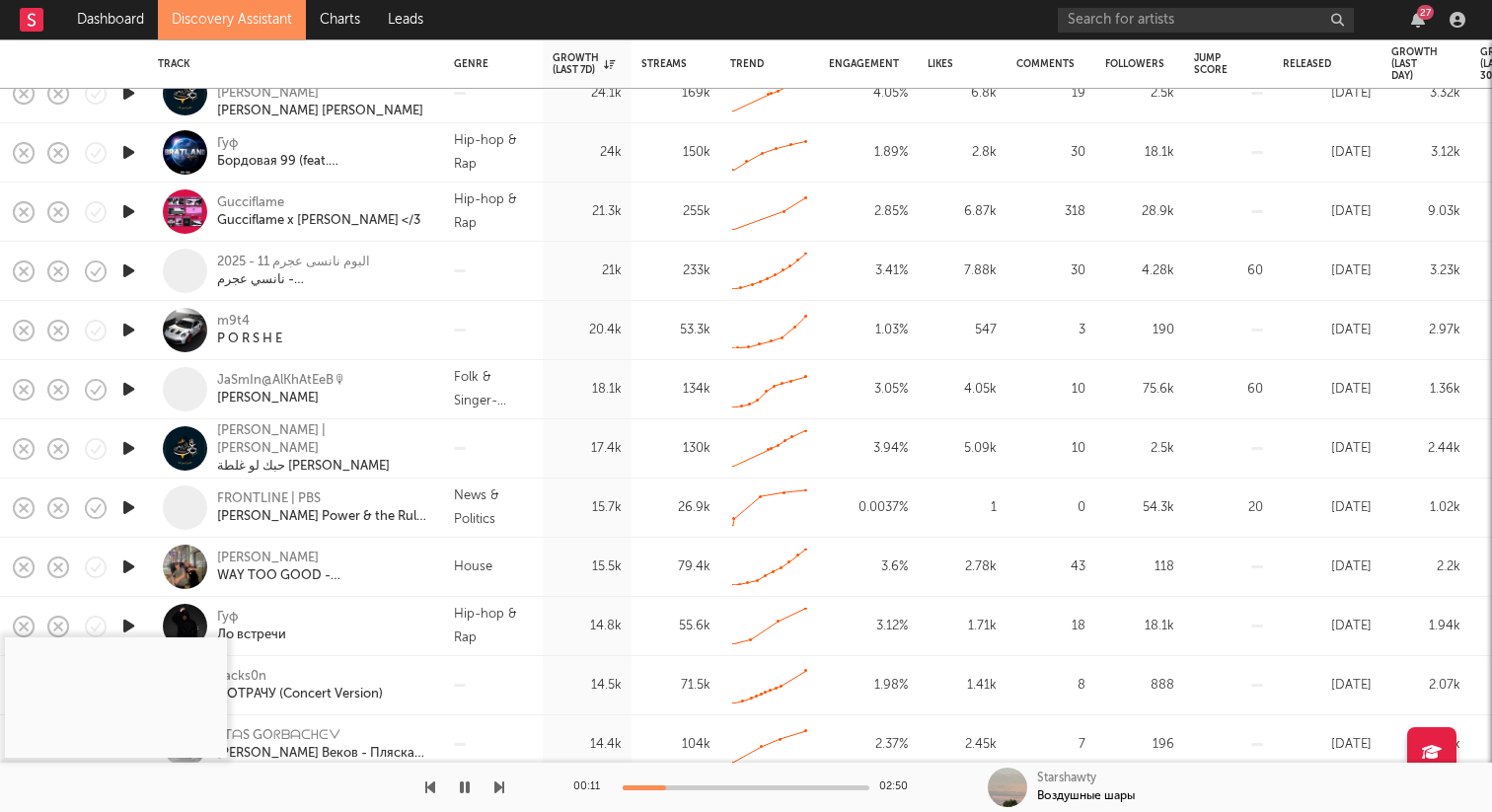
click at [127, 334] on icon "button" at bounding box center [128, 330] width 21 height 25
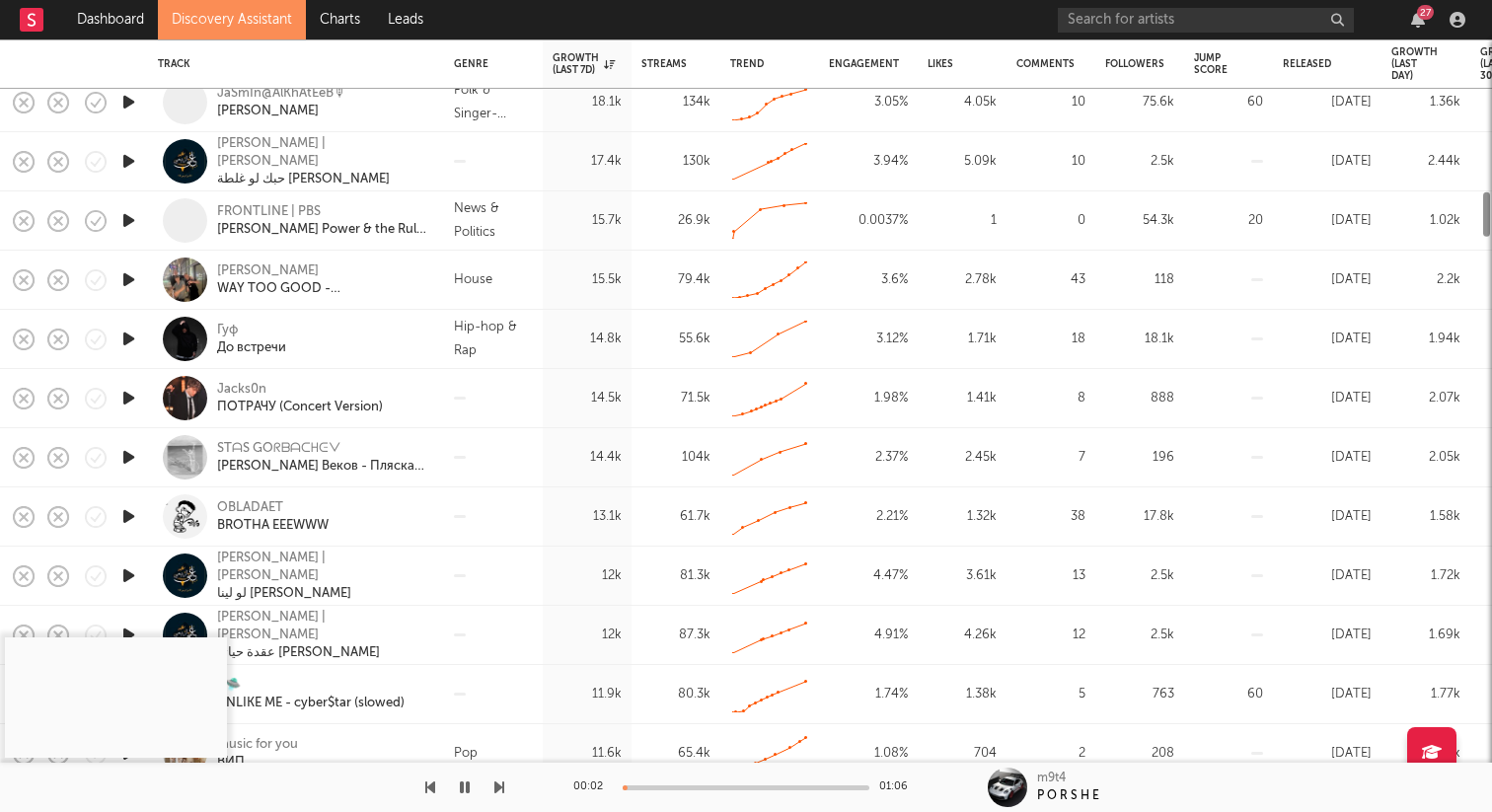
click at [140, 396] on div at bounding box center [128, 399] width 40 height 60
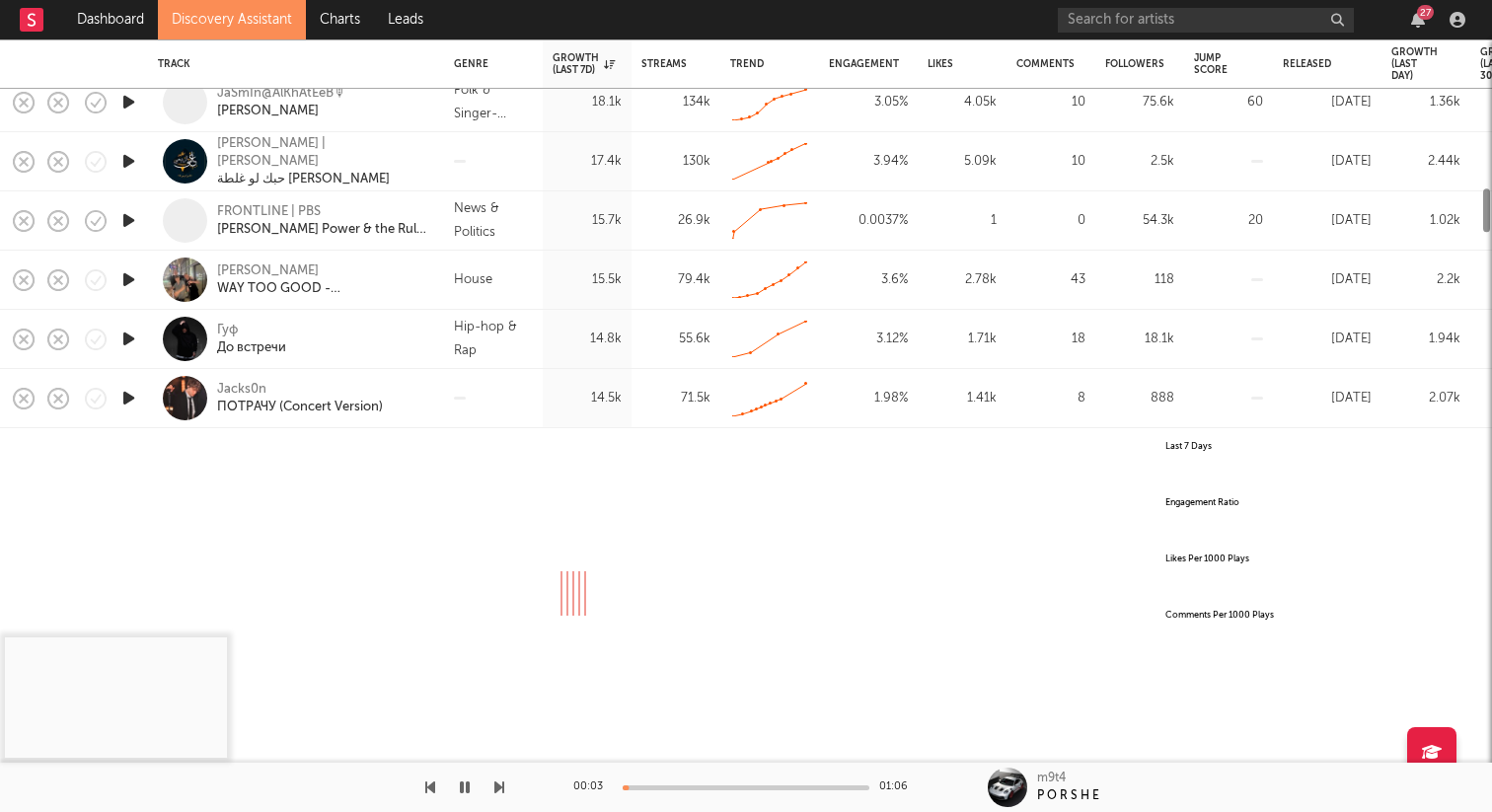
click at [174, 389] on div at bounding box center [185, 398] width 45 height 45
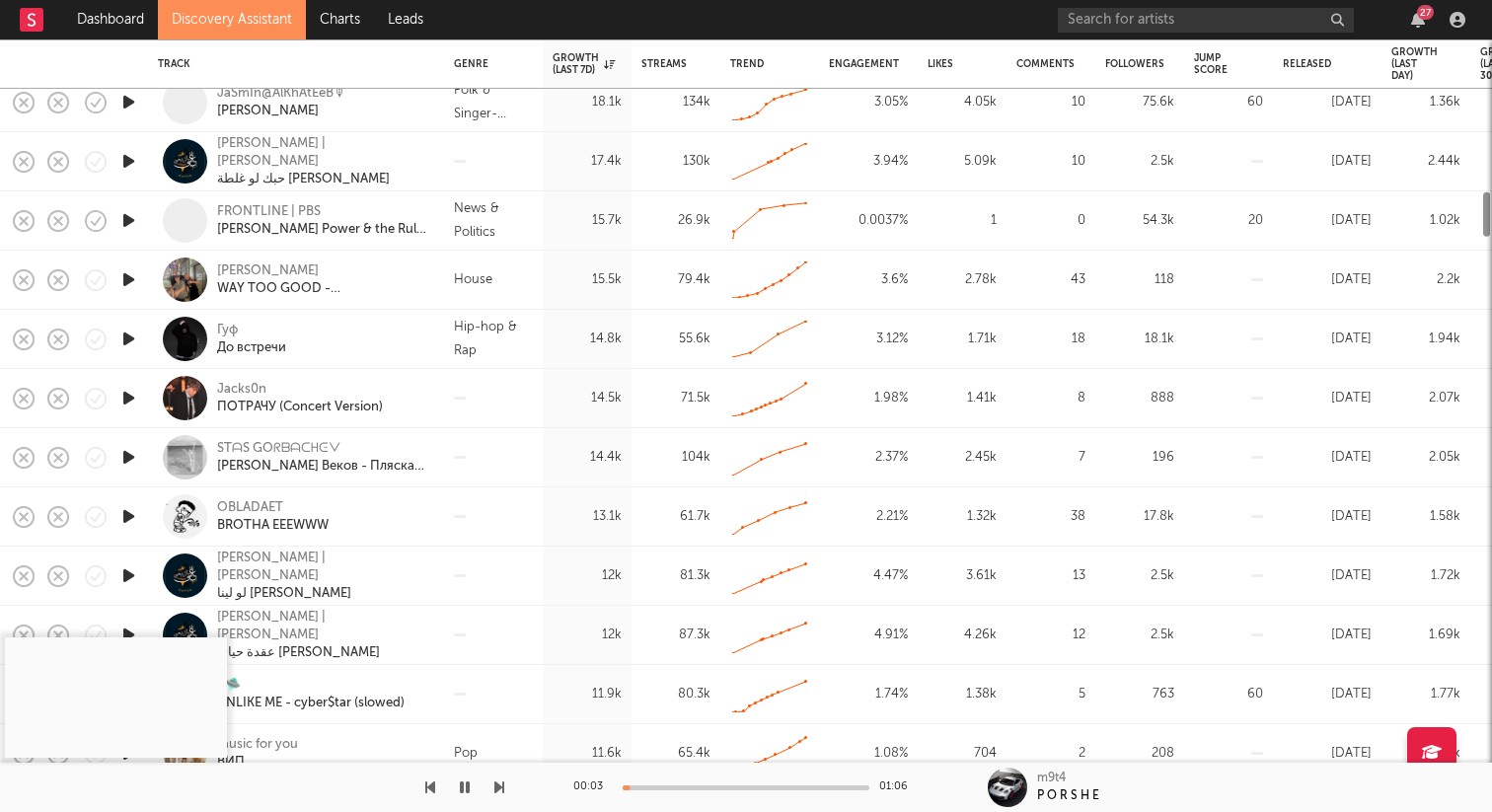
click at [122, 395] on icon "button" at bounding box center [128, 398] width 21 height 25
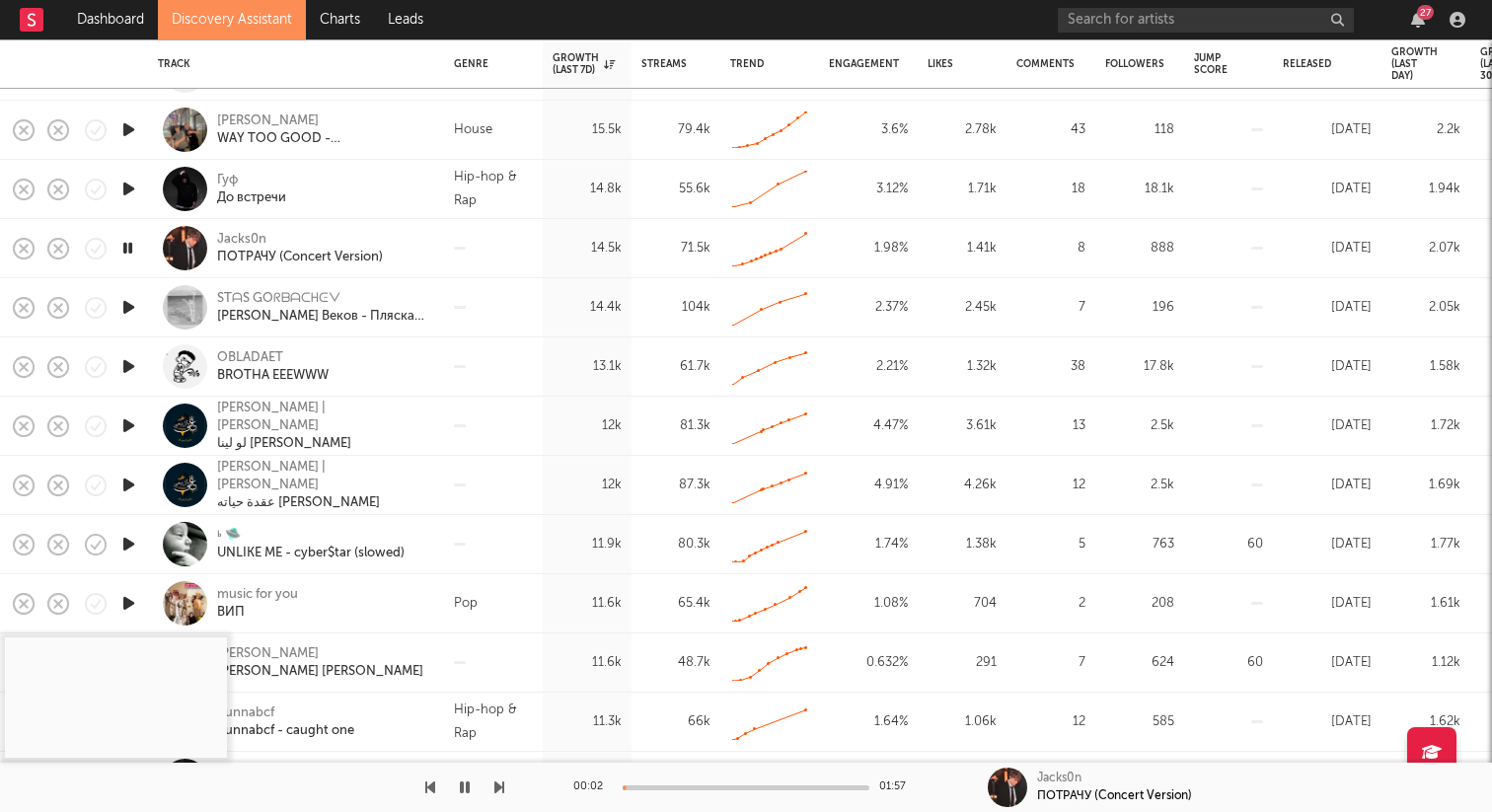
click at [133, 365] on icon "button" at bounding box center [128, 366] width 21 height 25
click at [133, 365] on icon "button" at bounding box center [127, 366] width 19 height 25
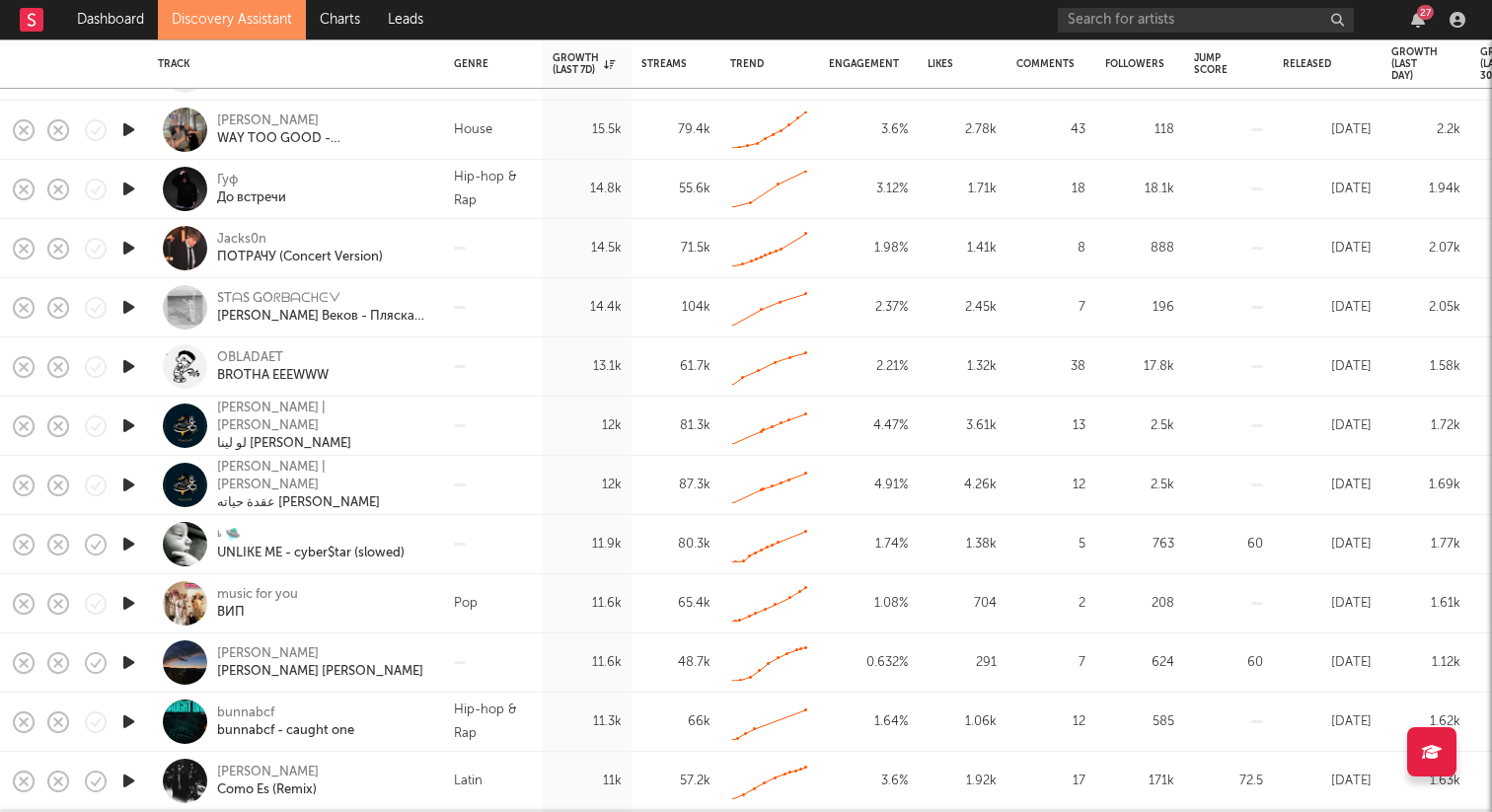
click at [131, 303] on icon "button" at bounding box center [128, 307] width 21 height 25
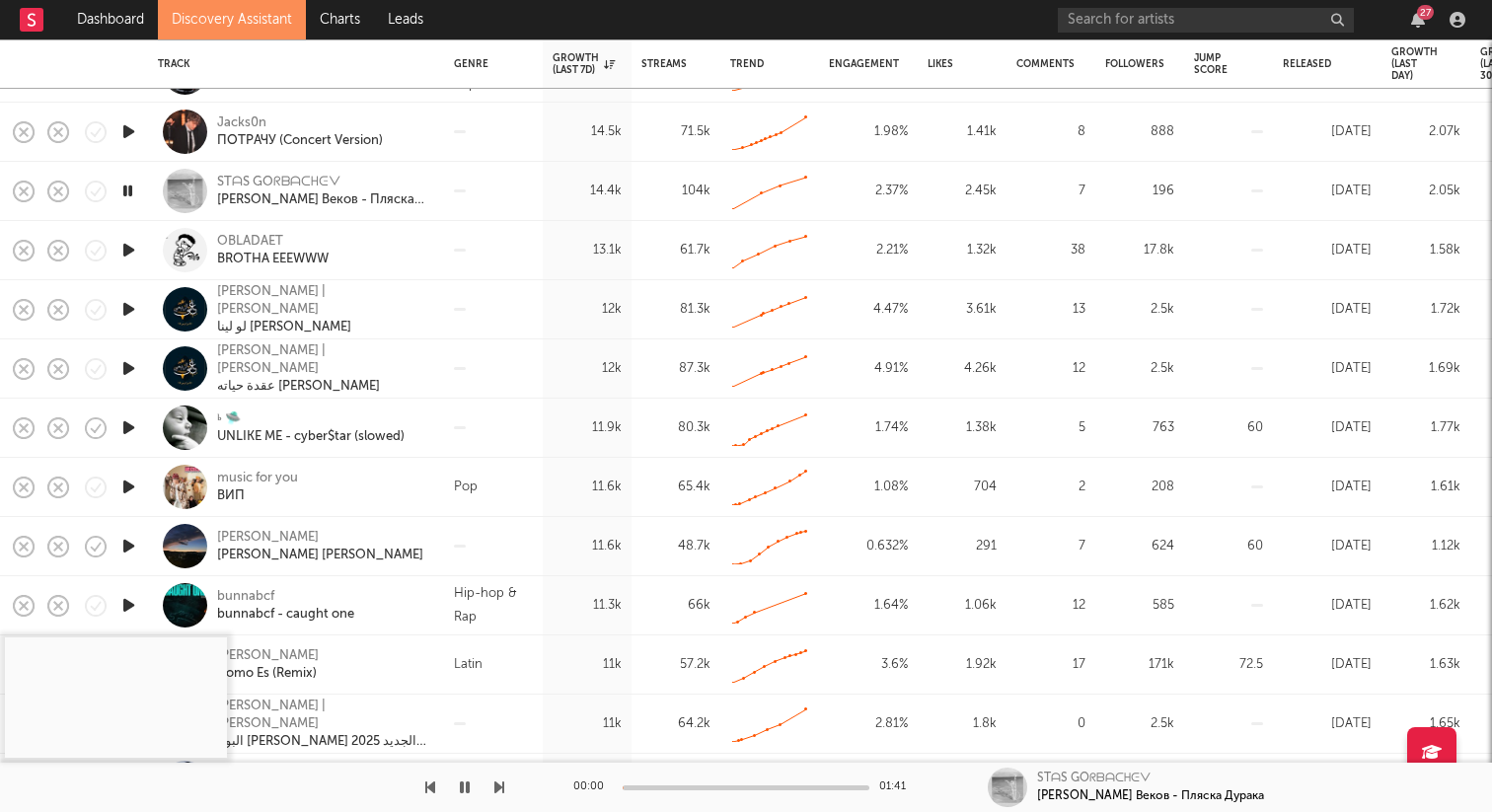
click at [130, 425] on icon "button" at bounding box center [128, 428] width 21 height 25
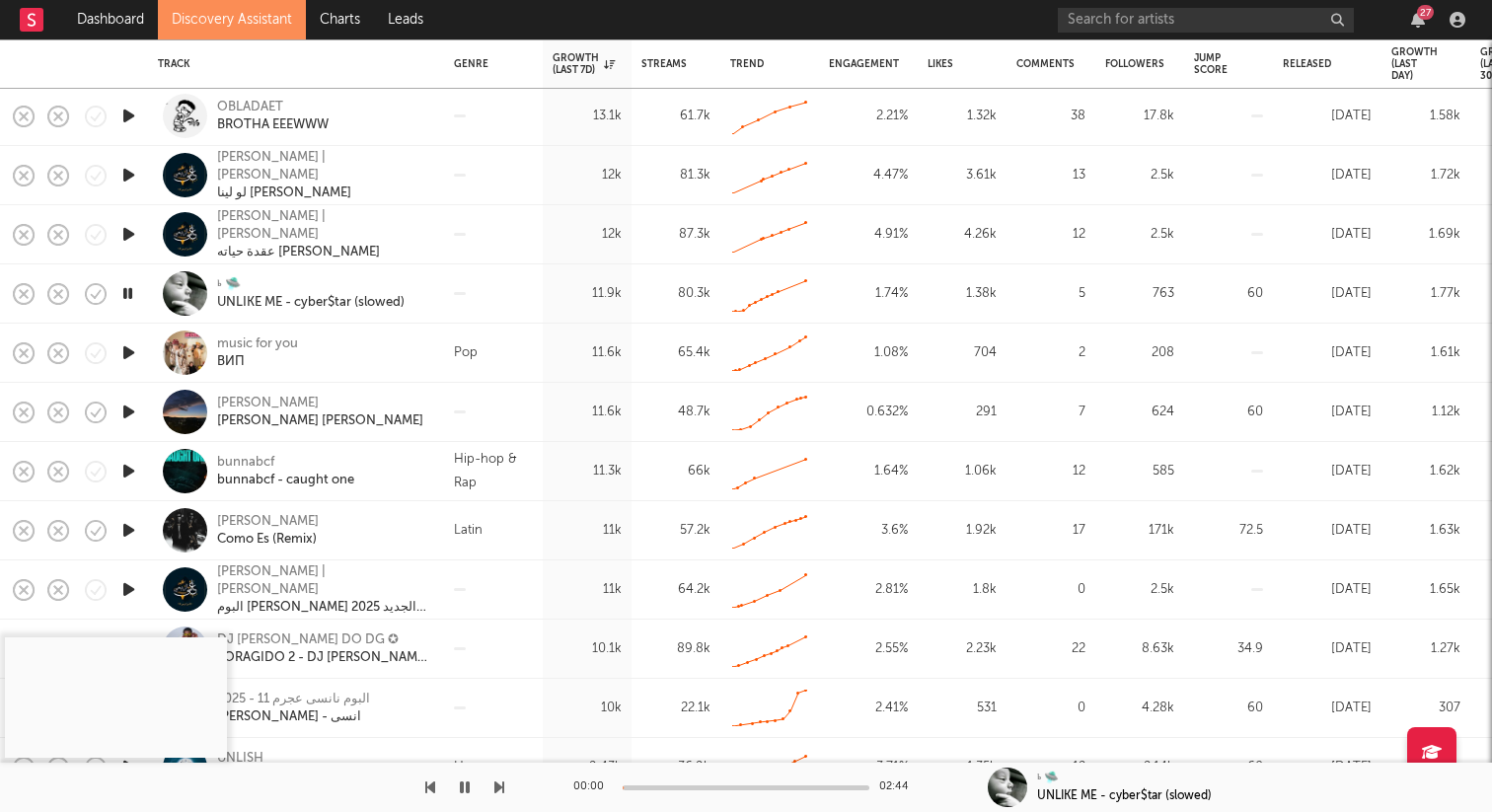
click at [131, 351] on icon "button" at bounding box center [128, 352] width 21 height 25
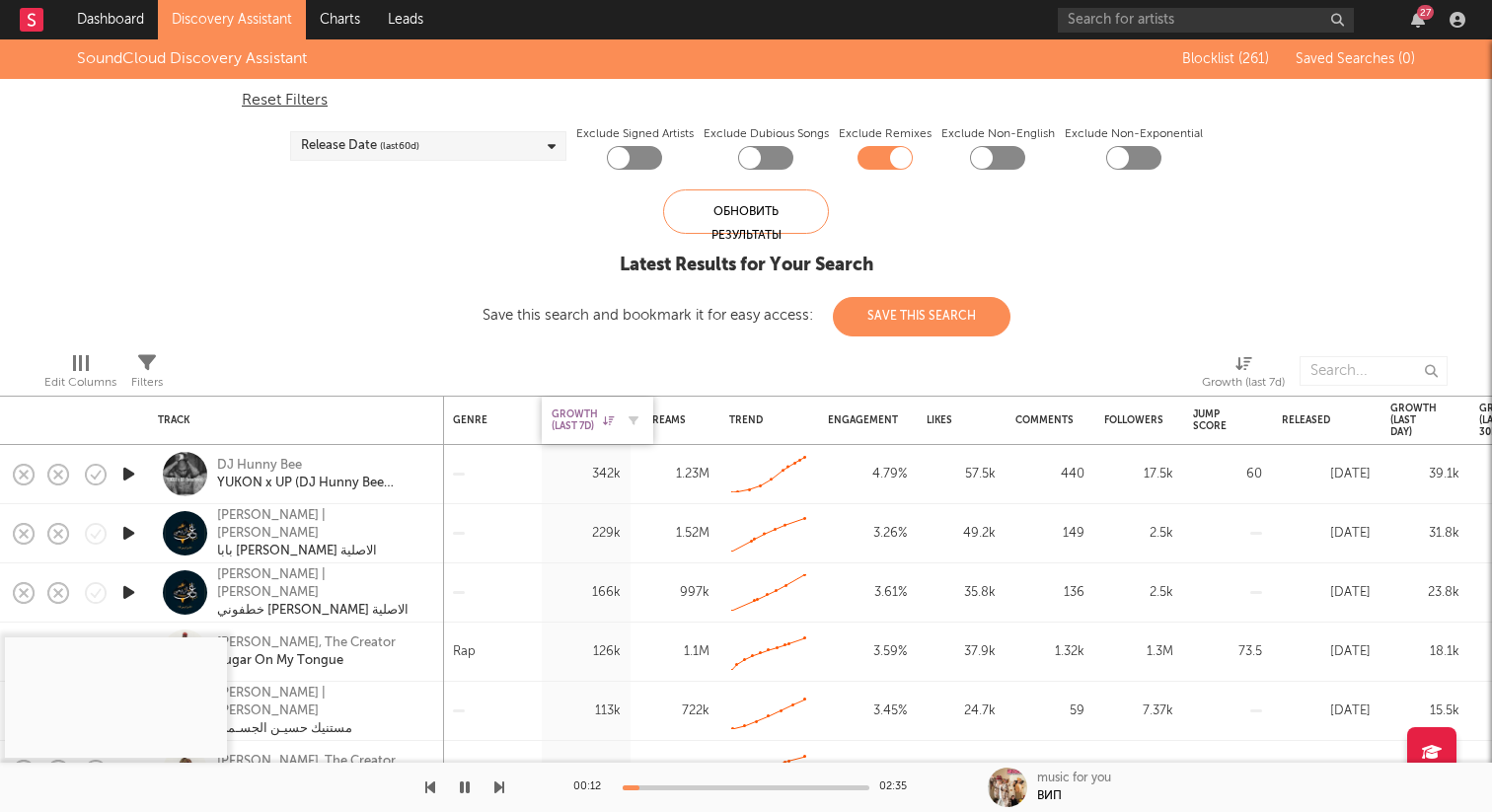
click at [589, 423] on div "Growth (last 7d)" at bounding box center [583, 421] width 63 height 24
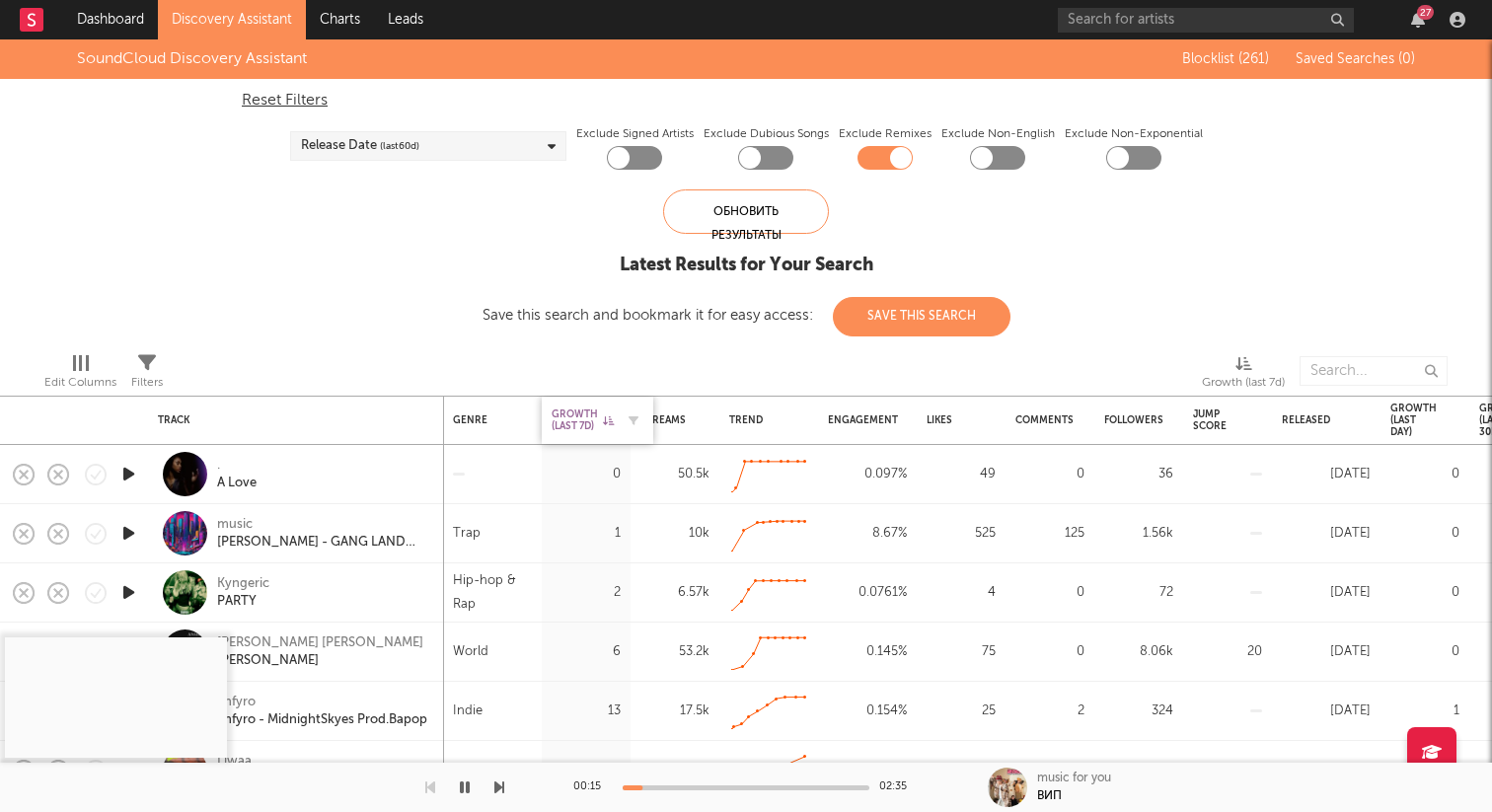
click at [574, 425] on div "Growth (last 7d)" at bounding box center [583, 421] width 63 height 24
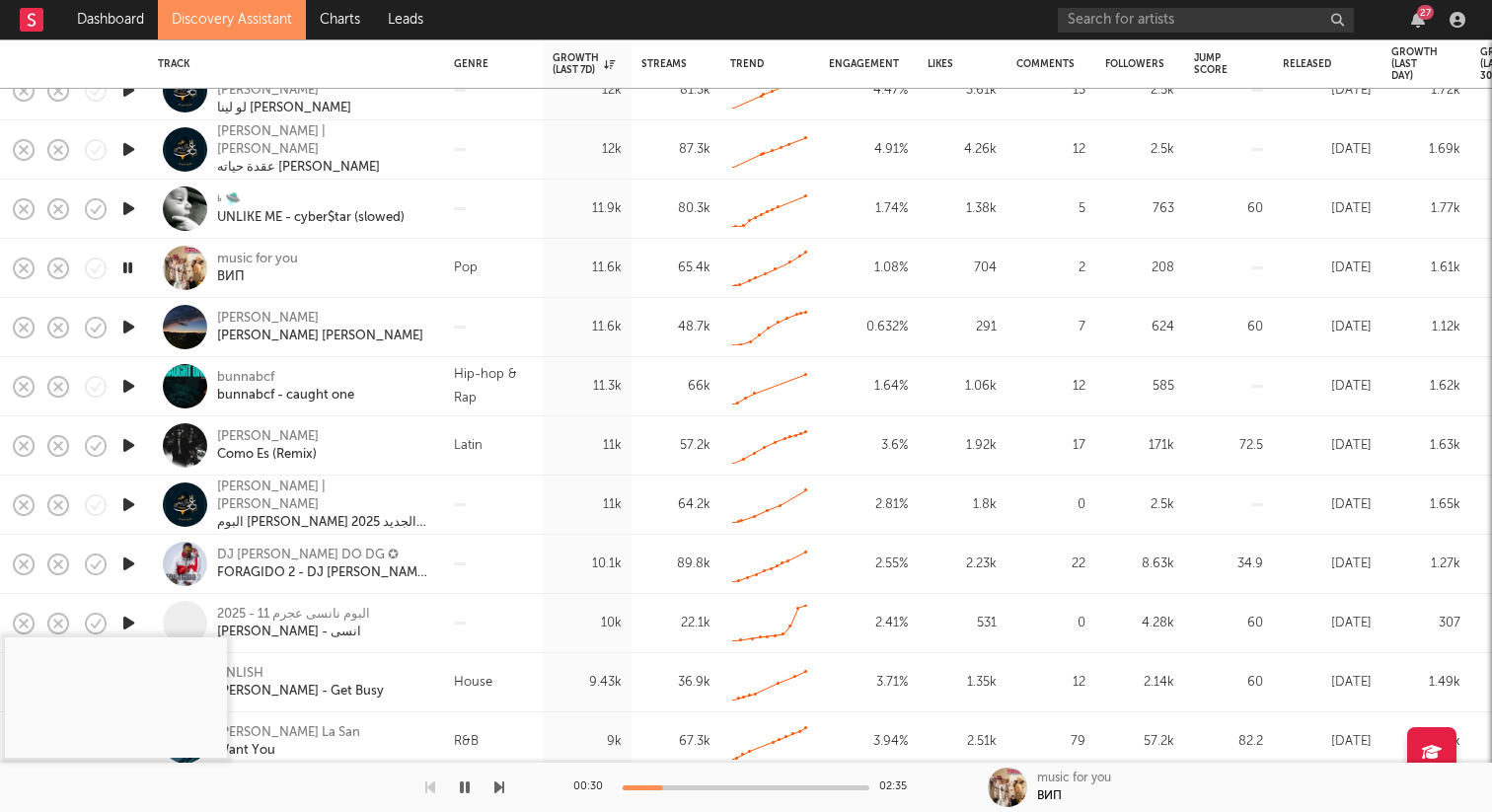
click at [132, 266] on icon "button" at bounding box center [127, 267] width 19 height 25
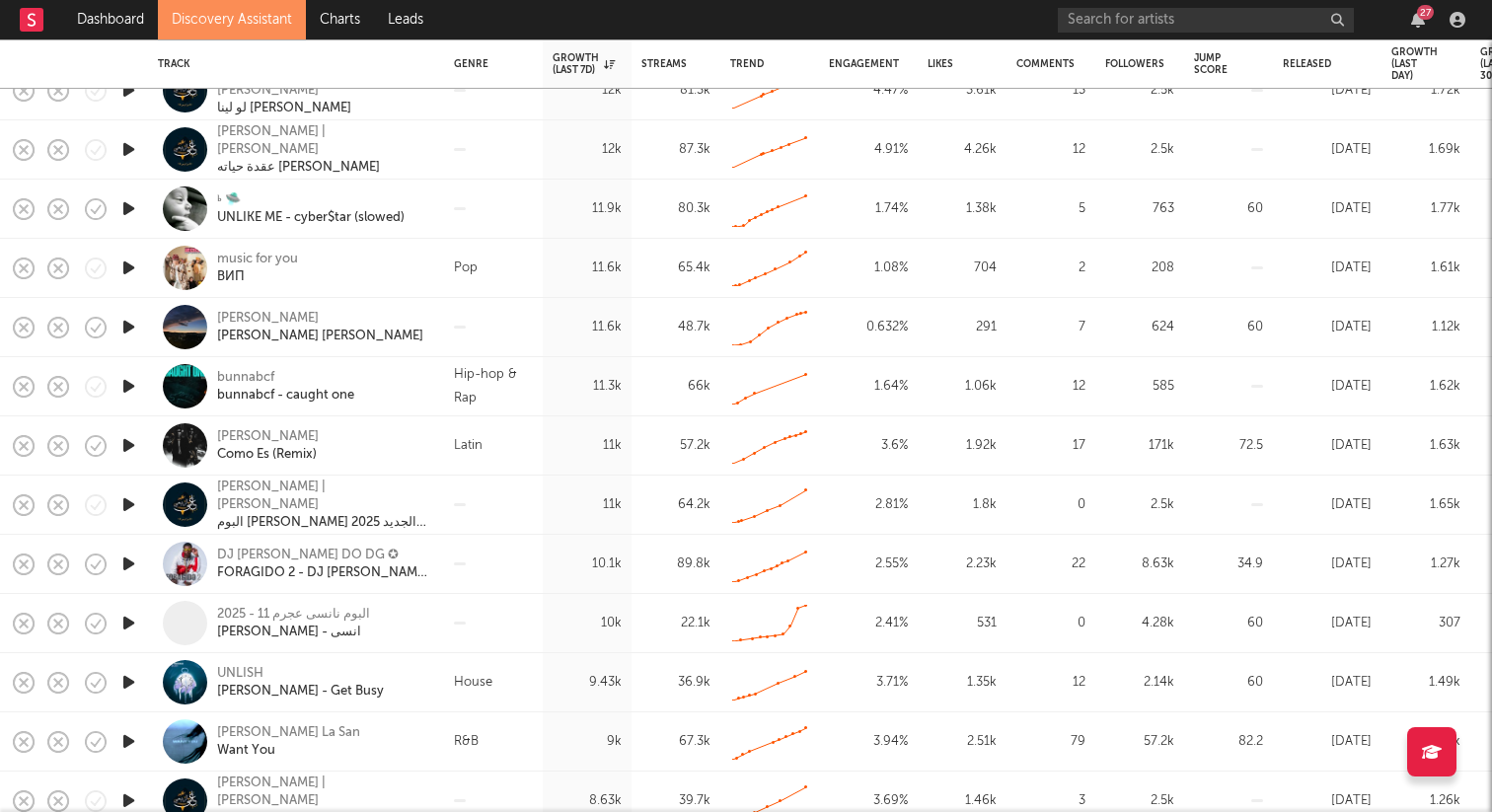
click at [132, 391] on icon "button" at bounding box center [128, 386] width 21 height 25
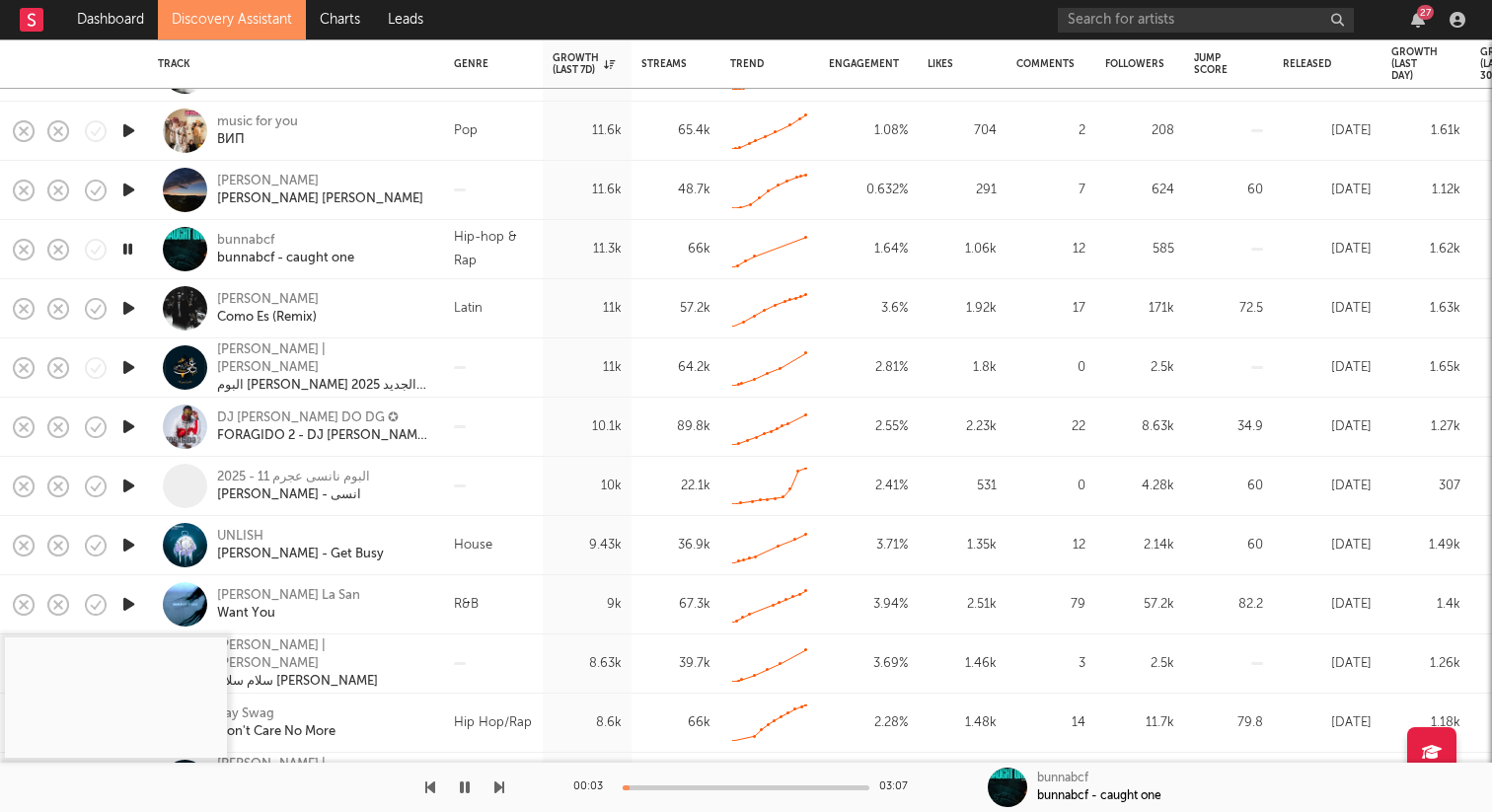
click at [714, 785] on div at bounding box center [746, 787] width 247 height 5
click at [132, 248] on icon "button" at bounding box center [127, 249] width 19 height 25
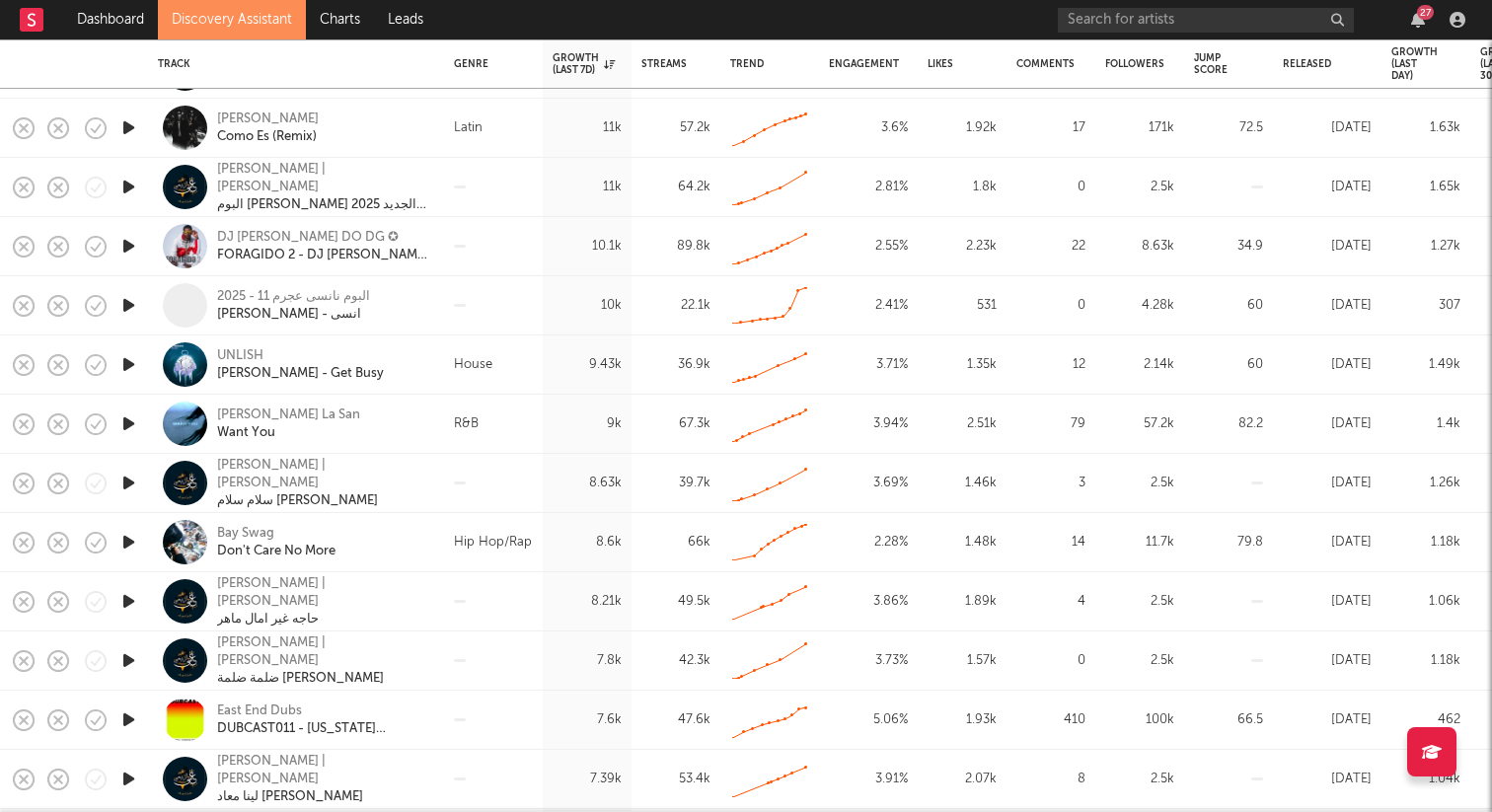
click at [128, 425] on icon "button" at bounding box center [128, 424] width 21 height 25
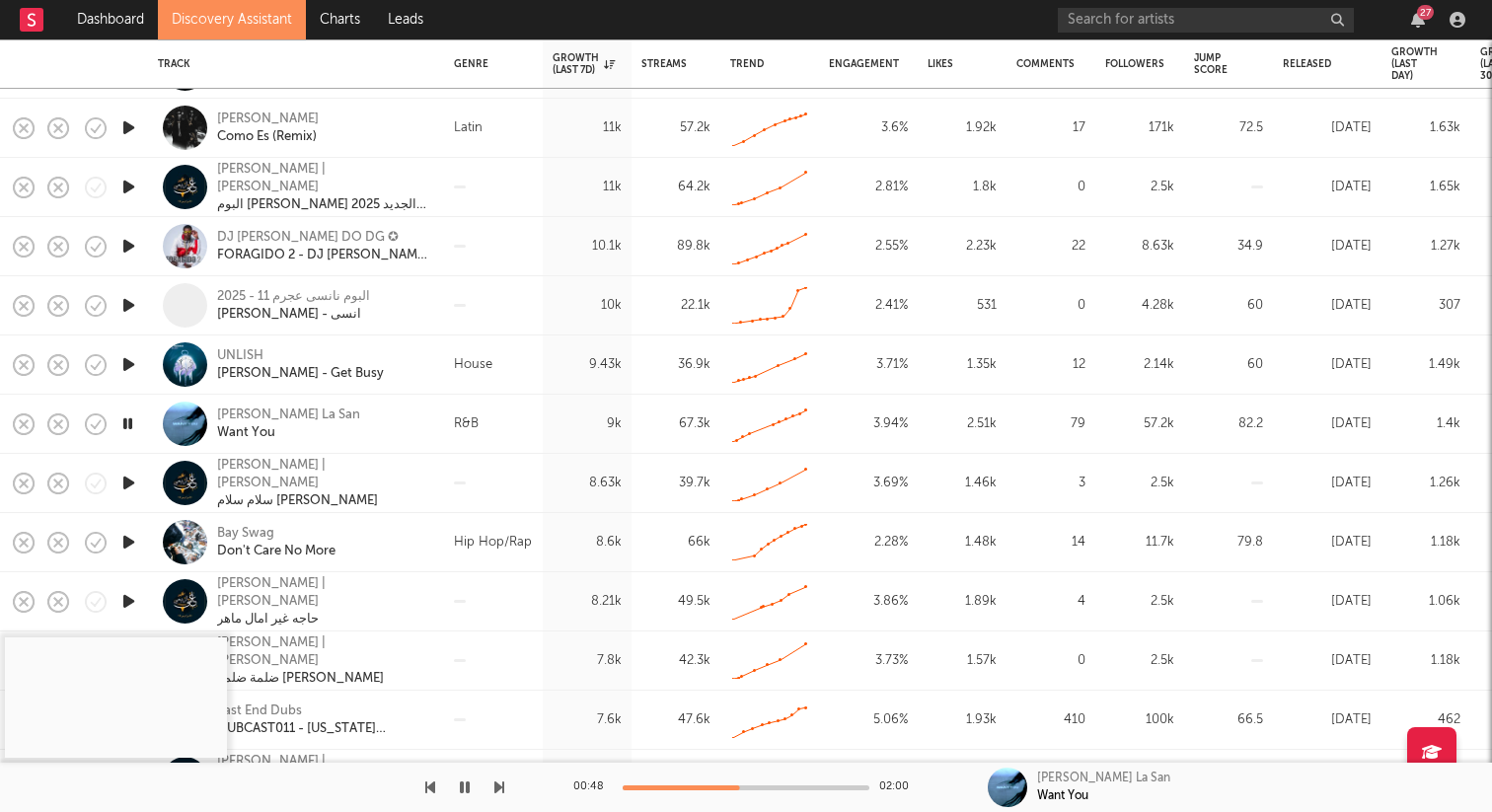
click at [135, 425] on icon "button" at bounding box center [127, 424] width 19 height 25
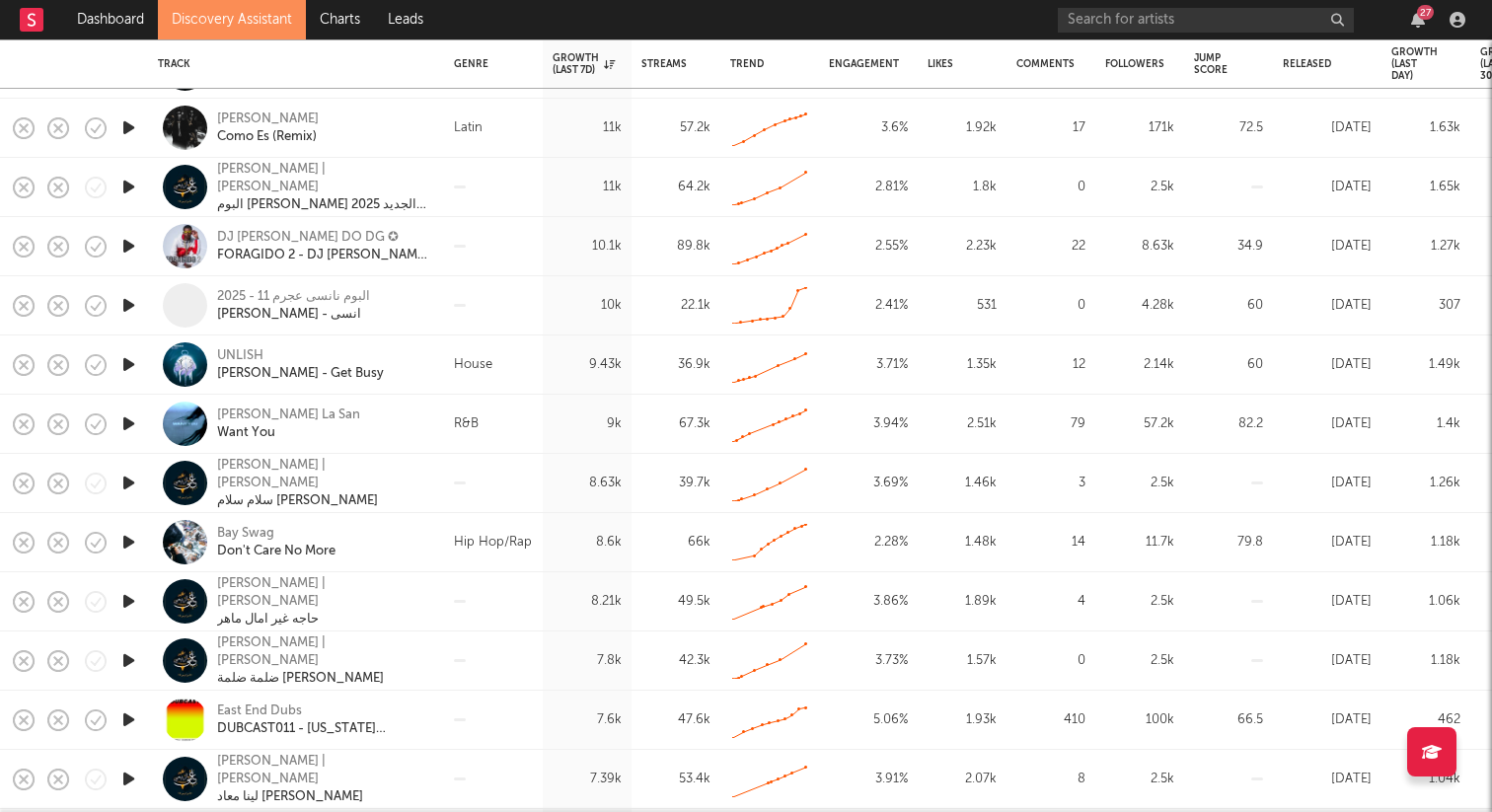
click at [135, 425] on icon "button" at bounding box center [128, 424] width 21 height 25
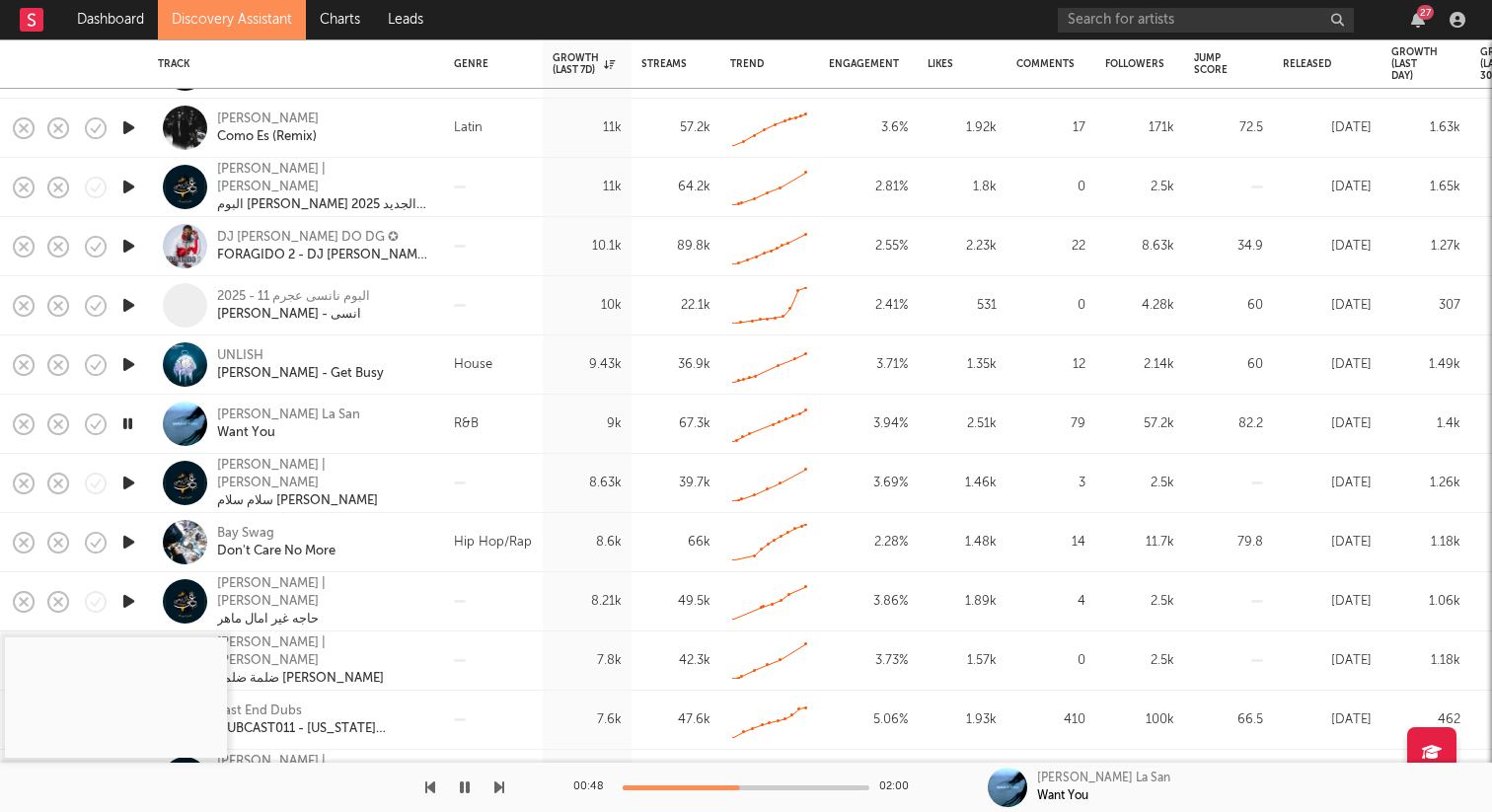
click at [133, 422] on icon "button" at bounding box center [127, 424] width 19 height 25
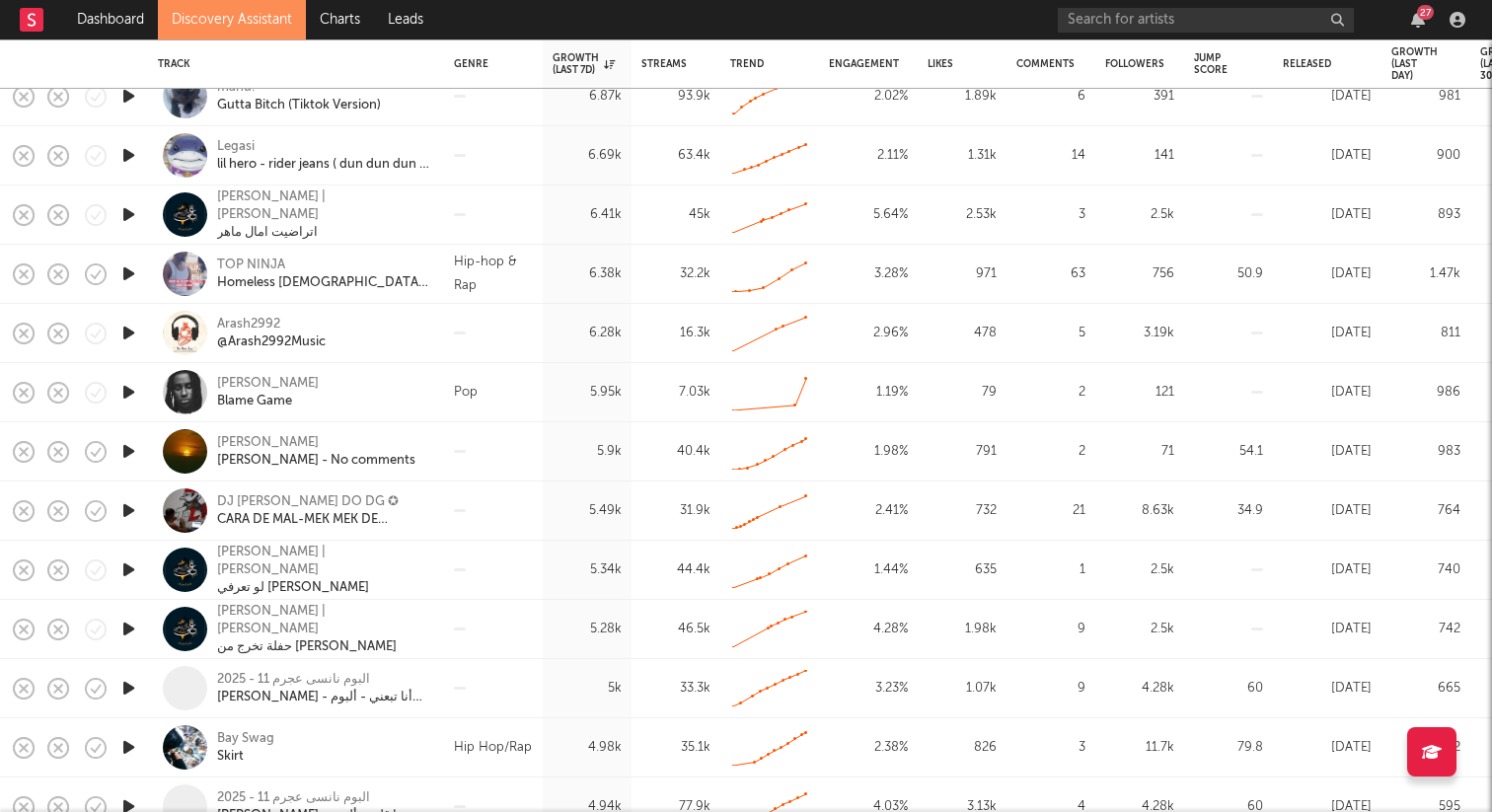
click at [124, 333] on icon "button" at bounding box center [128, 333] width 21 height 25
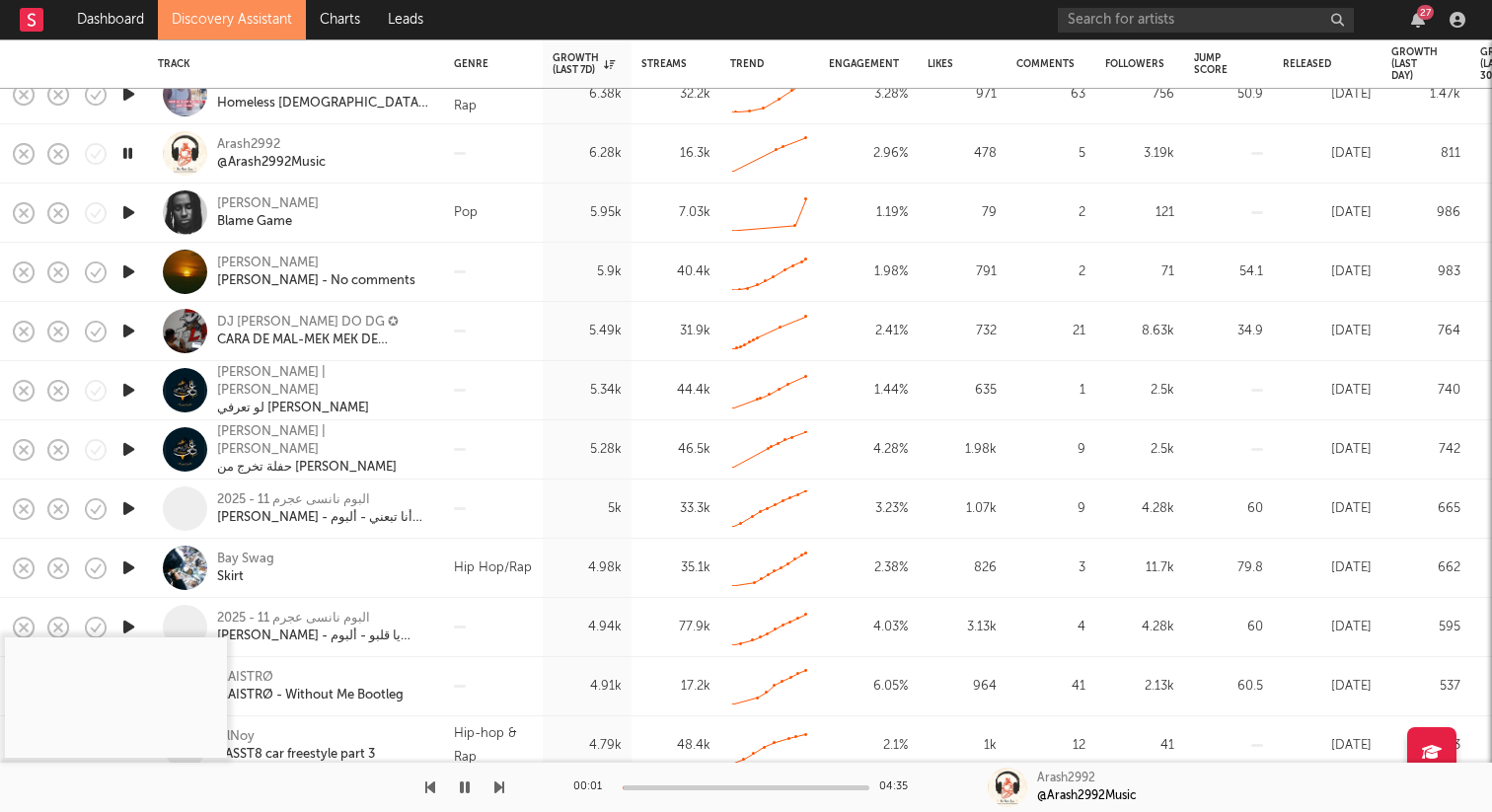
click at [126, 159] on icon "button" at bounding box center [127, 153] width 19 height 25
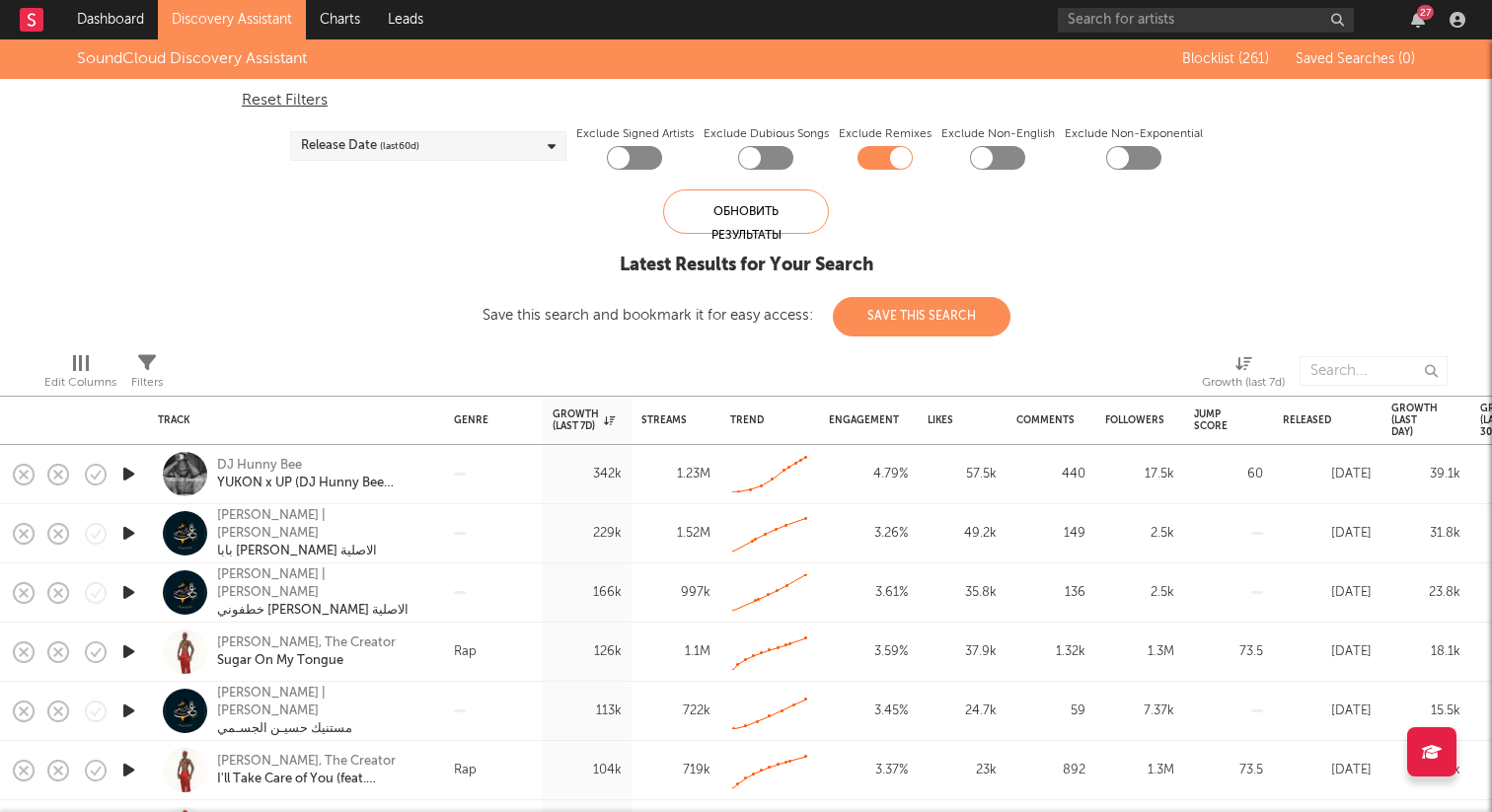
click at [611, 157] on div at bounding box center [618, 158] width 22 height 22
checkbox input "true"
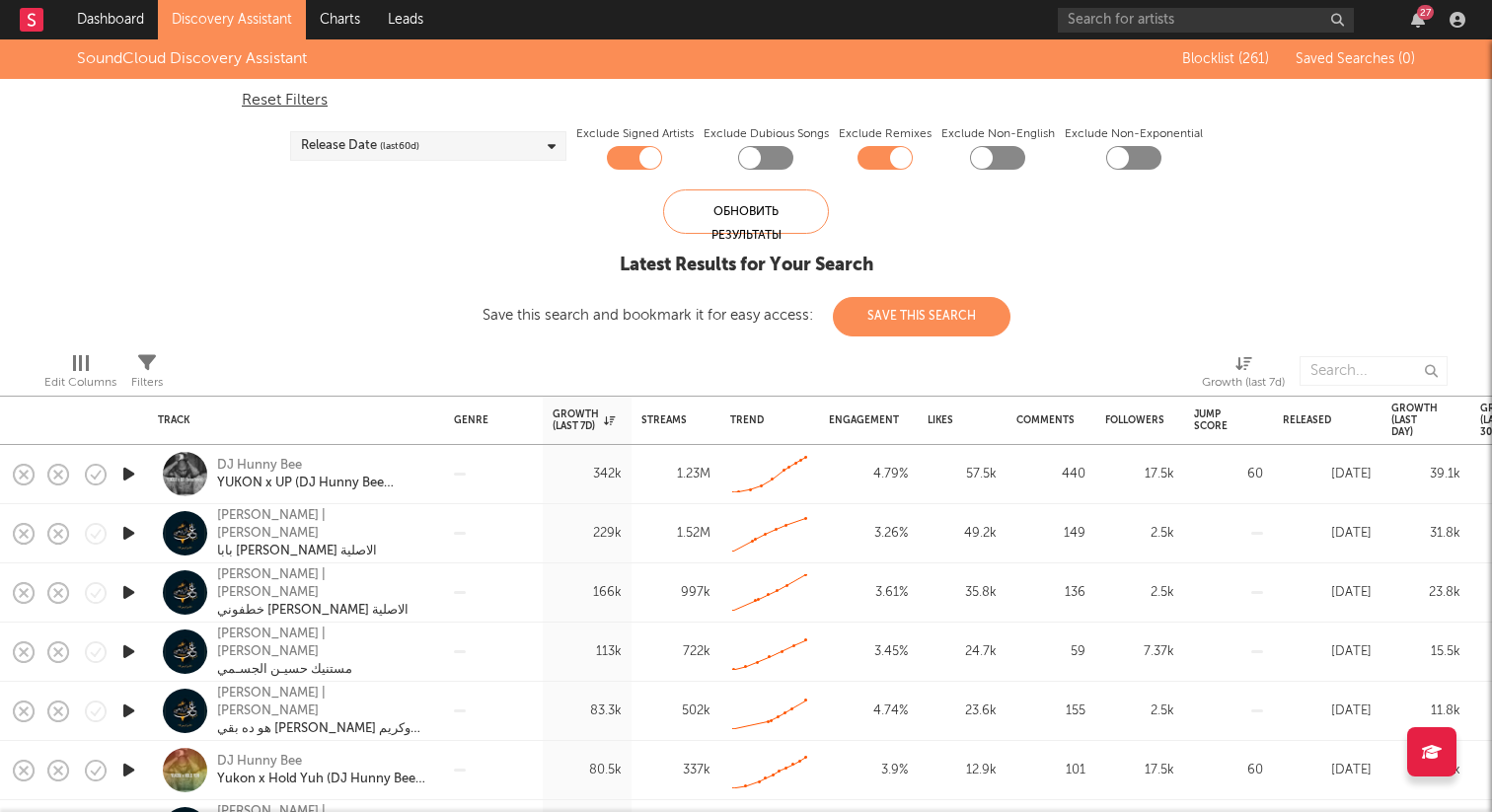
click at [764, 171] on div "SoundCloud Discovery Assistant Blocklist ( 261 ) Saved Searches ( 0 ) Reset Fil…" at bounding box center [746, 188] width 1492 height 297
click at [755, 154] on div at bounding box center [750, 158] width 22 height 22
checkbox input "true"
click at [1130, 158] on div at bounding box center [1134, 158] width 56 height 24
checkbox input "true"
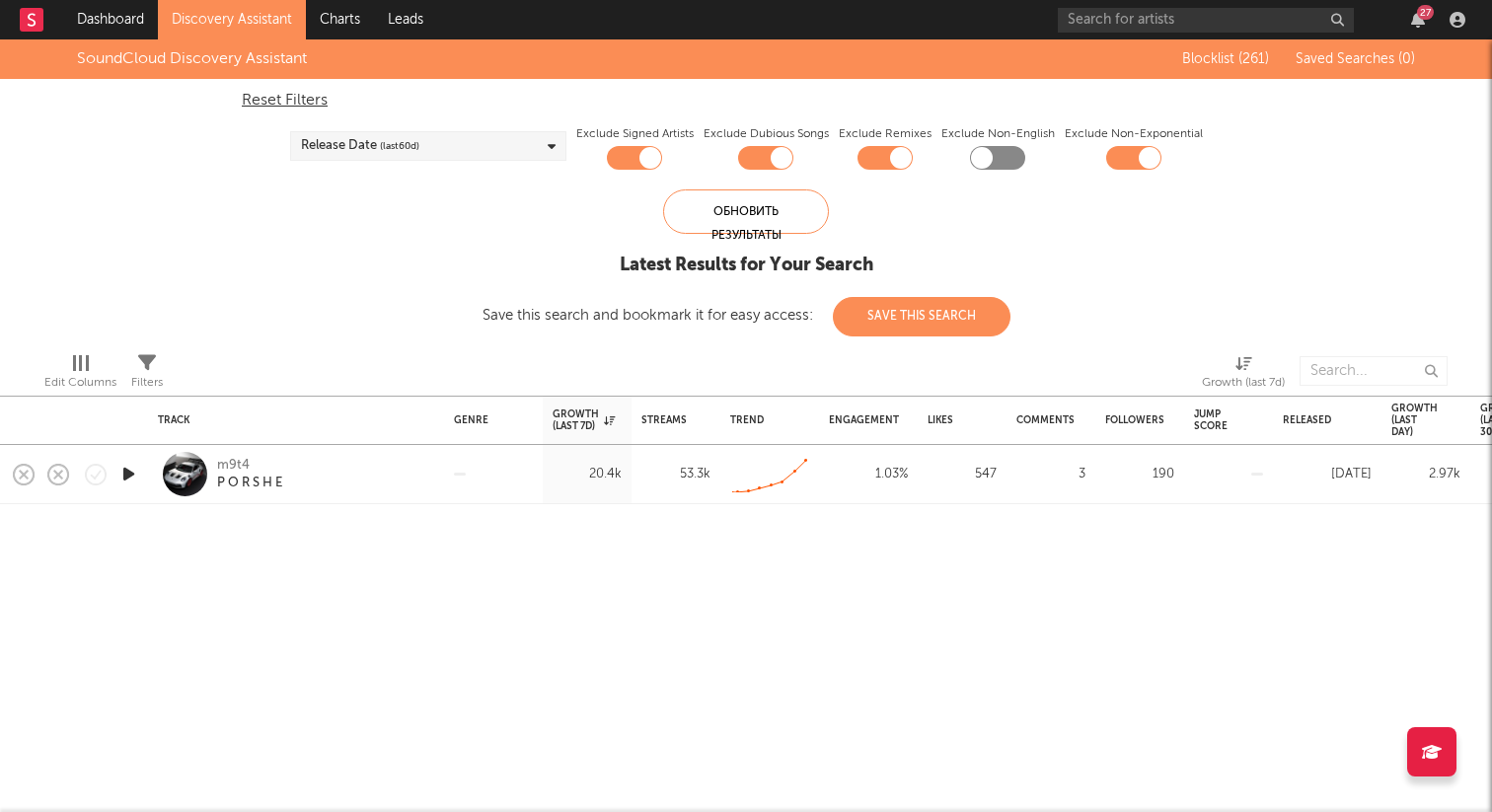
click at [131, 478] on icon "button" at bounding box center [128, 474] width 21 height 25
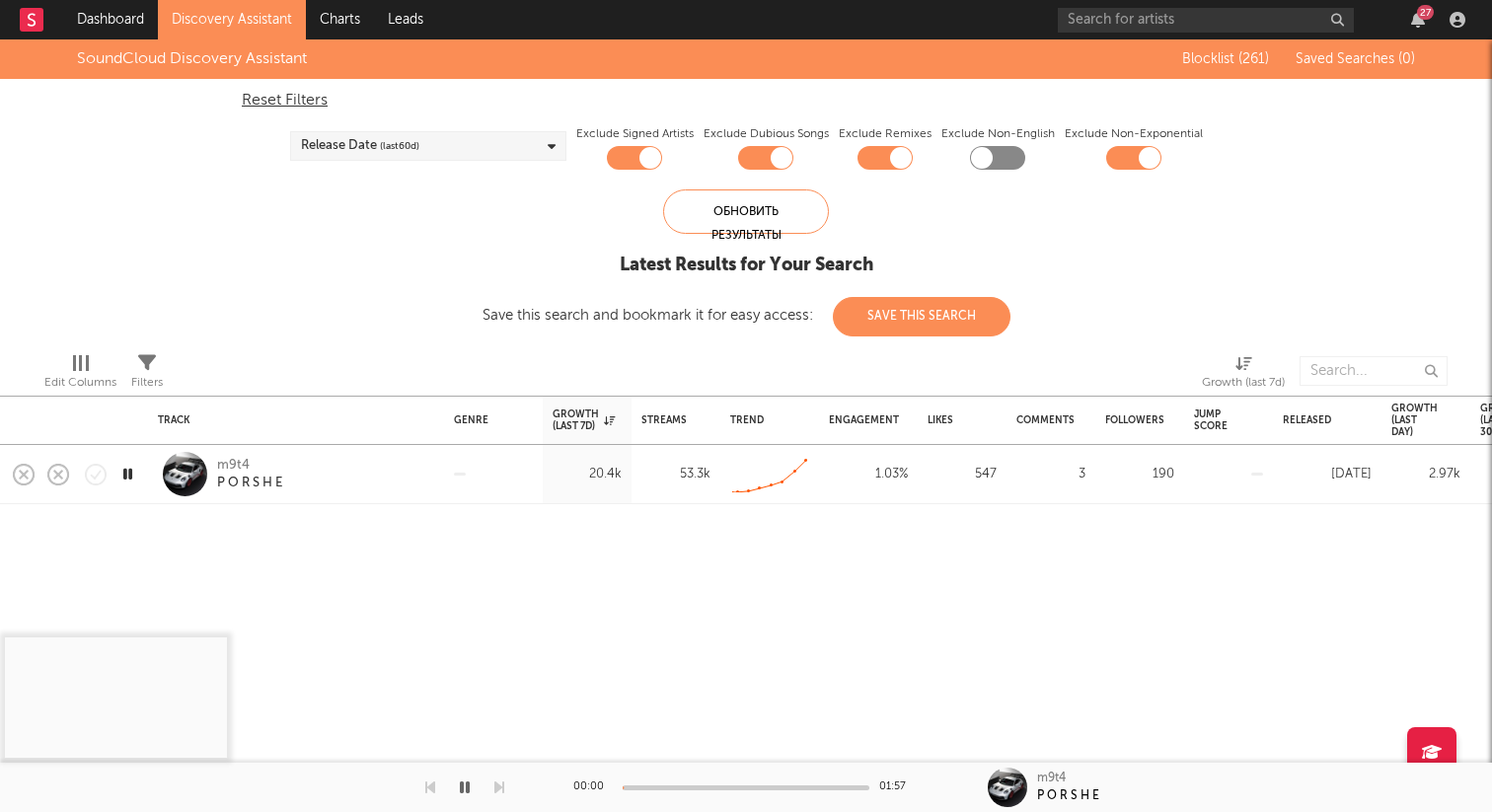
click at [767, 156] on div at bounding box center [766, 158] width 56 height 24
click at [769, 162] on div at bounding box center [766, 158] width 56 height 24
checkbox input "true"
click at [891, 166] on div at bounding box center [885, 158] width 56 height 24
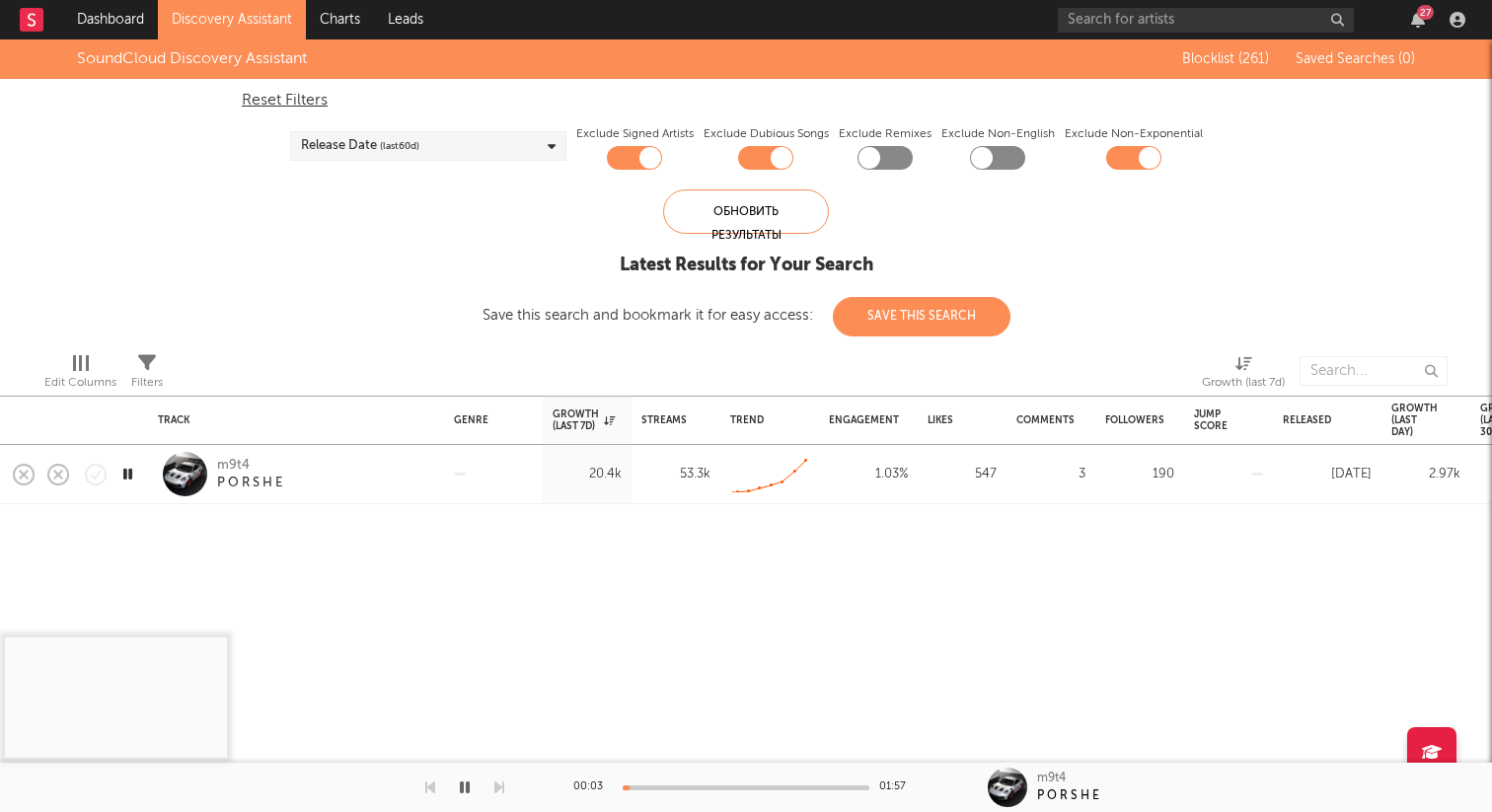
checkbox input "true"
click at [679, 786] on div at bounding box center [746, 787] width 247 height 5
click at [469, 791] on icon "button" at bounding box center [465, 787] width 10 height 16
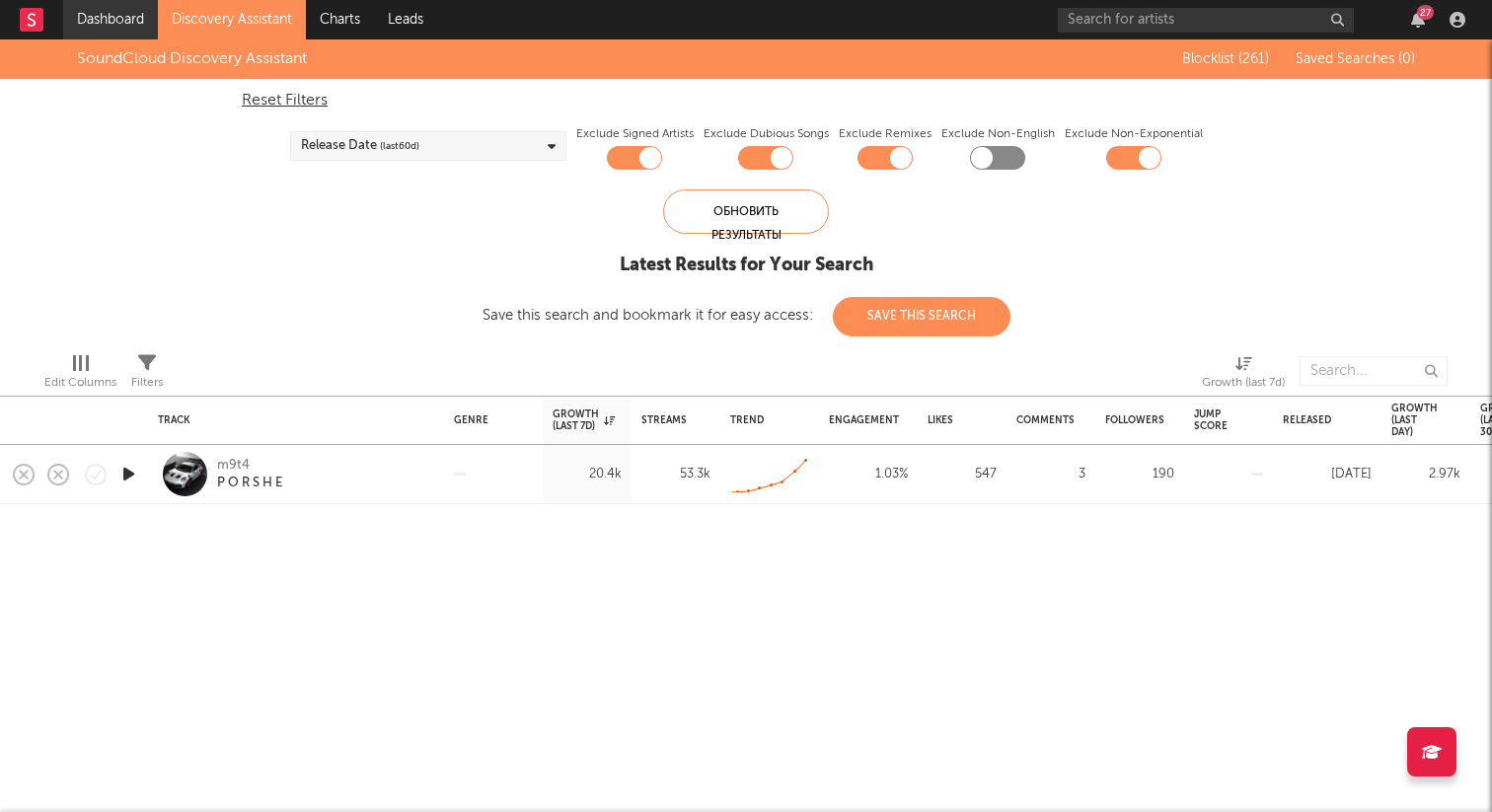
click at [105, 25] on link "Dashboard" at bounding box center [110, 20] width 94 height 40
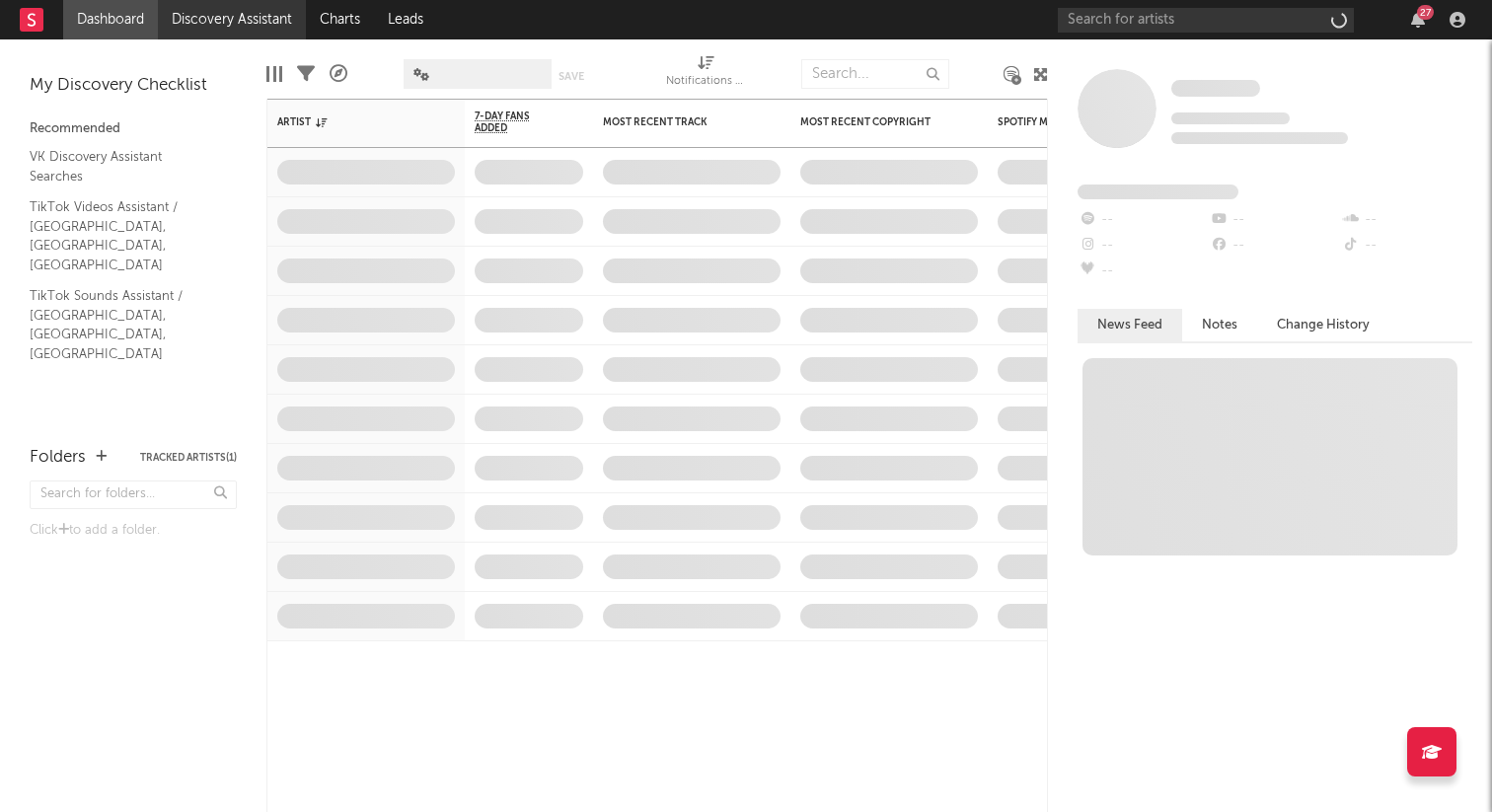
click at [200, 14] on link "Discovery Assistant" at bounding box center [231, 20] width 148 height 40
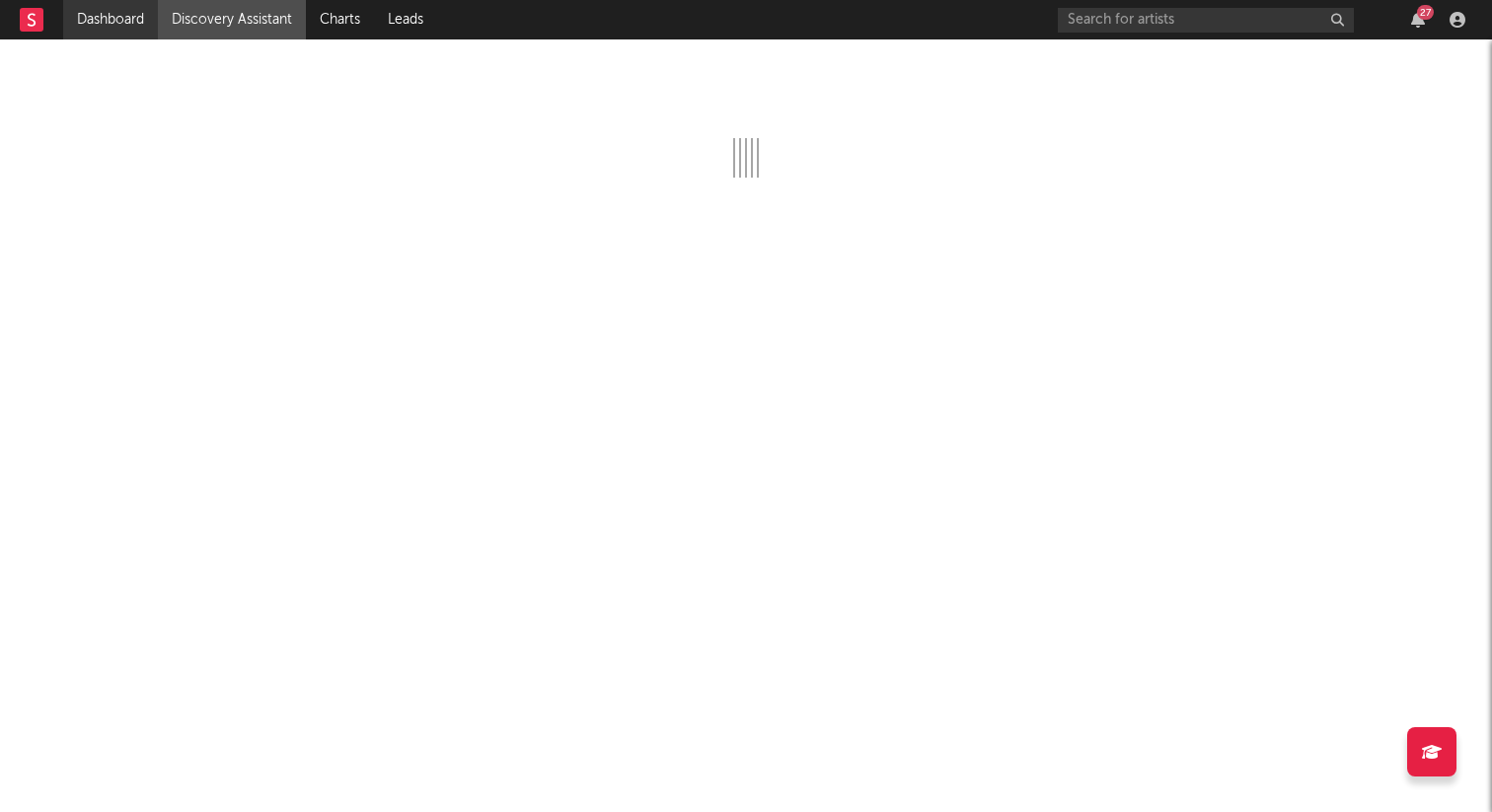
click at [132, 21] on link "Dashboard" at bounding box center [110, 20] width 94 height 40
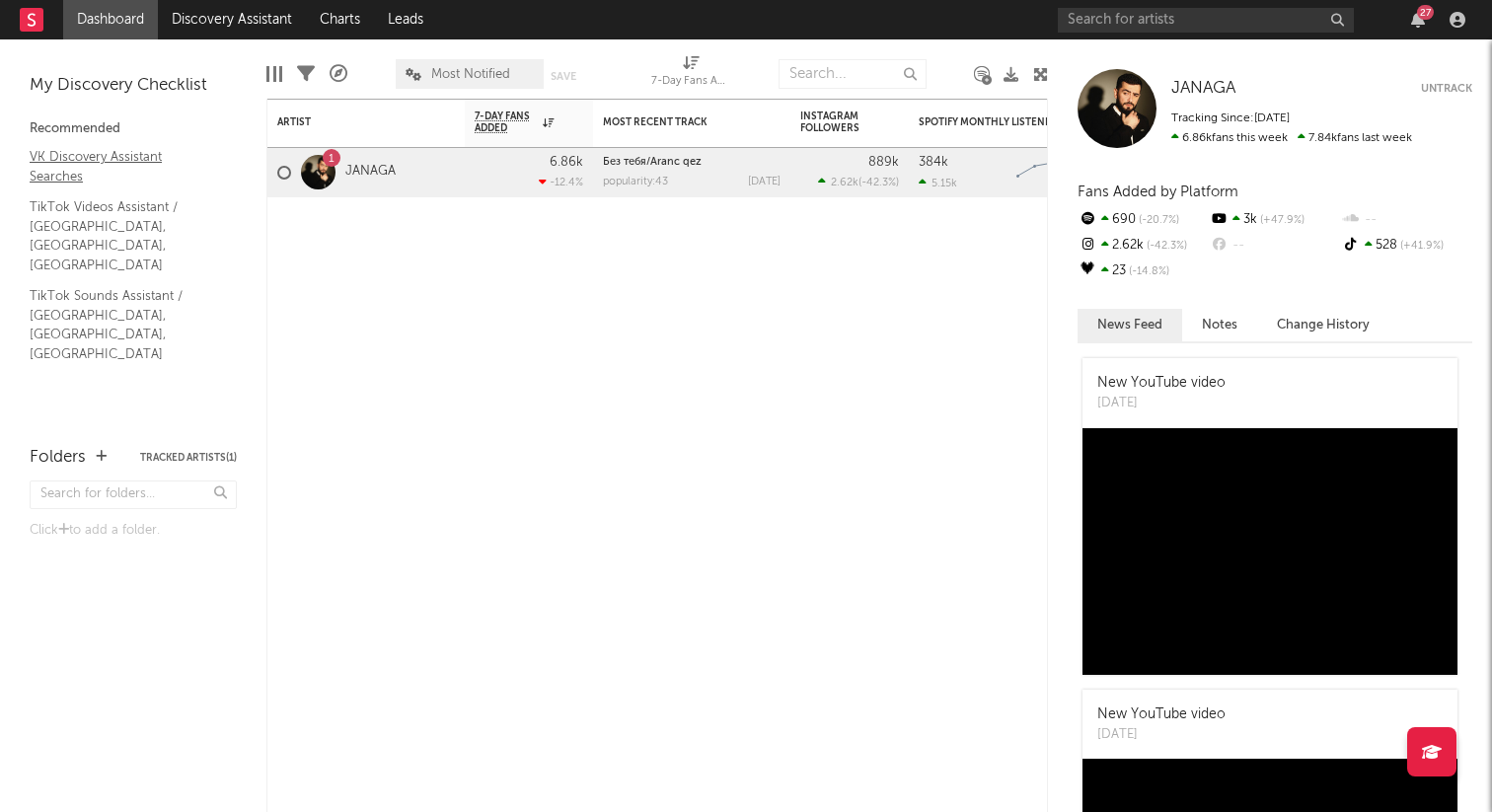
click at [106, 156] on link "VK Discovery Assistant Searches" at bounding box center [123, 166] width 188 height 41
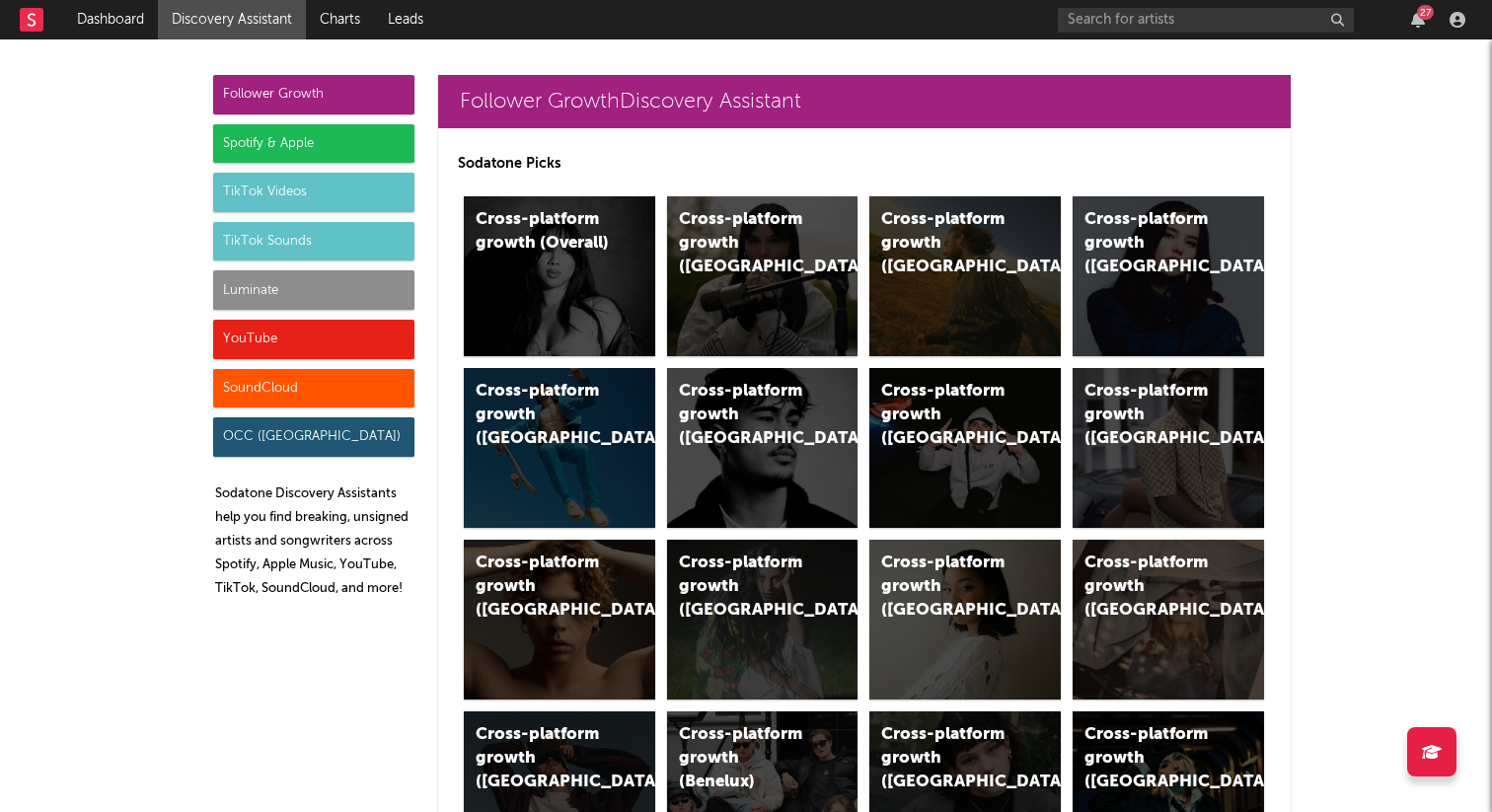
click at [340, 78] on div "Follower Growth" at bounding box center [314, 95] width 202 height 40
click at [347, 89] on div "Follower Growth" at bounding box center [314, 95] width 202 height 40
click at [318, 232] on div "TikTok Sounds" at bounding box center [314, 242] width 202 height 40
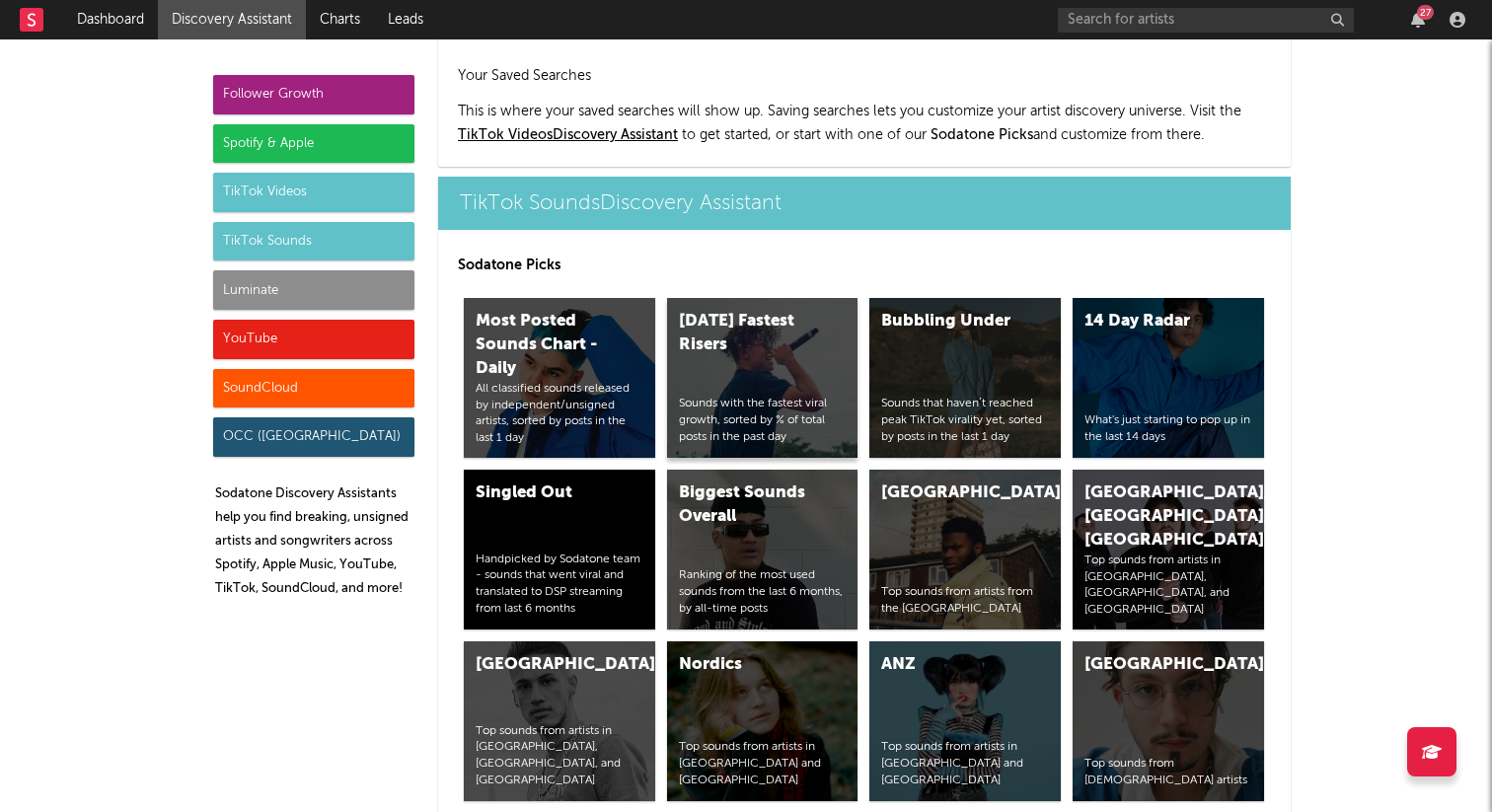
scroll to position [6456, 0]
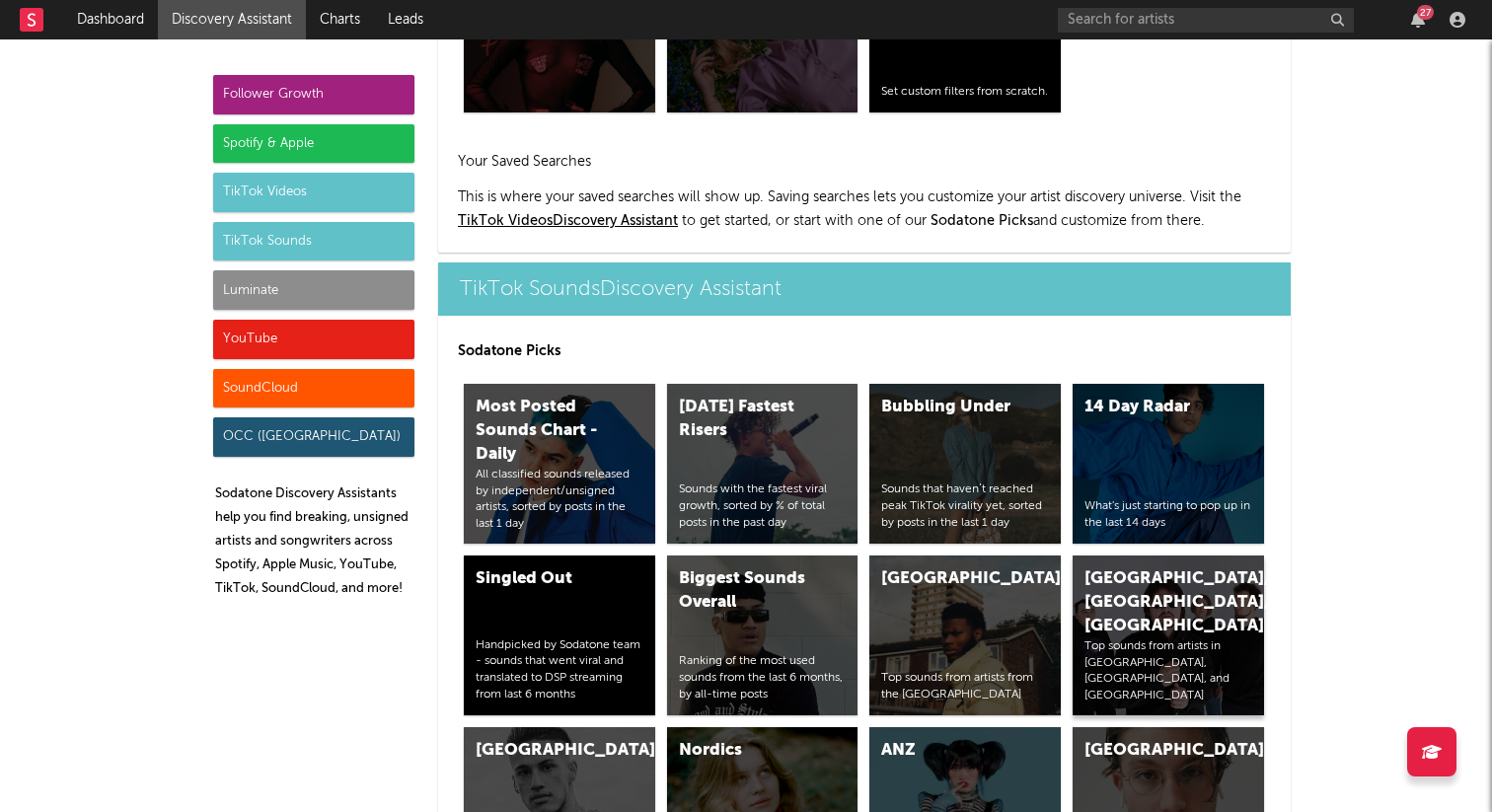
click at [1110, 568] on div "Russia, Ukraine, Belarus" at bounding box center [1151, 604] width 134 height 71
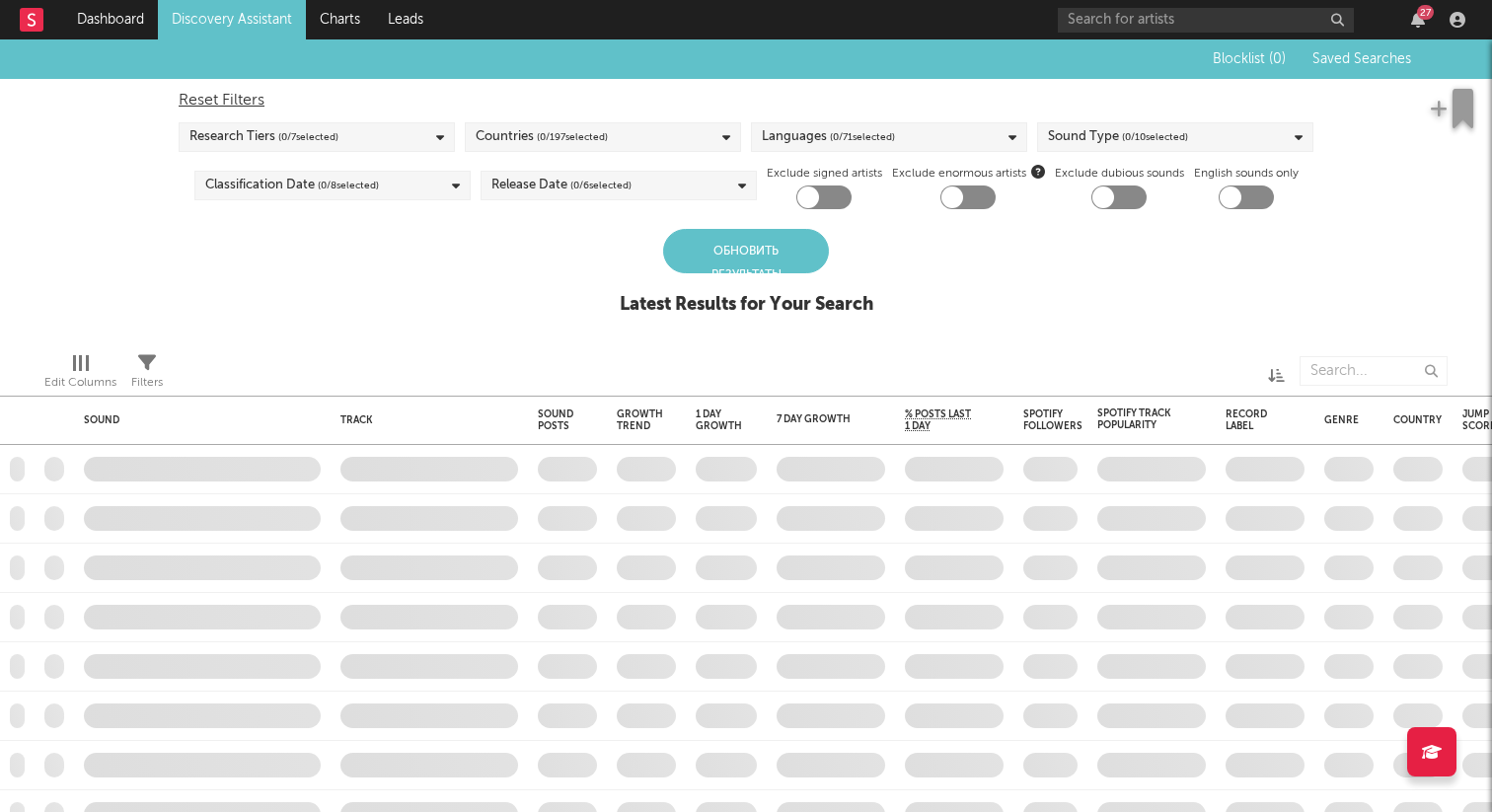
checkbox input "true"
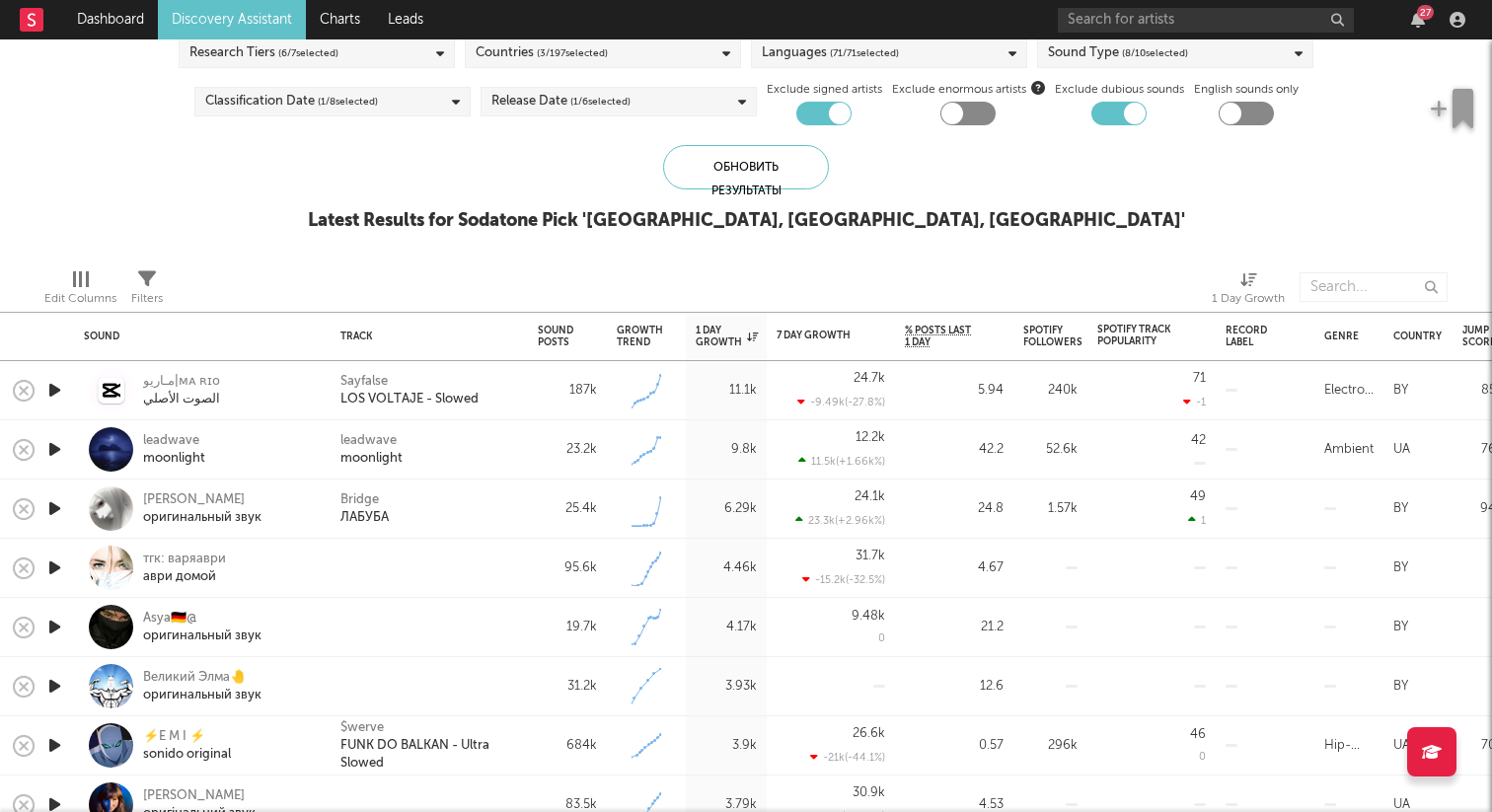
click at [62, 568] on icon "button" at bounding box center [55, 568] width 21 height 25
